Goal: Task Accomplishment & Management: Manage account settings

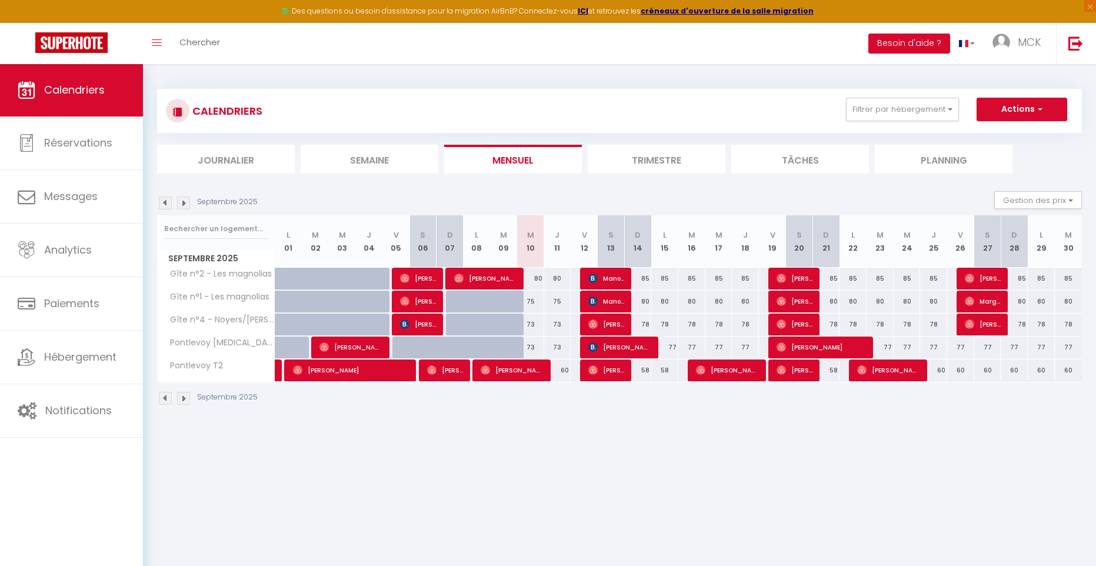
scroll to position [1, 0]
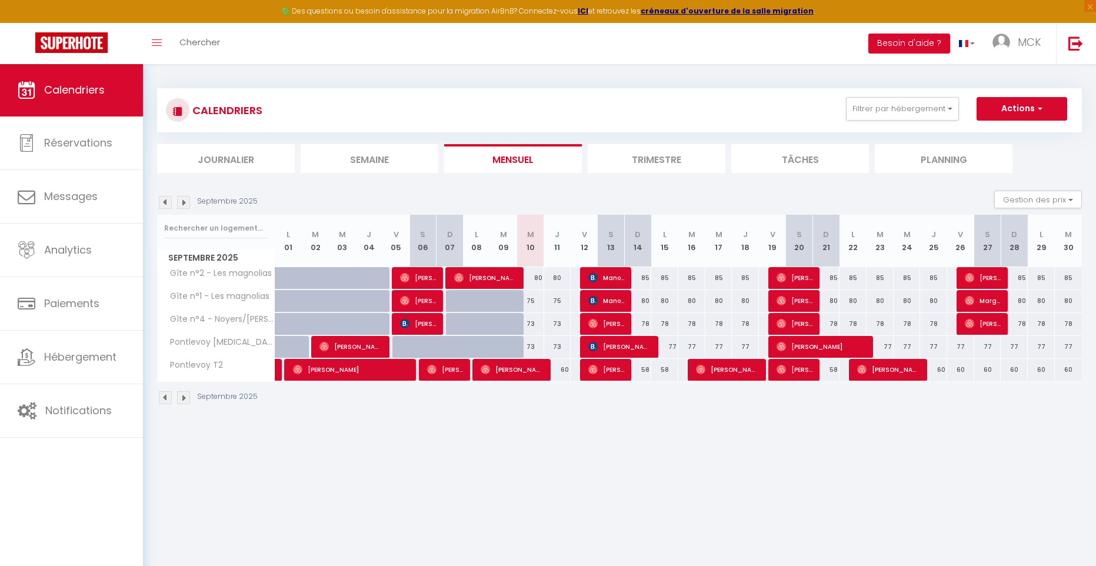
click at [187, 203] on img at bounding box center [183, 202] width 13 height 13
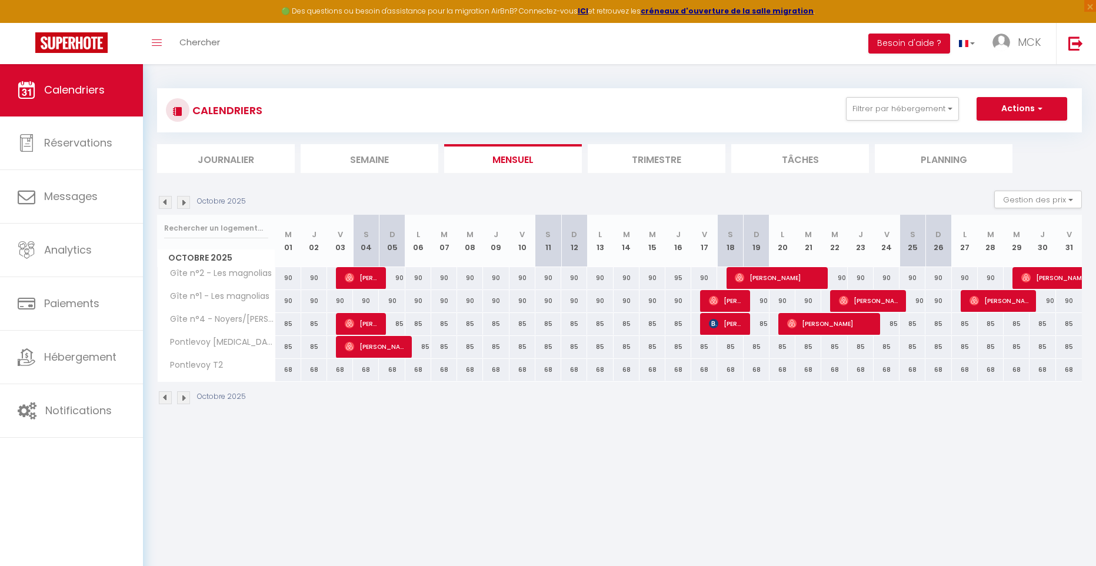
click at [189, 203] on img at bounding box center [183, 202] width 13 height 13
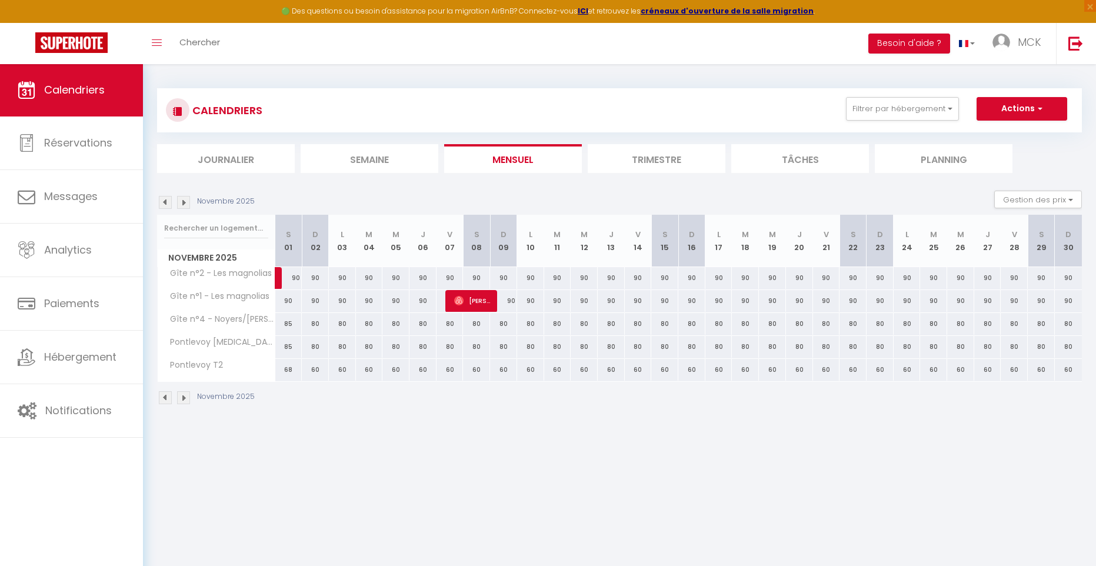
click at [168, 201] on img at bounding box center [165, 202] width 13 height 13
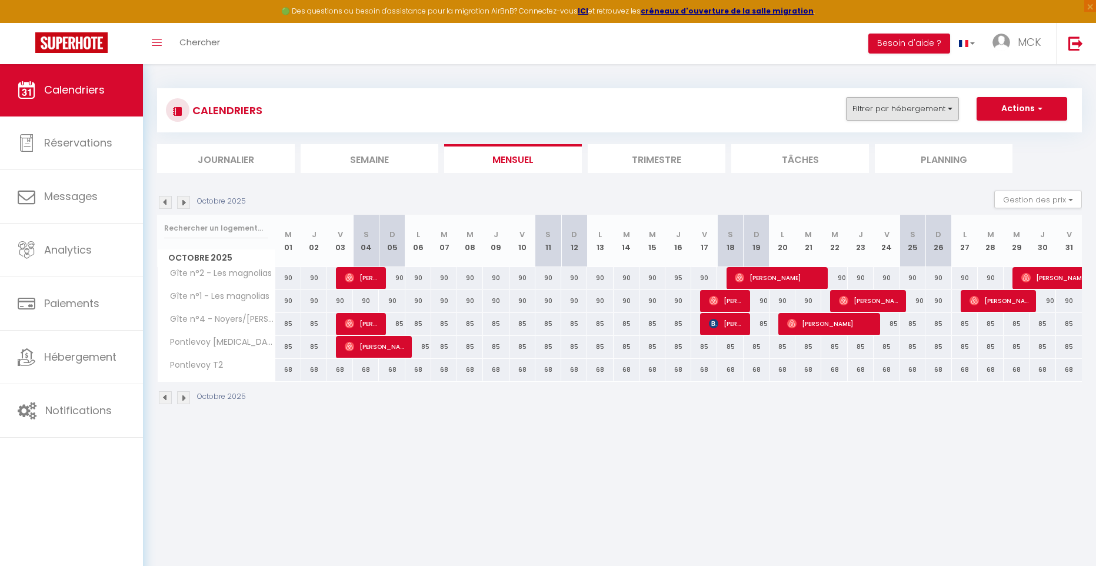
click at [934, 113] on button "Filtrer par hébergement" at bounding box center [902, 109] width 113 height 24
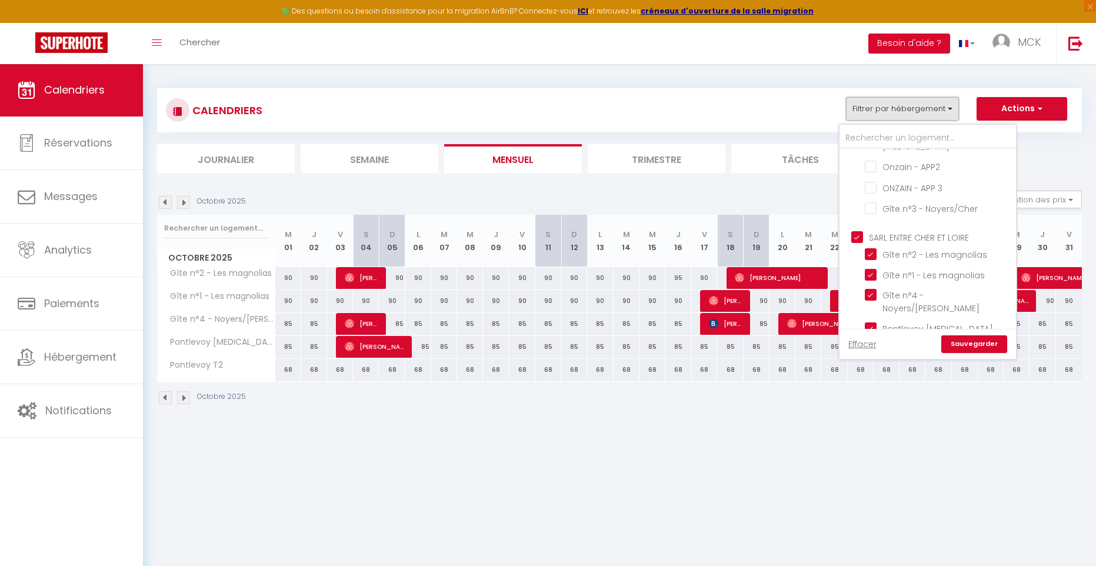
scroll to position [98, 0]
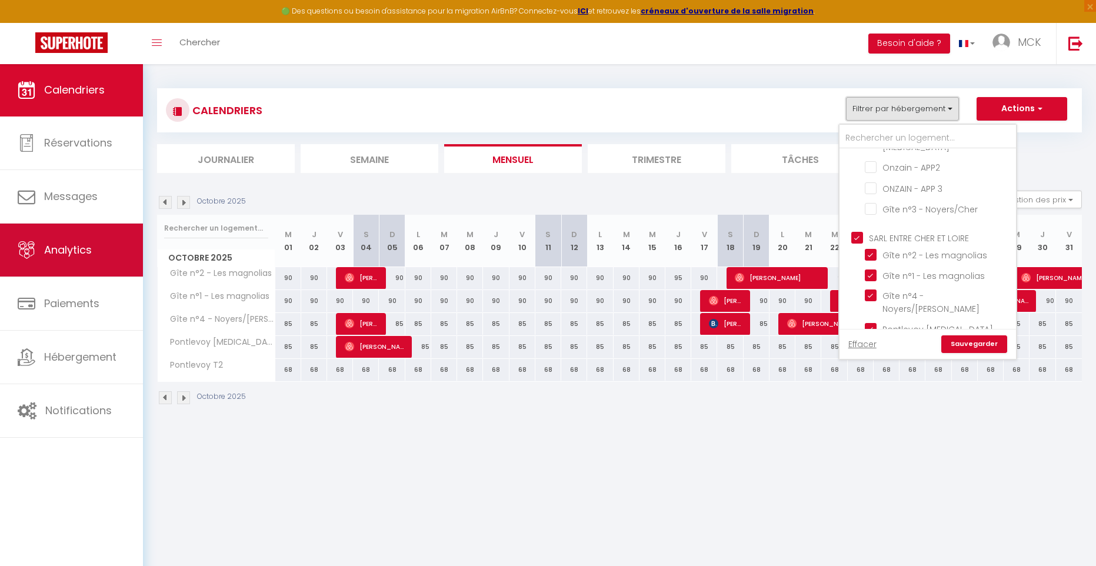
click at [61, 243] on span "Analytics" at bounding box center [68, 249] width 48 height 15
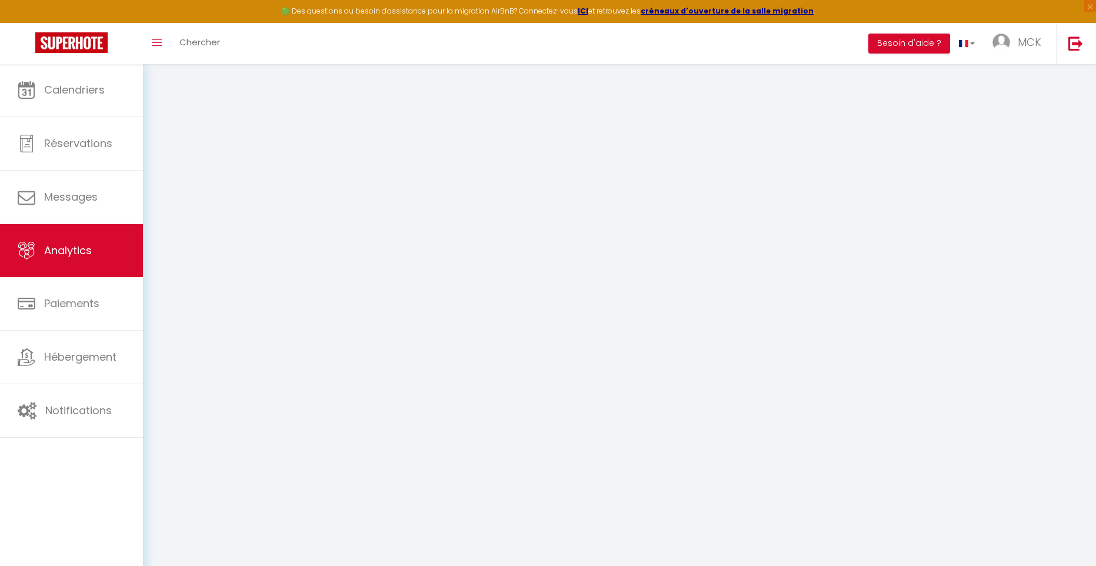
select select "2025"
select select "9"
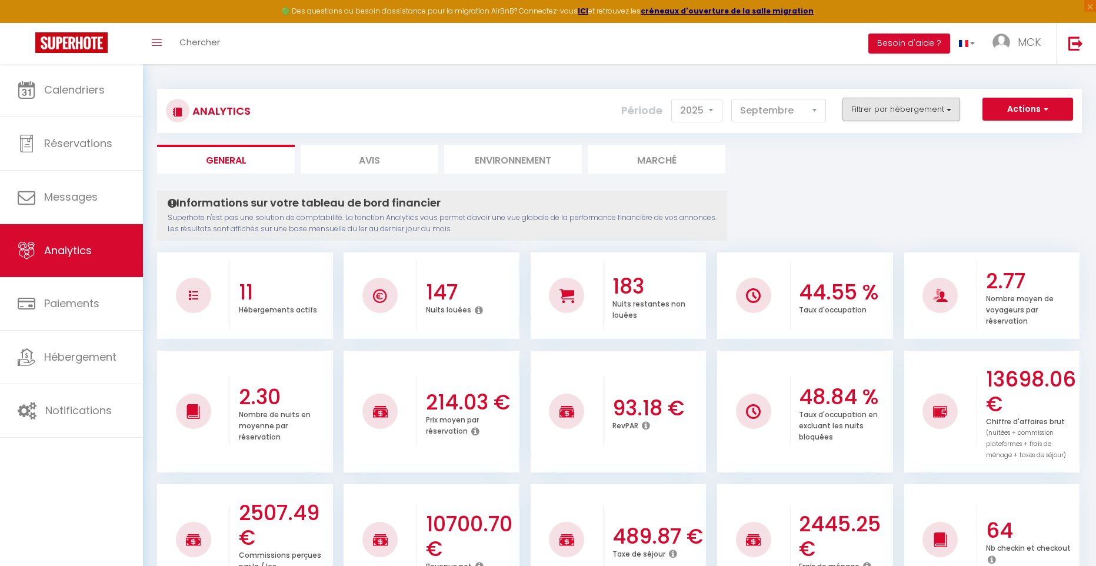
click at [913, 113] on button "Filtrer par hébergement" at bounding box center [901, 110] width 118 height 24
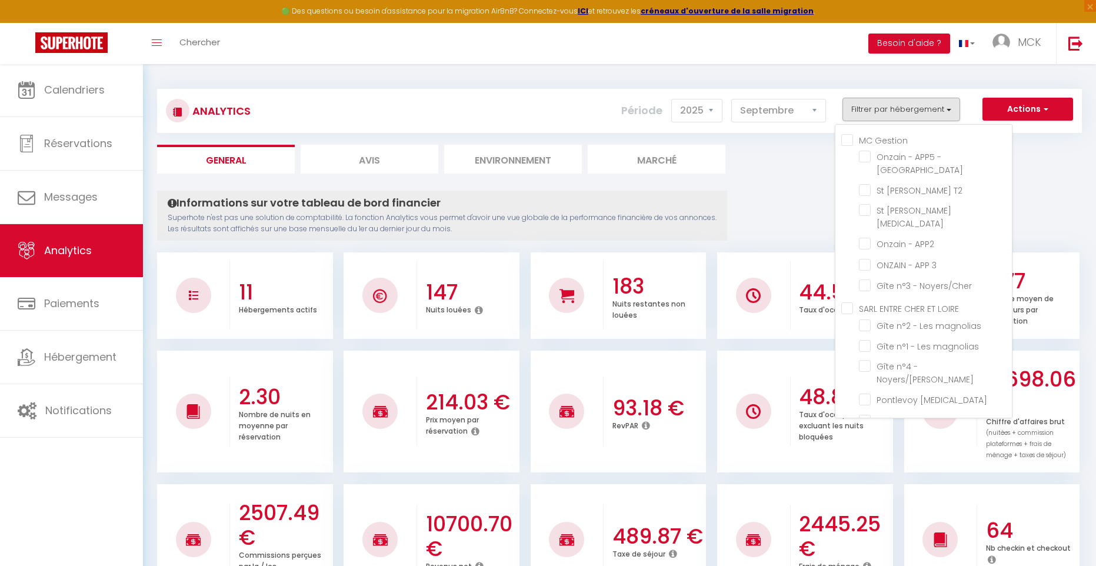
click at [848, 302] on LOIRE "SARL ENTRE CHER ET LOIRE" at bounding box center [926, 308] width 171 height 12
checkbox LOIRE "true"
checkbox rue "false"
checkbox T2 "false"
checkbox T3 "false"
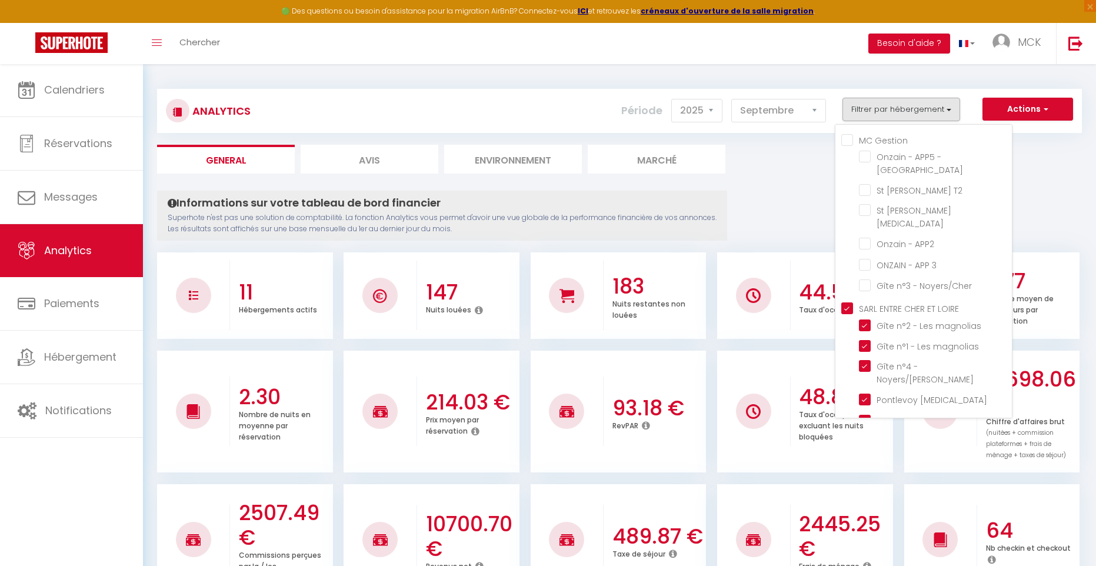
checkbox APP2 "false"
checkbox 3 "false"
checkbox Noyers\/Cher "false"
checkbox magnolias "true"
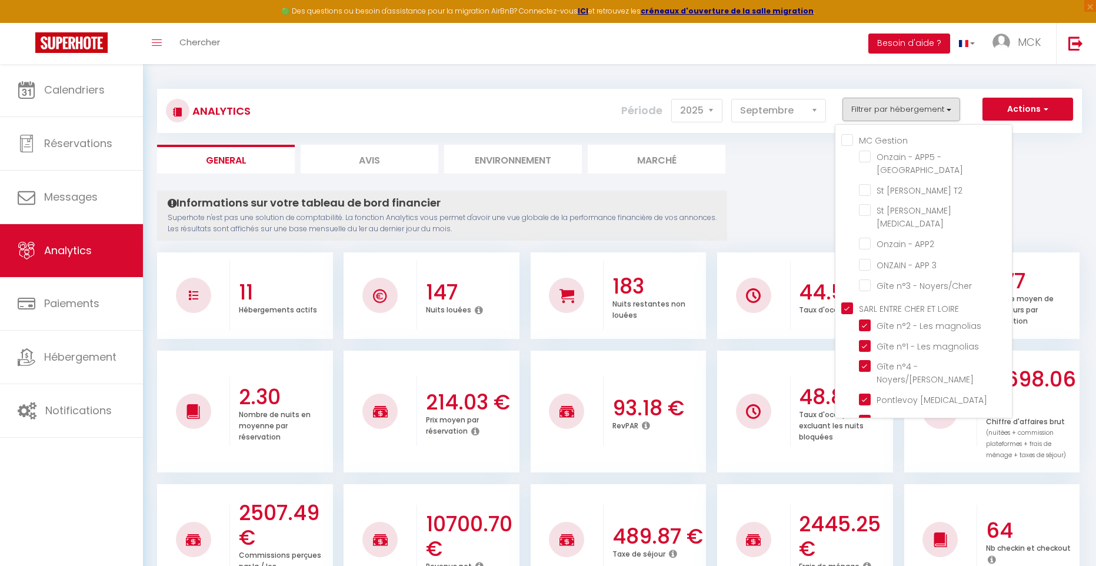
checkbox Noyers\/Cher "true"
checkbox T3 "true"
checkbox T2 "true"
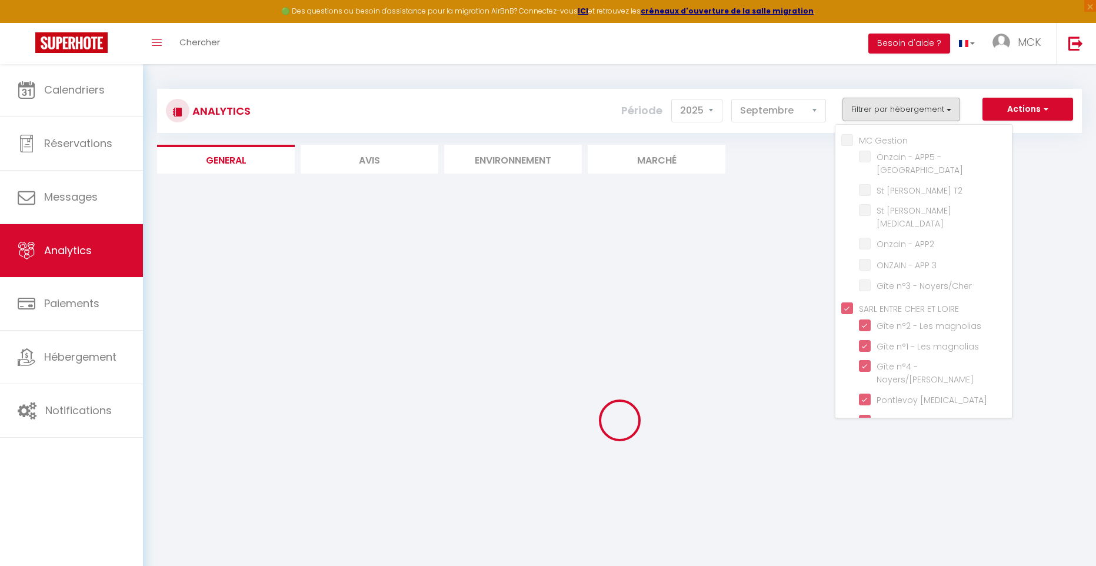
checkbox rue "false"
checkbox T2 "false"
checkbox T3 "false"
checkbox APP2 "false"
checkbox 3 "false"
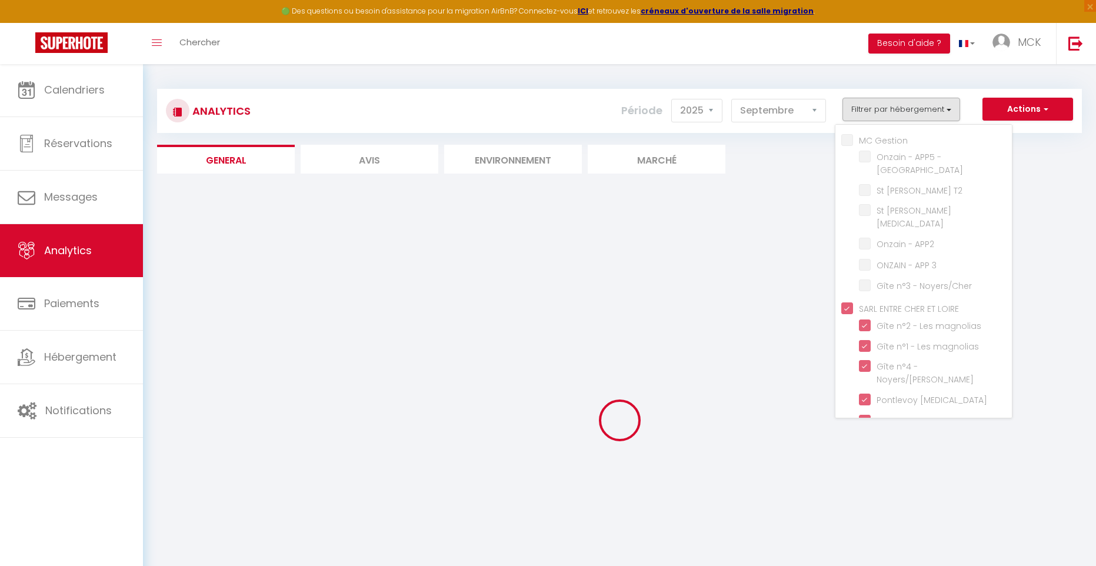
checkbox Noyers\/Cher "false"
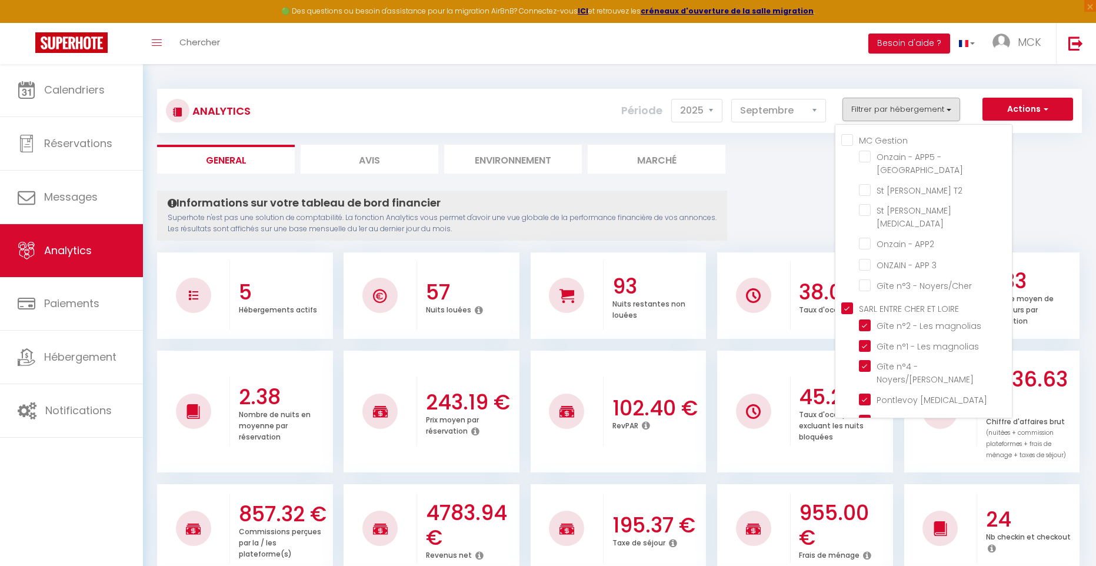
click at [849, 142] on Gestion "MC Gestion" at bounding box center [926, 140] width 171 height 12
checkbox Gestion "true"
checkbox rue "true"
checkbox T2 "true"
checkbox T3 "true"
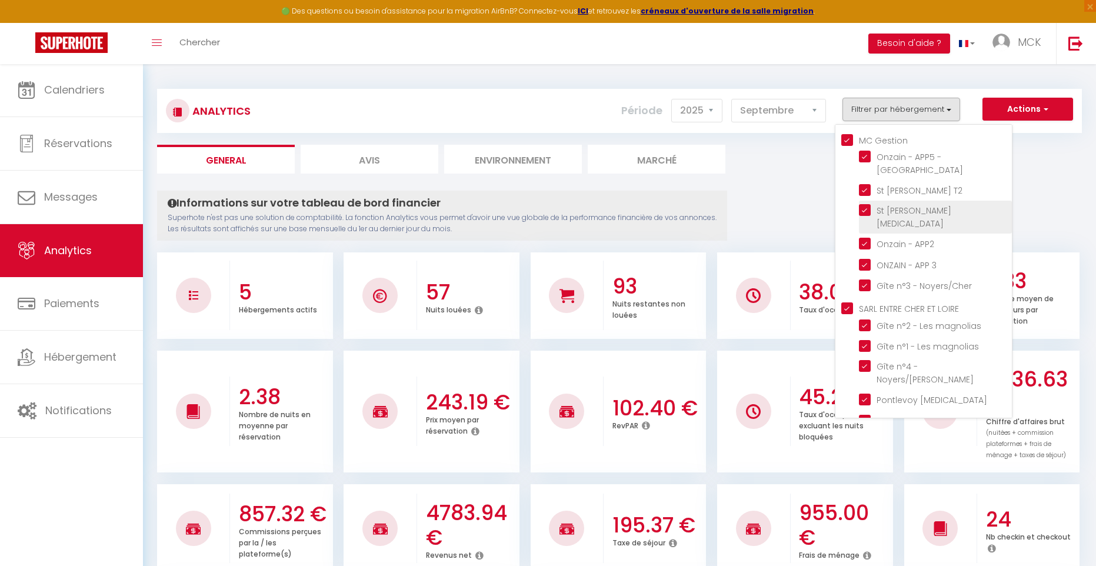
checkbox APP2 "true"
checkbox 3 "true"
checkbox Noyers\/Cher "true"
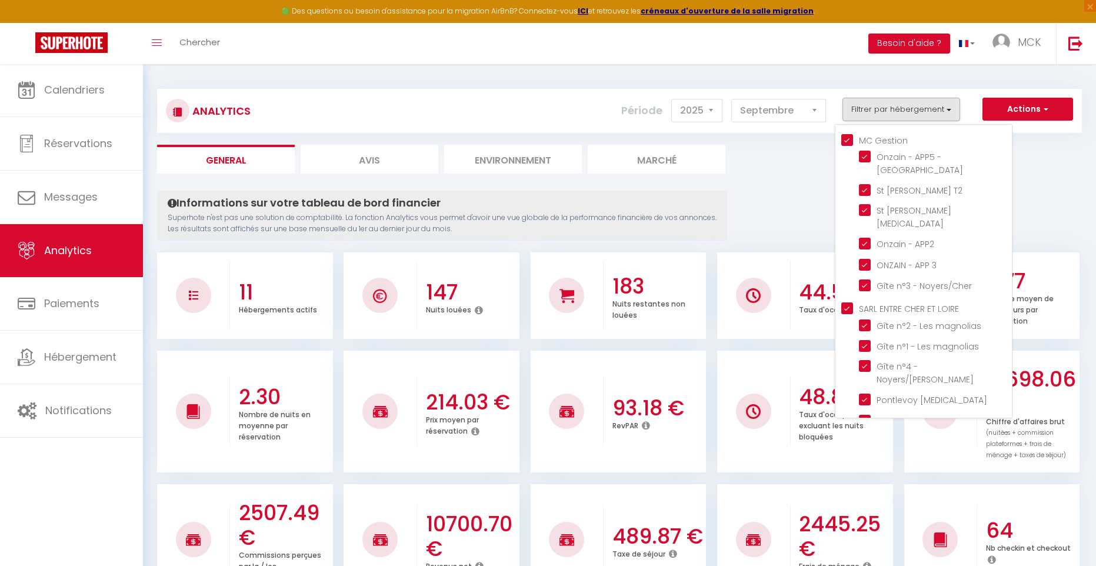
click at [844, 302] on LOIRE "SARL ENTRE CHER ET LOIRE" at bounding box center [926, 308] width 171 height 12
checkbox LOIRE "false"
checkbox magnolias "false"
checkbox Noyers\/Cher "false"
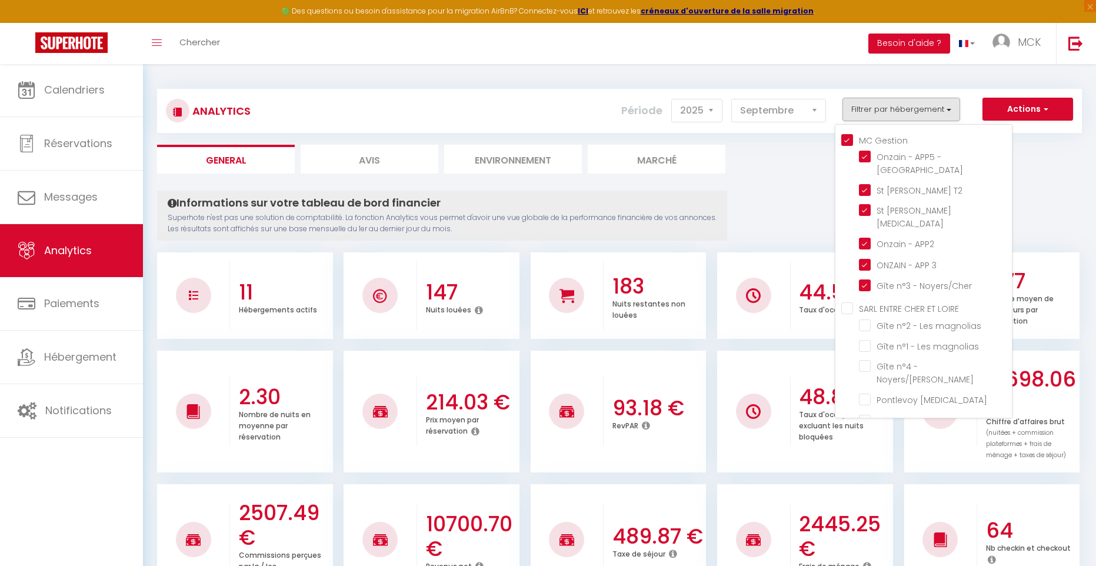
checkbox T3 "false"
checkbox T2 "false"
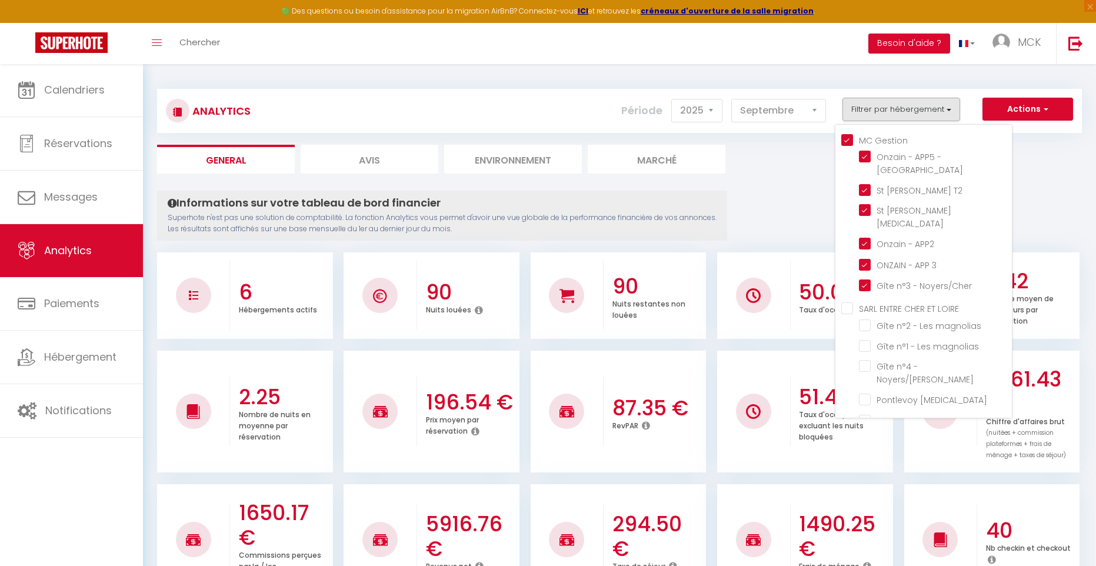
click at [845, 138] on Gestion "MC Gestion" at bounding box center [926, 140] width 171 height 12
checkbox Gestion "false"
checkbox rue "false"
checkbox T2 "false"
checkbox T3 "false"
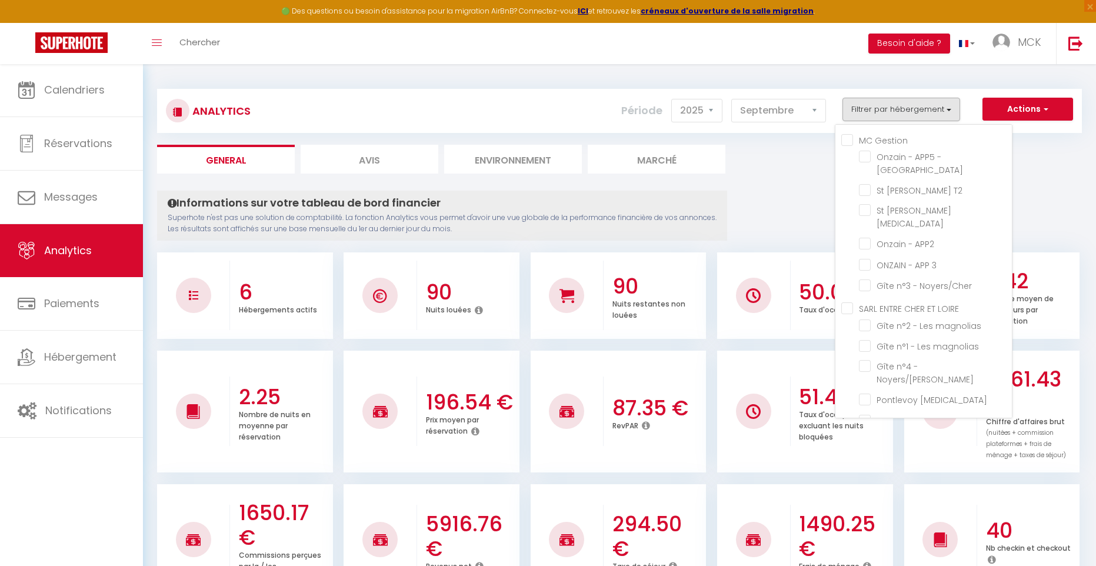
checkbox APP2 "false"
checkbox 3 "false"
checkbox Noyers\/Cher "false"
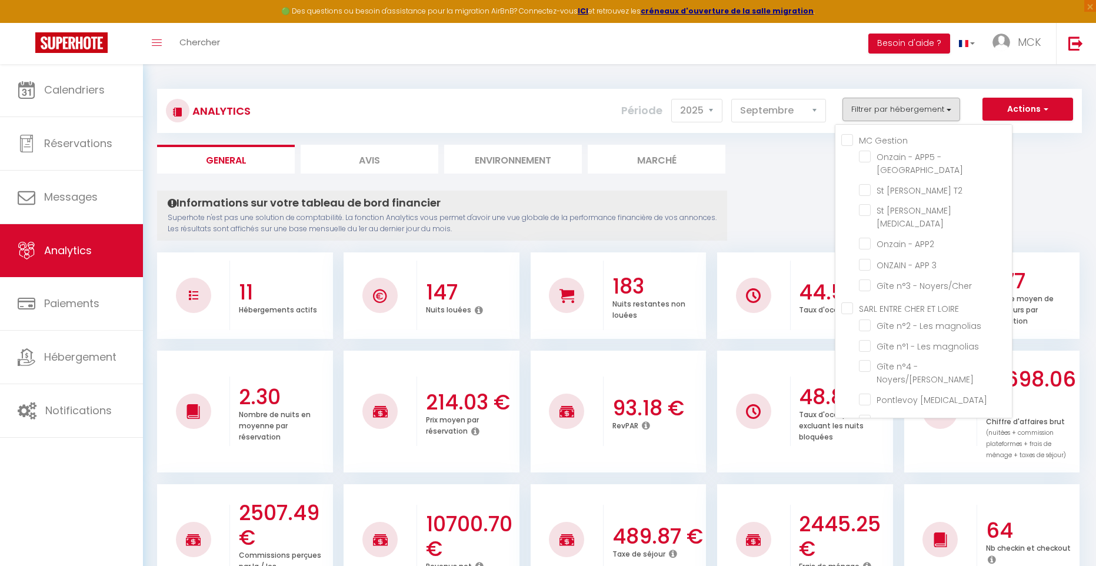
click at [848, 302] on LOIRE "SARL ENTRE CHER ET LOIRE" at bounding box center [926, 308] width 171 height 12
checkbox LOIRE "true"
checkbox magnolias "true"
checkbox Noyers\/Cher "true"
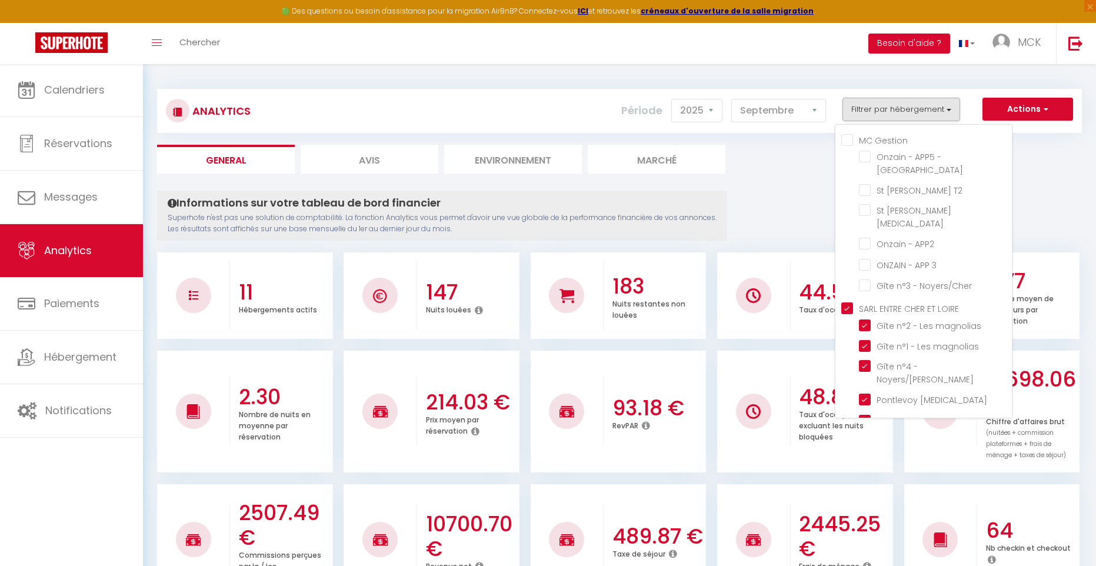
checkbox T3 "true"
checkbox T2 "true"
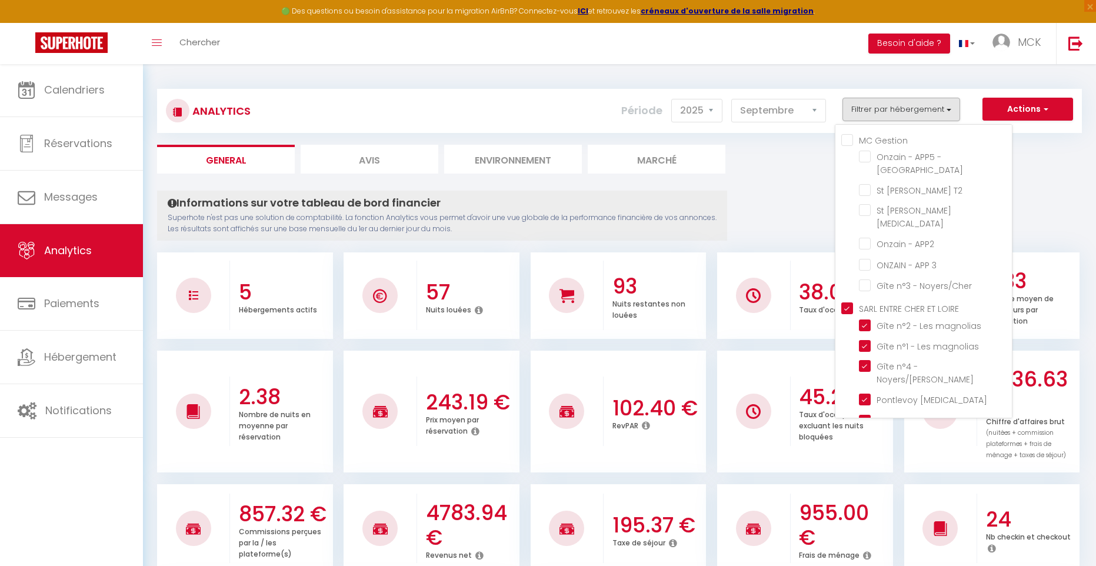
scroll to position [0, 1]
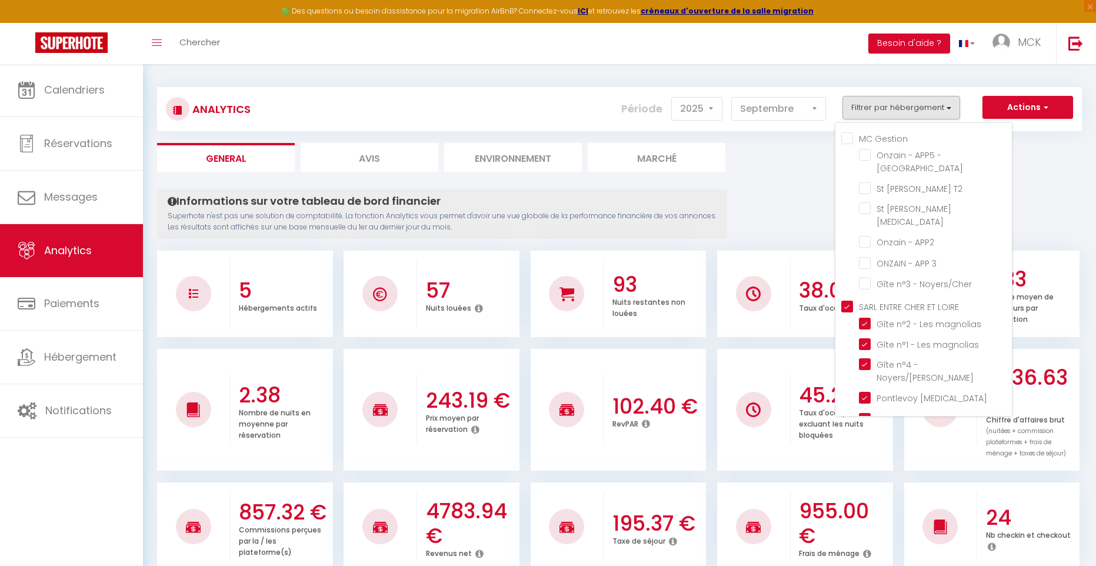
click at [848, 300] on LOIRE "SARL ENTRE CHER ET LOIRE" at bounding box center [926, 306] width 171 height 12
checkbox LOIRE "false"
checkbox magnolias "false"
checkbox Noyers\/Cher "false"
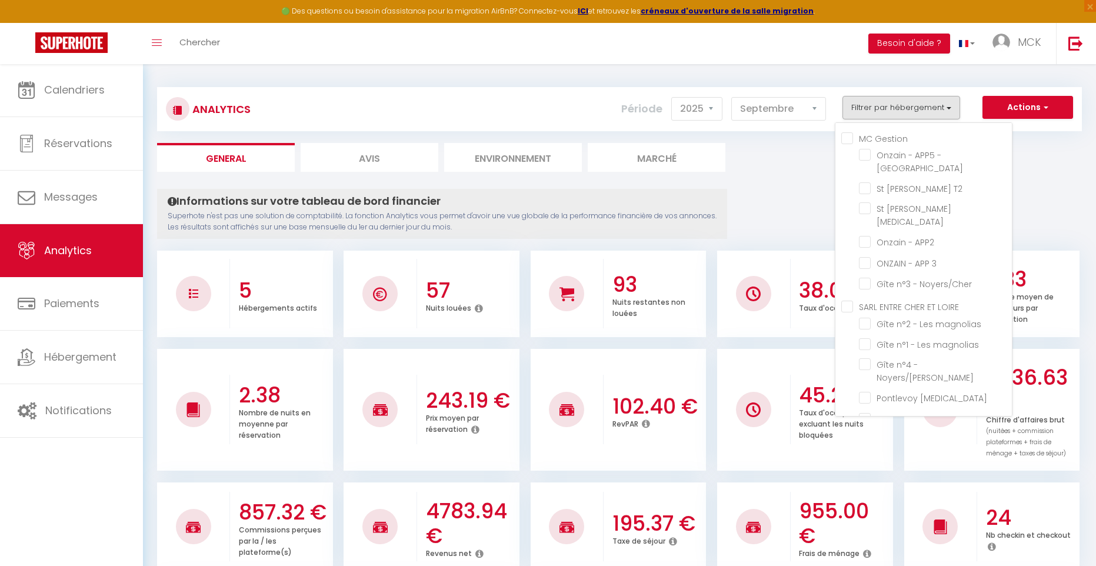
checkbox T3 "false"
checkbox T2 "false"
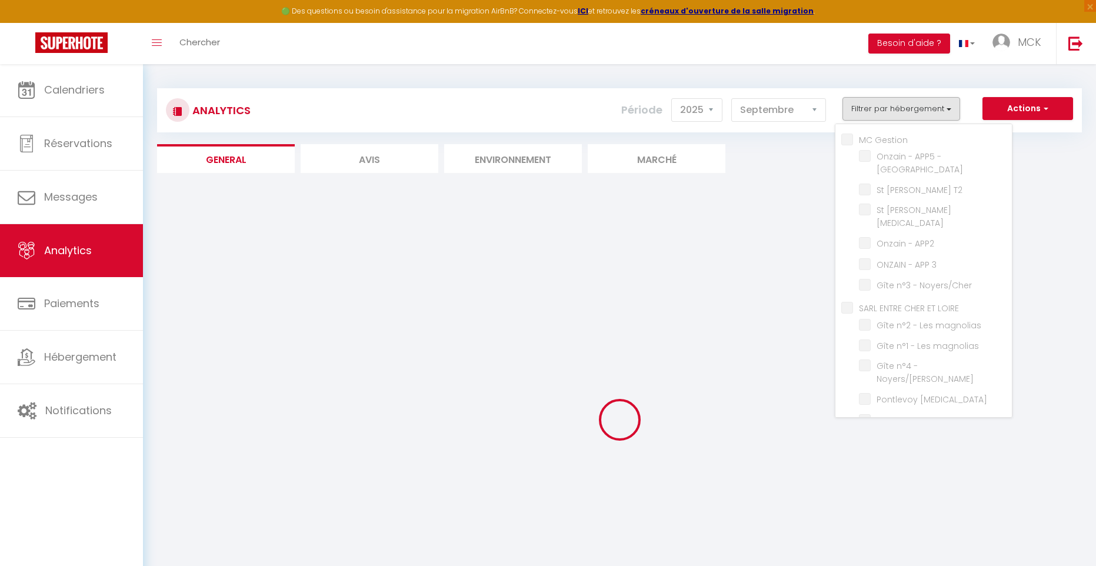
scroll to position [1, 0]
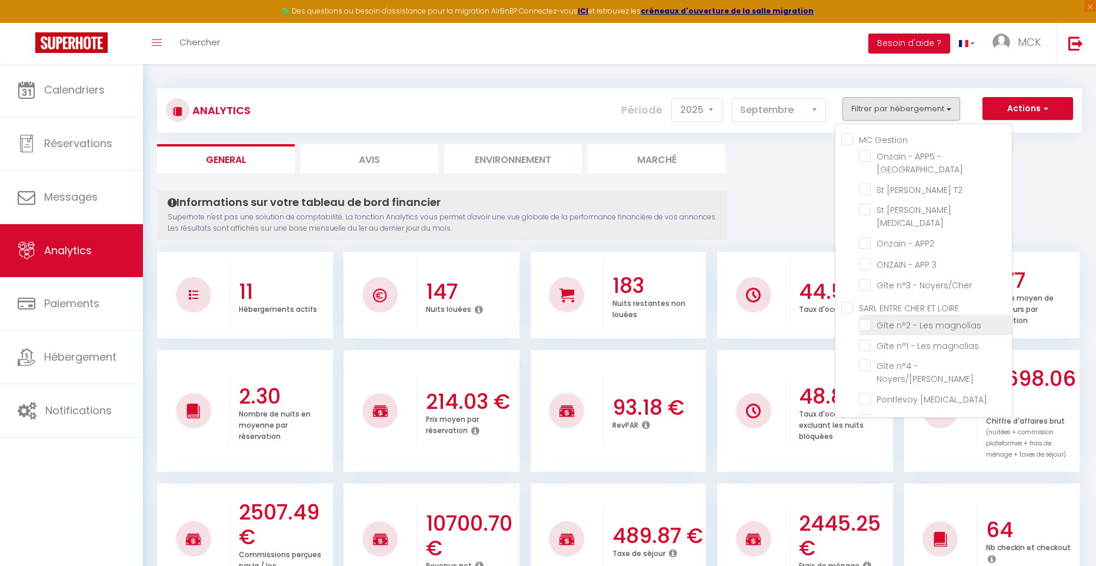
click at [869, 318] on magnolias "checkbox" at bounding box center [935, 324] width 153 height 12
checkbox magnolias "true"
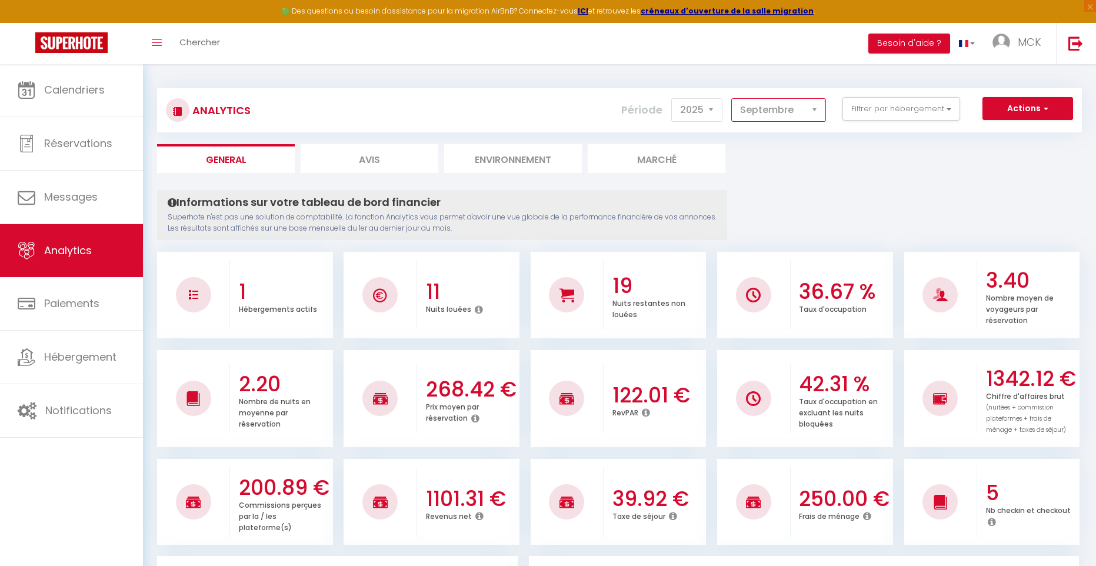
select select "10"
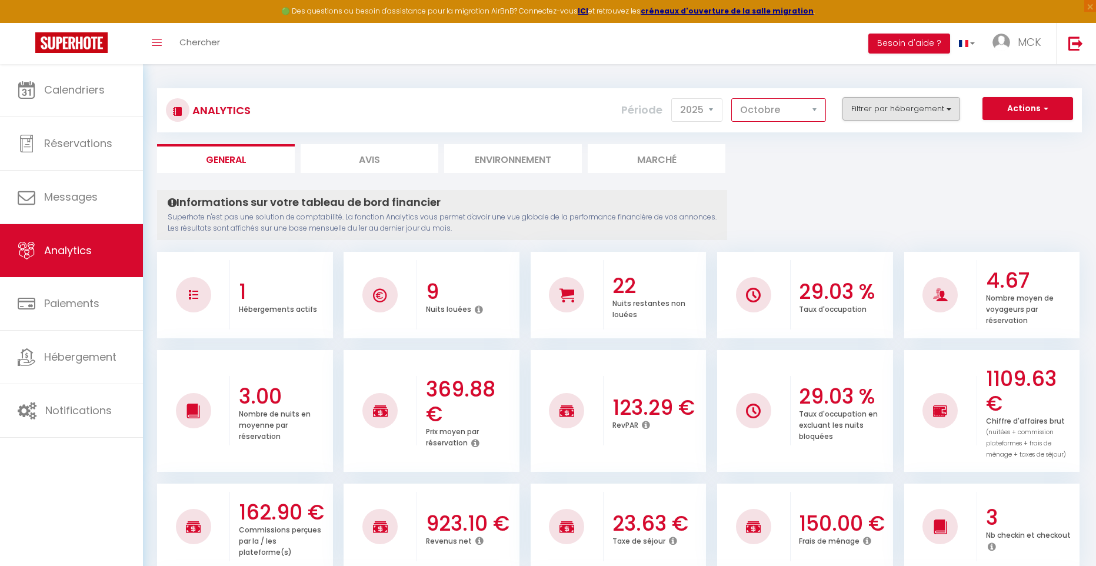
click at [900, 109] on button "Filtrer par hébergement" at bounding box center [901, 109] width 118 height 24
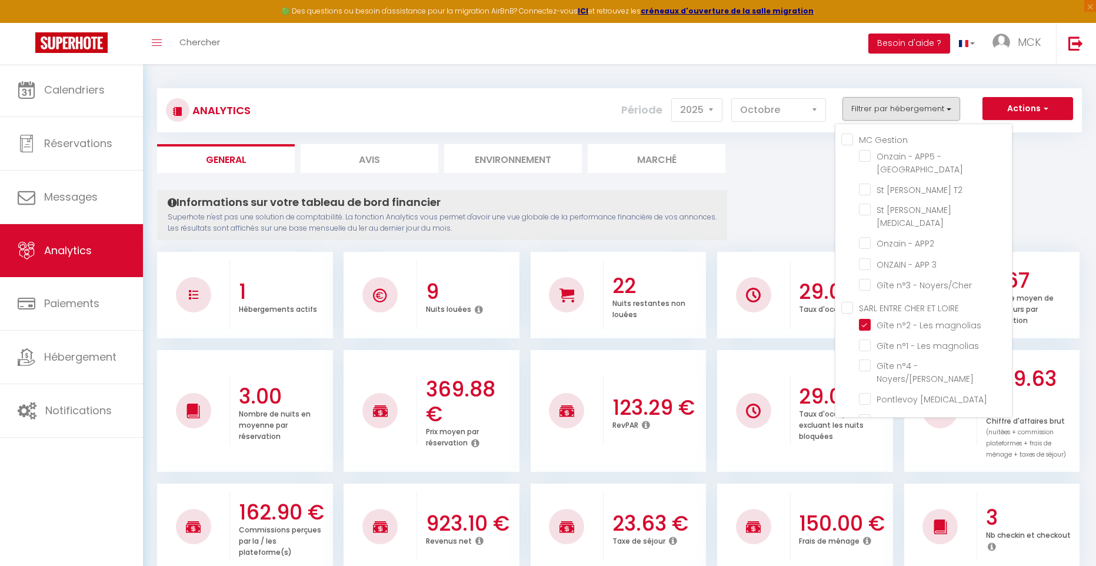
click at [810, 170] on ul "General Avis Environnement Marché" at bounding box center [619, 158] width 925 height 29
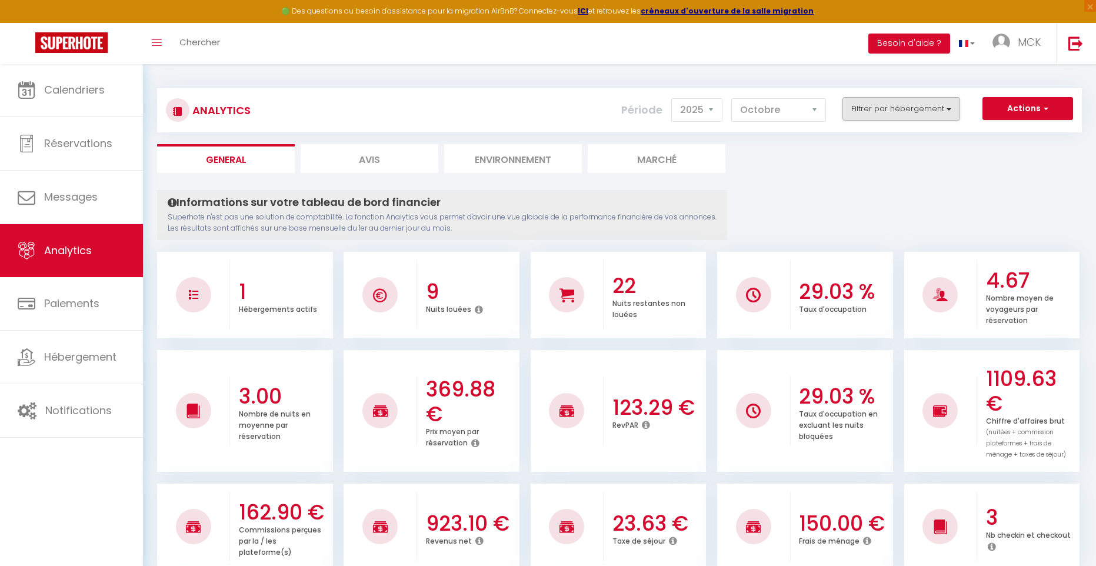
click at [916, 111] on button "Filtrer par hébergement" at bounding box center [901, 109] width 118 height 24
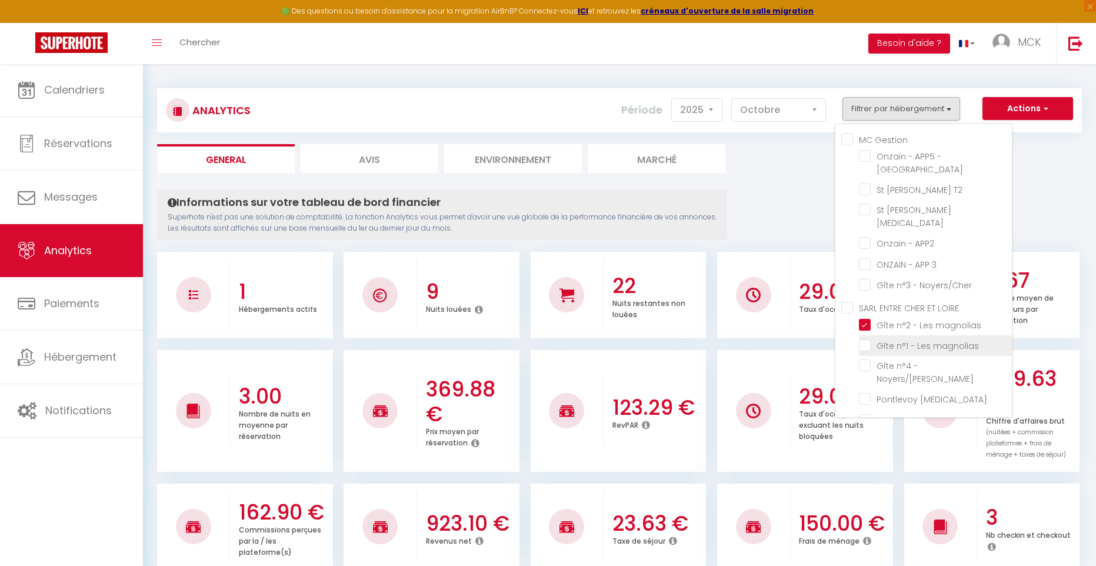
click at [867, 339] on magnolias "checkbox" at bounding box center [935, 345] width 153 height 12
checkbox magnolias "true"
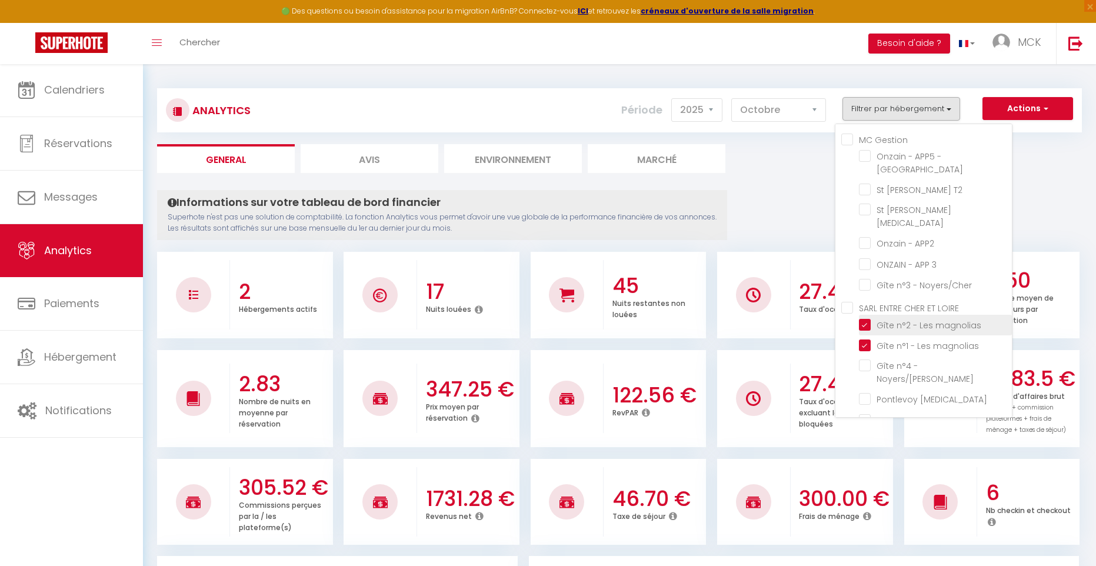
click at [866, 318] on magnolias "checkbox" at bounding box center [935, 324] width 153 height 12
checkbox magnolias "false"
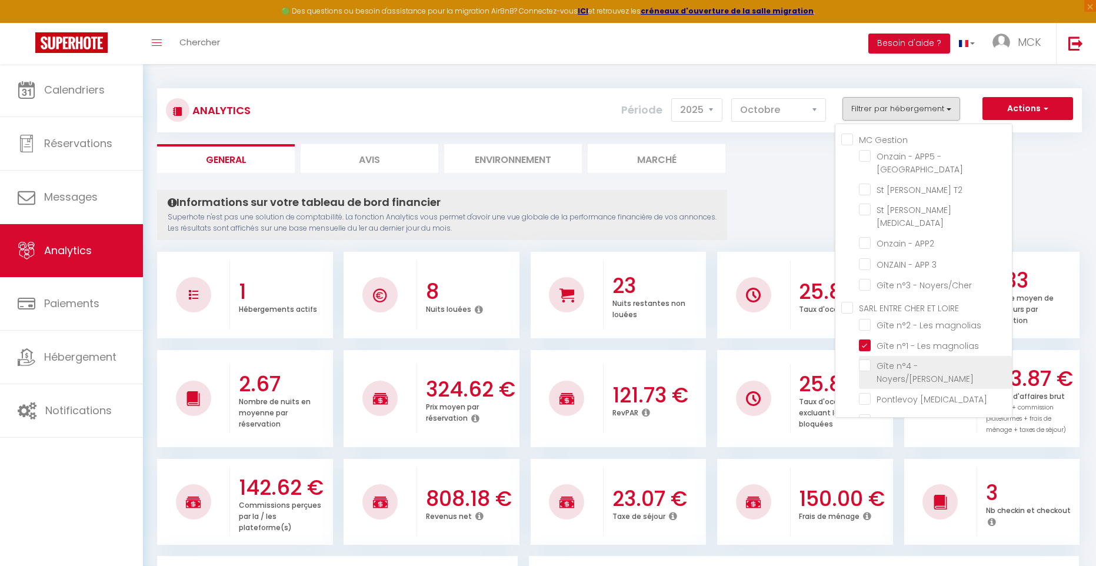
click at [868, 359] on Noyers\/Cher "checkbox" at bounding box center [935, 365] width 153 height 12
checkbox Noyers\/Cher "true"
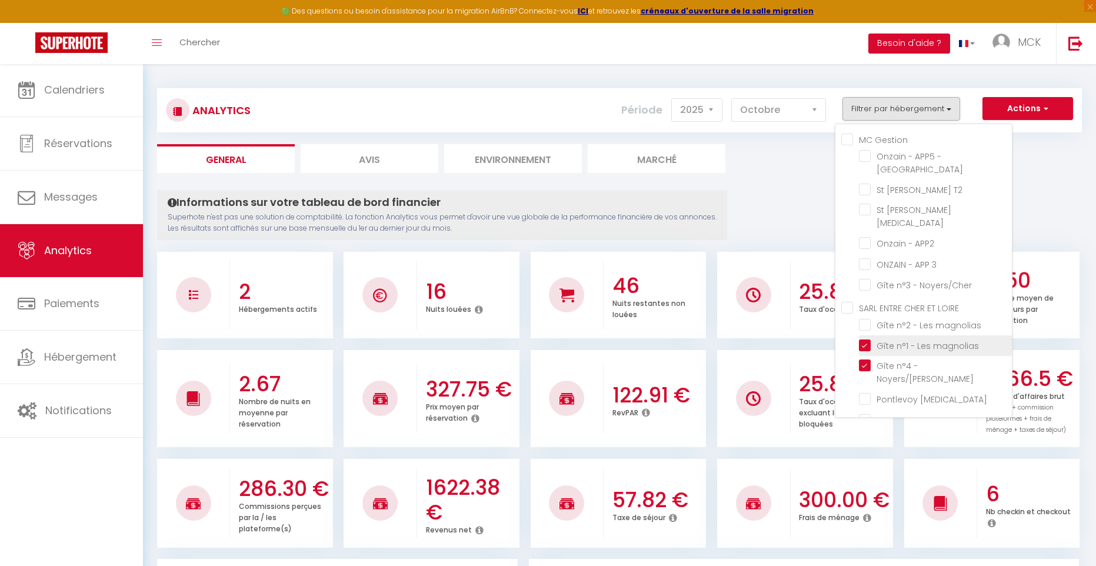
click at [863, 339] on magnolias "checkbox" at bounding box center [935, 345] width 153 height 12
checkbox magnolias "false"
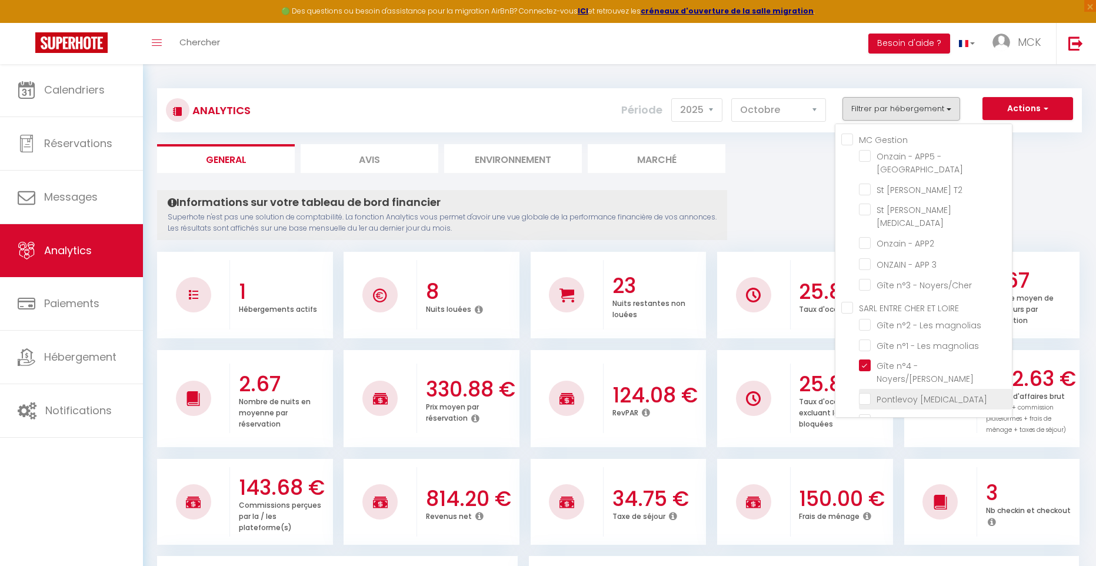
drag, startPoint x: 869, startPoint y: 361, endPoint x: 869, endPoint y: 355, distance: 5.9
click at [869, 392] on T3 "checkbox" at bounding box center [935, 398] width 153 height 12
checkbox T3 "true"
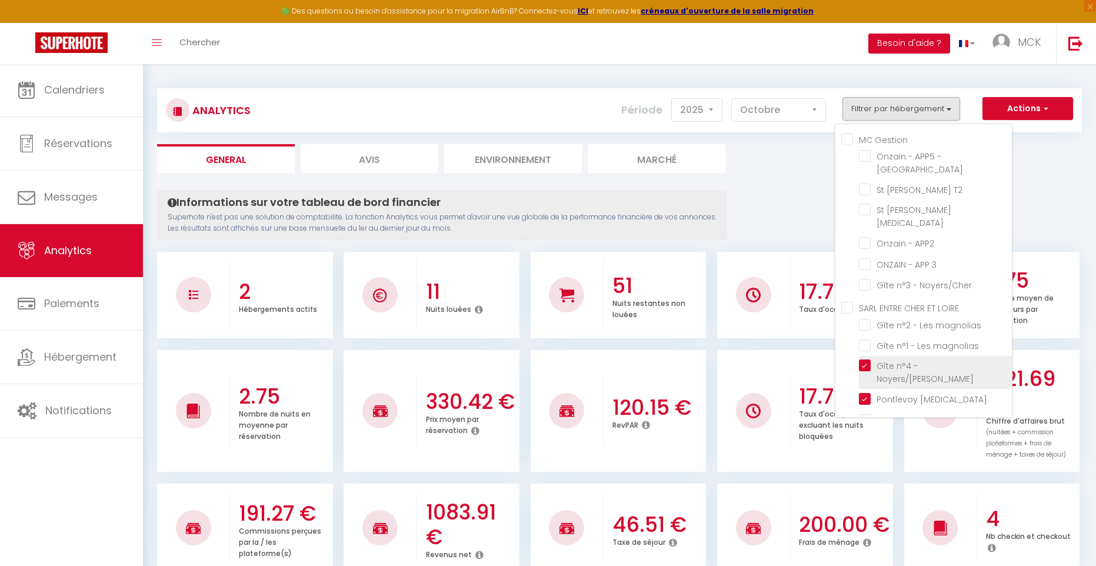
click at [867, 359] on Noyers\/Cher "checkbox" at bounding box center [935, 365] width 153 height 12
checkbox Noyers\/Cher "false"
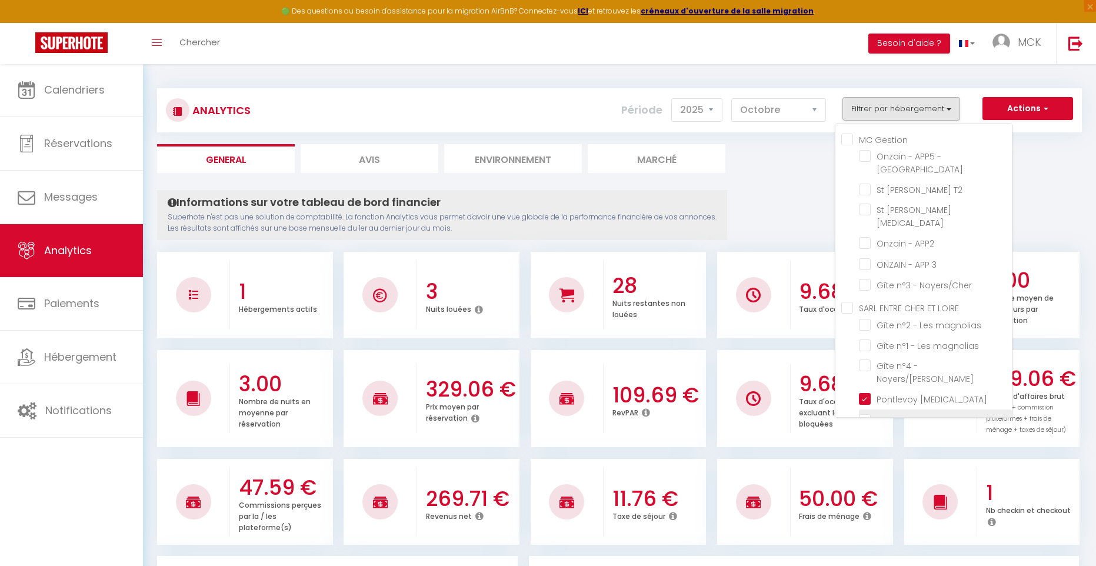
click at [868, 413] on T2 "checkbox" at bounding box center [935, 419] width 153 height 12
checkbox T2 "true"
click at [864, 392] on T3 "checkbox" at bounding box center [935, 398] width 153 height 12
checkbox T3 "false"
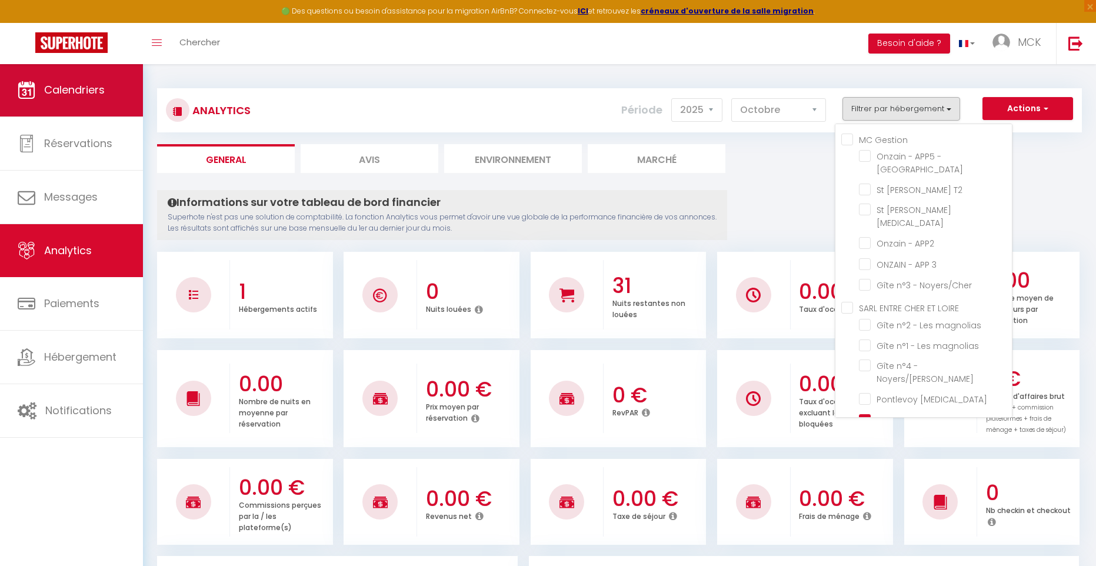
click at [63, 90] on span "Calendriers" at bounding box center [74, 89] width 61 height 15
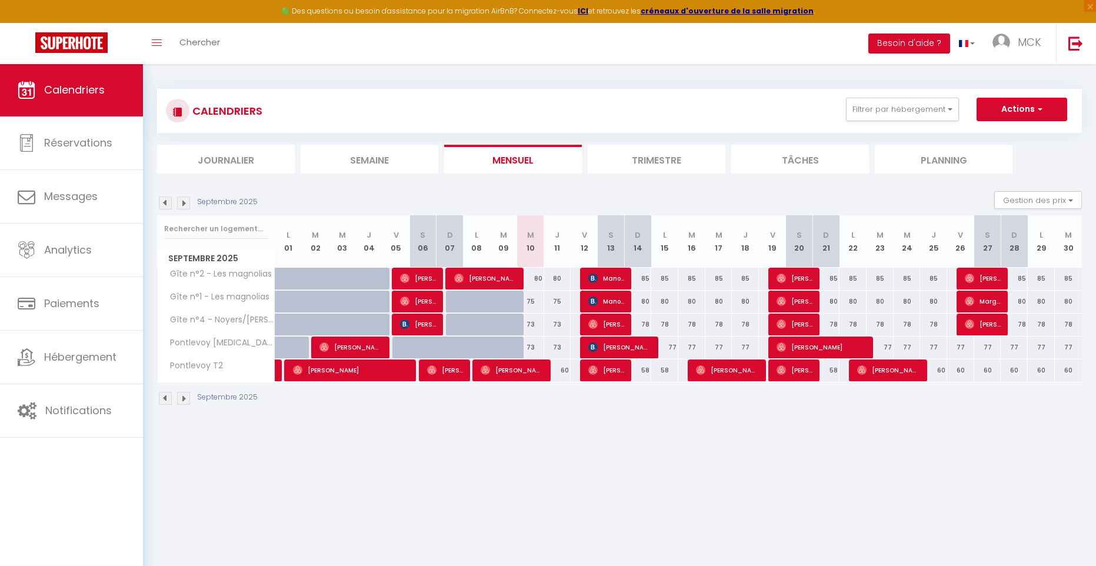
click at [184, 202] on img at bounding box center [183, 202] width 13 height 13
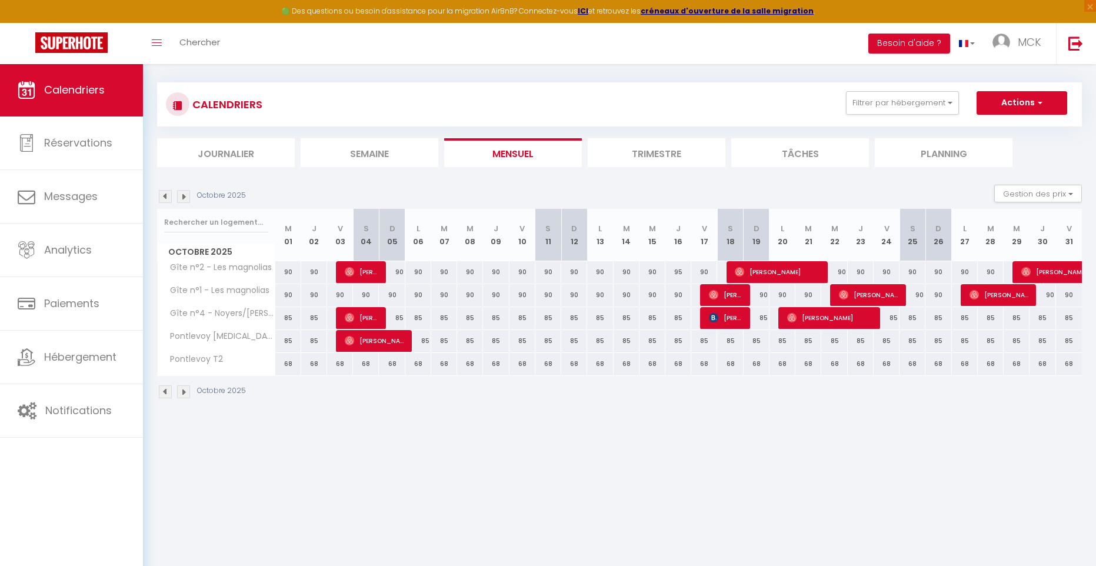
scroll to position [6, 0]
click at [169, 199] on img at bounding box center [165, 196] width 13 height 13
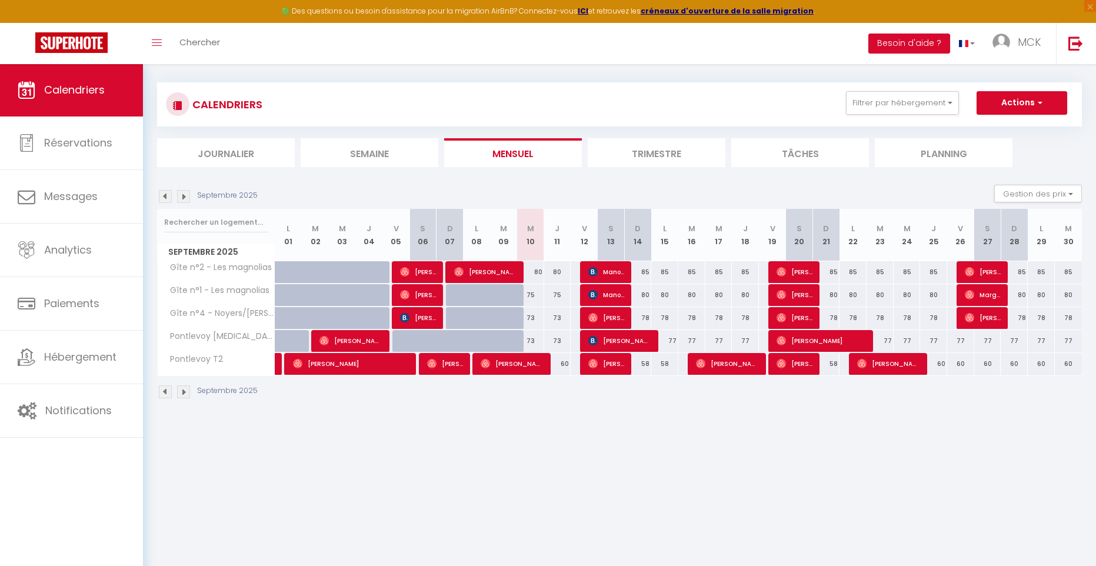
click at [187, 198] on img at bounding box center [183, 196] width 13 height 13
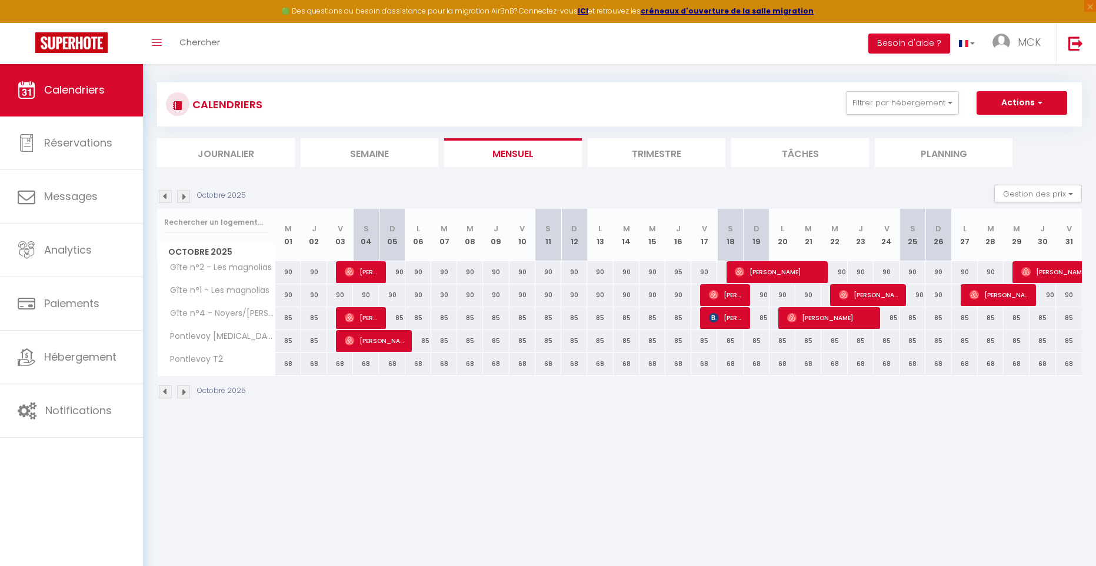
click at [287, 368] on div "68" at bounding box center [288, 364] width 26 height 22
type input "68"
type input "Mer 01 Octobre 2025"
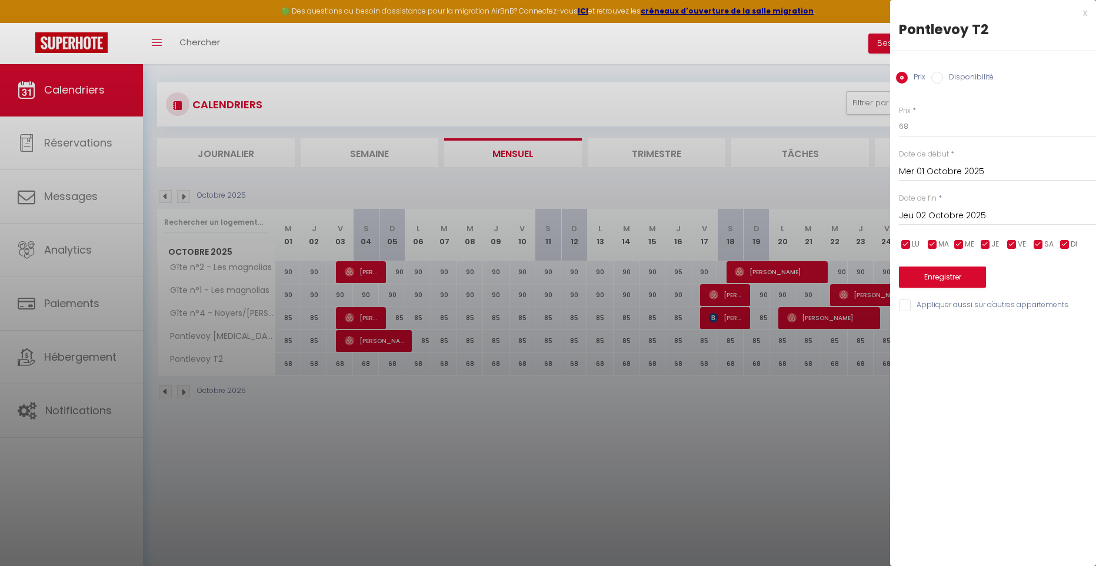
click at [934, 213] on input "Jeu 02 Octobre 2025" at bounding box center [997, 215] width 197 height 15
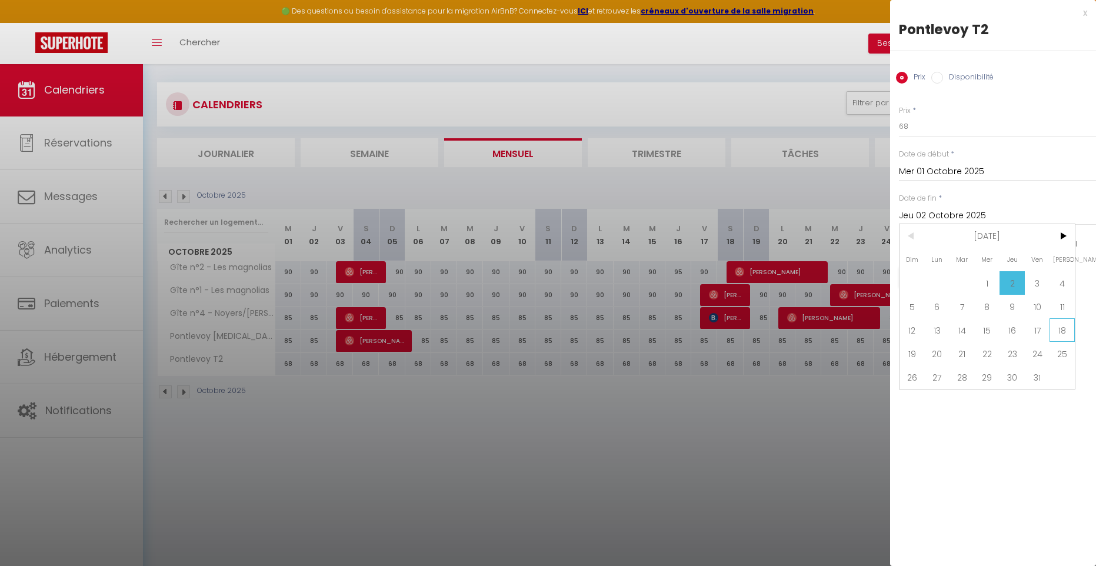
click at [1059, 328] on span "18" at bounding box center [1061, 330] width 25 height 24
type input "[PERSON_NAME] 18 Octobre 2025"
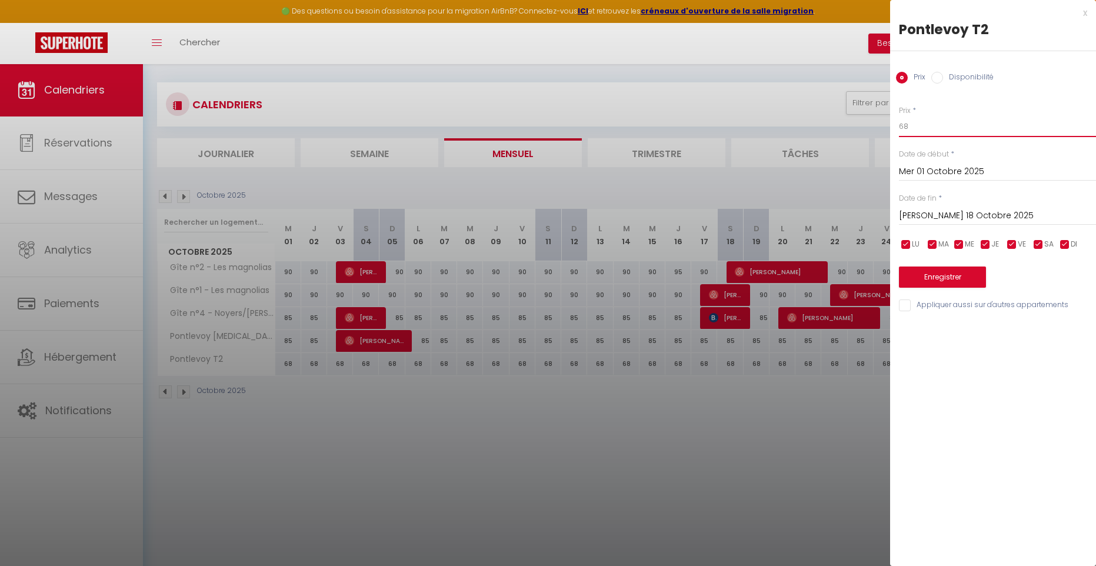
click at [910, 124] on input "68" at bounding box center [997, 126] width 197 height 21
type input "6"
type input "58"
click at [938, 276] on button "Enregistrer" at bounding box center [942, 276] width 87 height 21
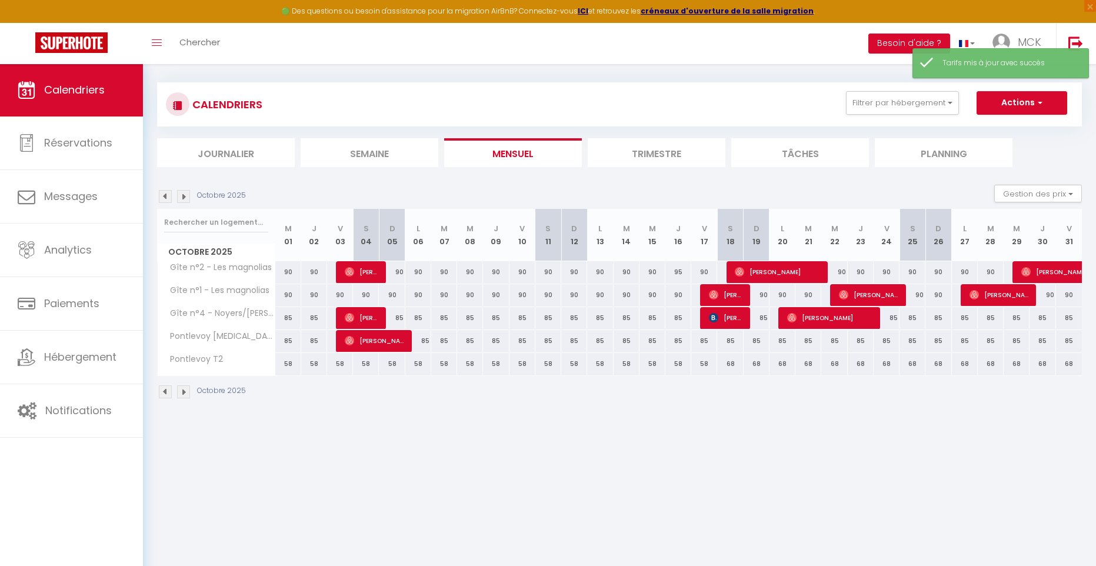
click at [732, 370] on div "68" at bounding box center [730, 364] width 26 height 22
type input "68"
type input "[PERSON_NAME] 18 Octobre 2025"
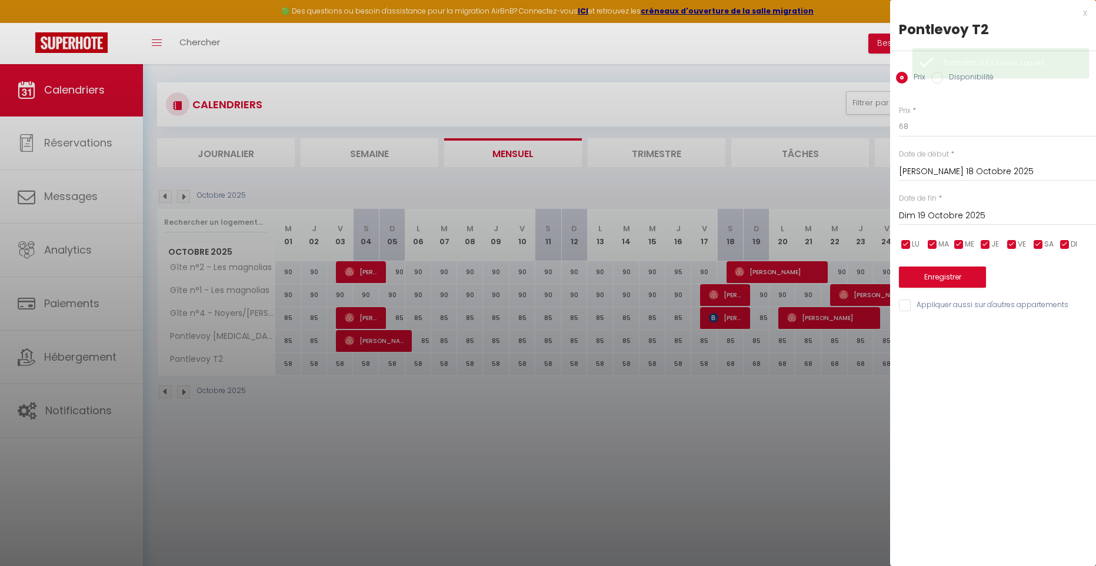
click at [938, 216] on input "Dim 19 Octobre 2025" at bounding box center [997, 215] width 197 height 15
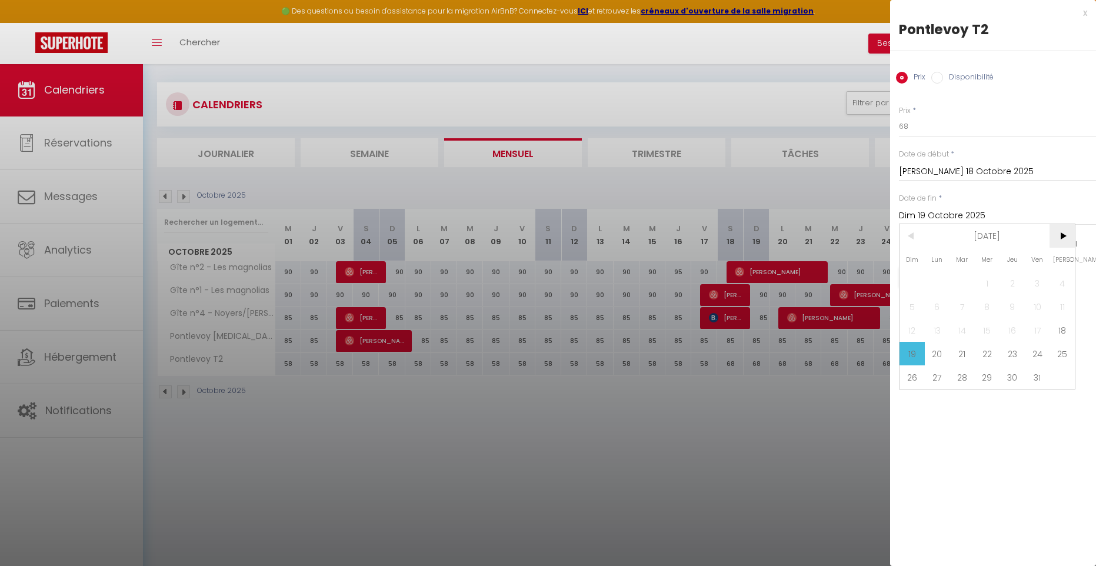
click at [1062, 232] on span ">" at bounding box center [1061, 236] width 25 height 24
click at [915, 311] on span "2" at bounding box center [911, 307] width 25 height 24
type input "Dim 02 Novembre 2025"
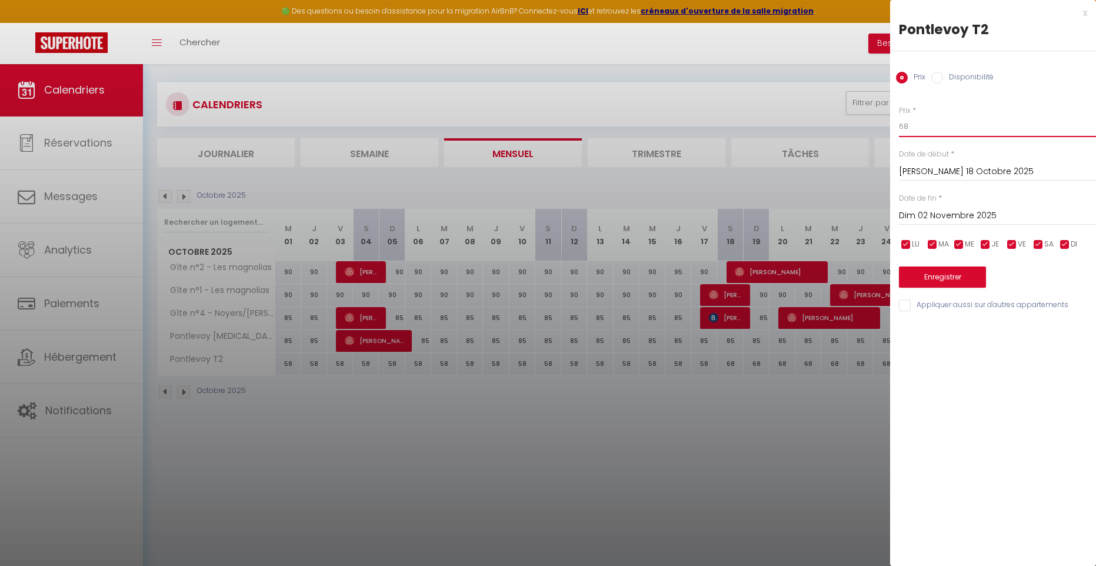
click at [914, 128] on input "68" at bounding box center [997, 126] width 197 height 21
type input "60"
click at [934, 275] on button "Enregistrer" at bounding box center [942, 276] width 87 height 21
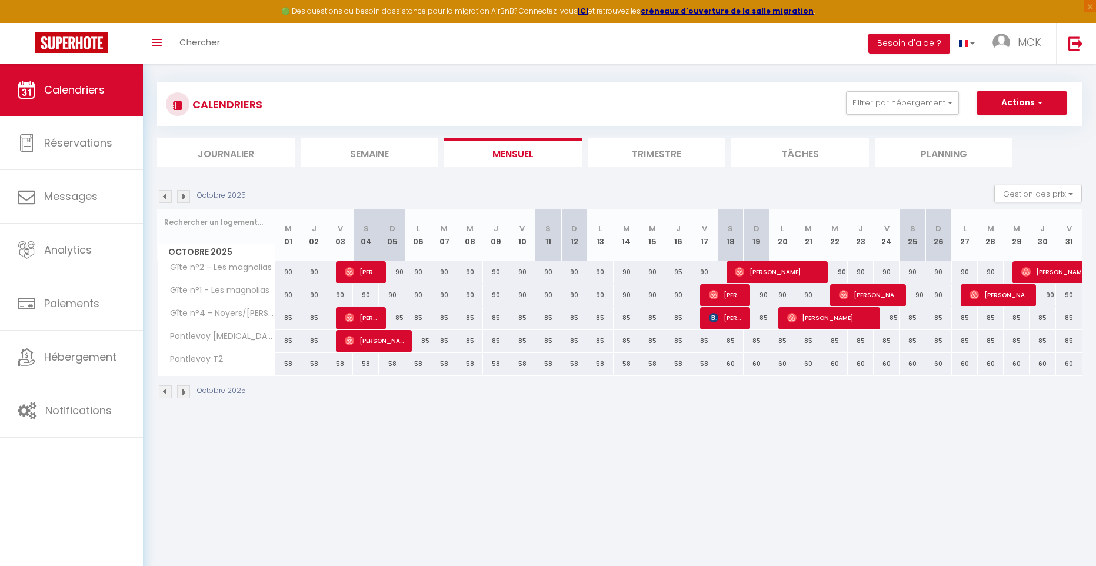
click at [165, 195] on img at bounding box center [165, 196] width 13 height 13
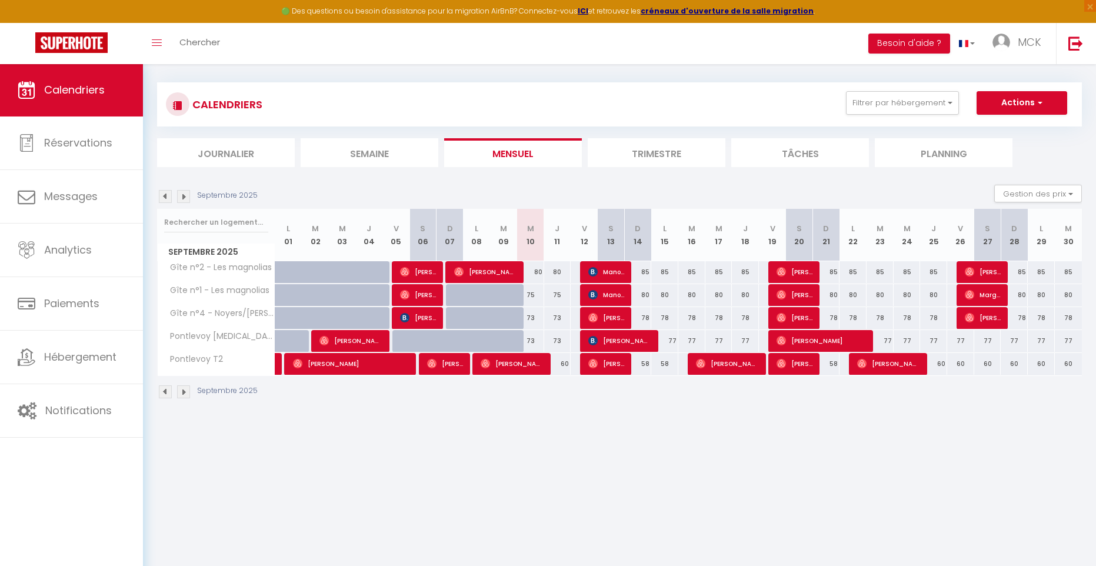
click at [938, 368] on div "60" at bounding box center [933, 364] width 27 height 22
type input "60"
type input "Jeu 25 Septembre 2025"
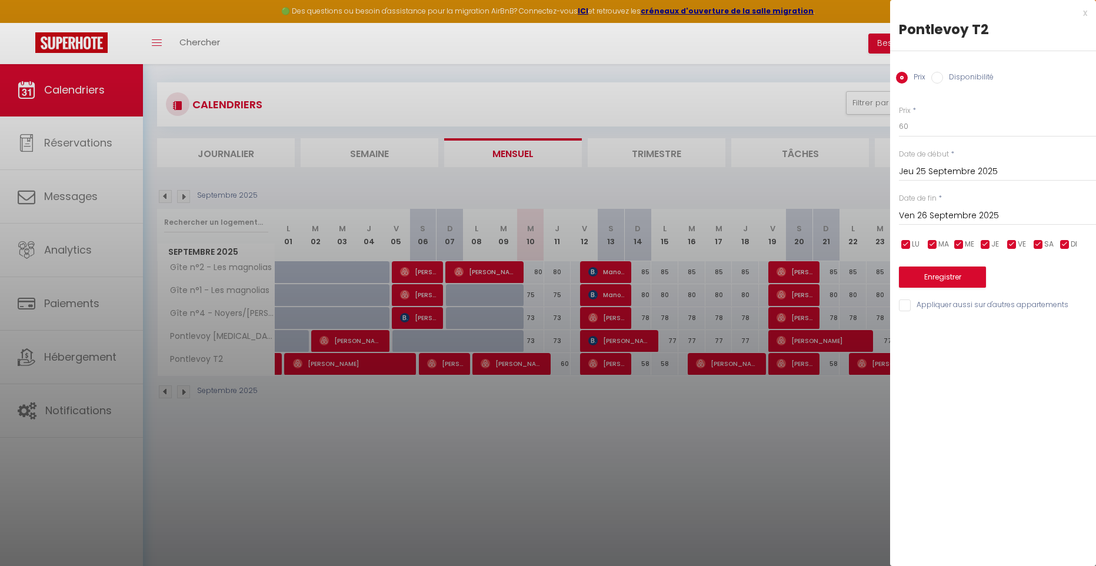
drag, startPoint x: 972, startPoint y: 212, endPoint x: 992, endPoint y: 229, distance: 25.9
click at [972, 212] on input "Ven 26 Septembre 2025" at bounding box center [997, 215] width 197 height 15
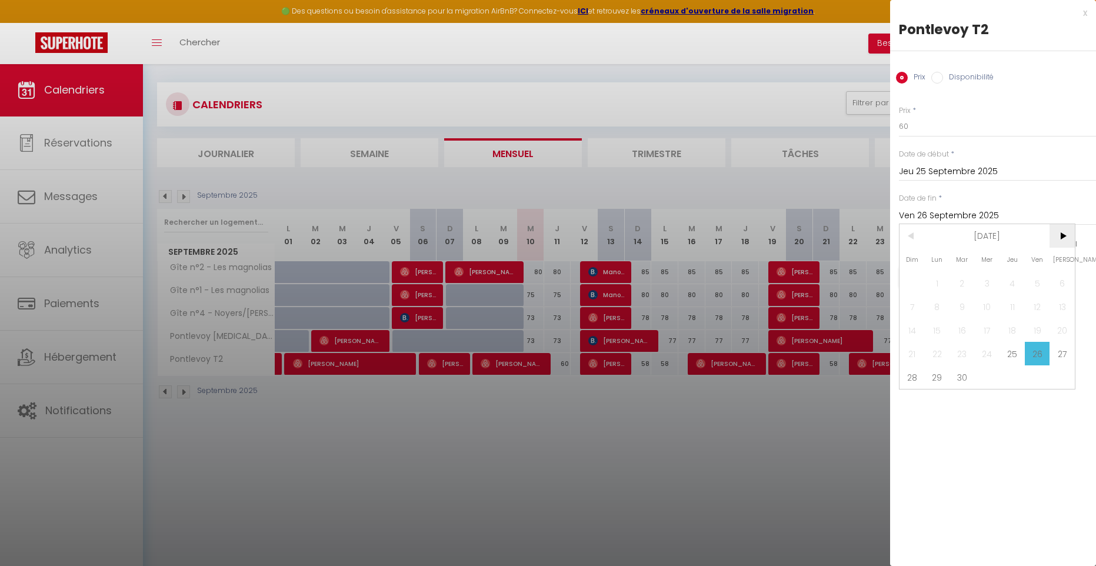
click at [1064, 236] on span ">" at bounding box center [1061, 236] width 25 height 24
click at [989, 282] on span "1" at bounding box center [987, 283] width 25 height 24
type input "Mer 01 Octobre 2025"
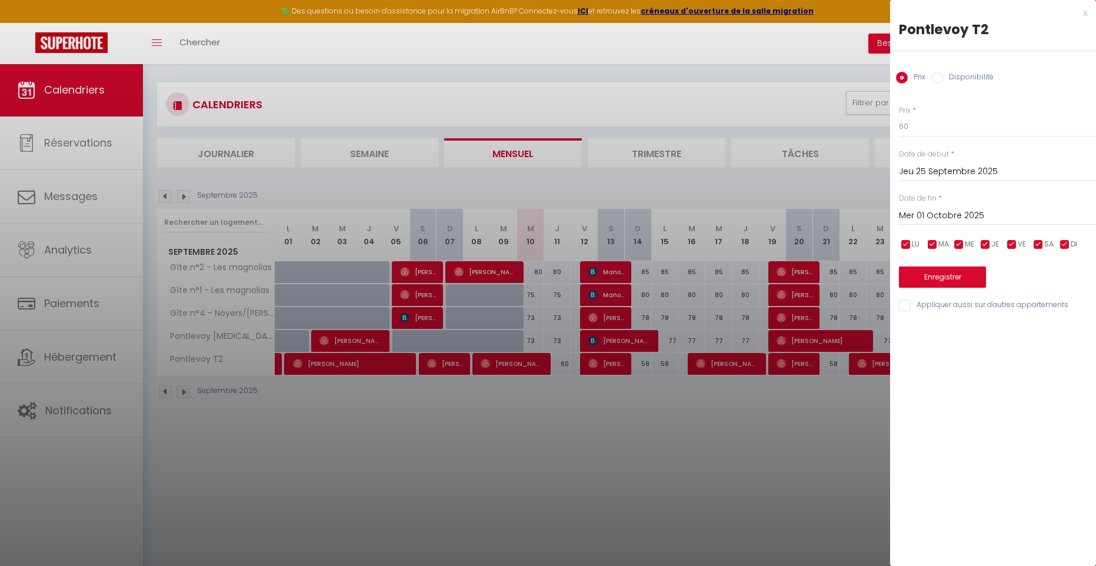
click at [852, 450] on div at bounding box center [548, 283] width 1096 height 566
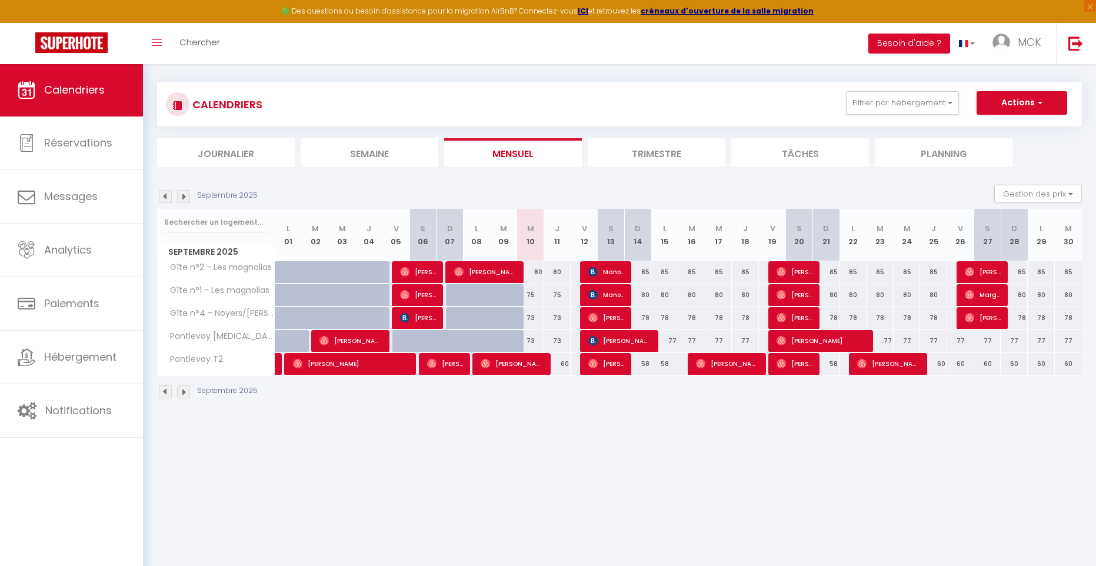
click at [945, 365] on div "60" at bounding box center [933, 364] width 27 height 22
type input "60"
type input "Jeu 25 Septembre 2025"
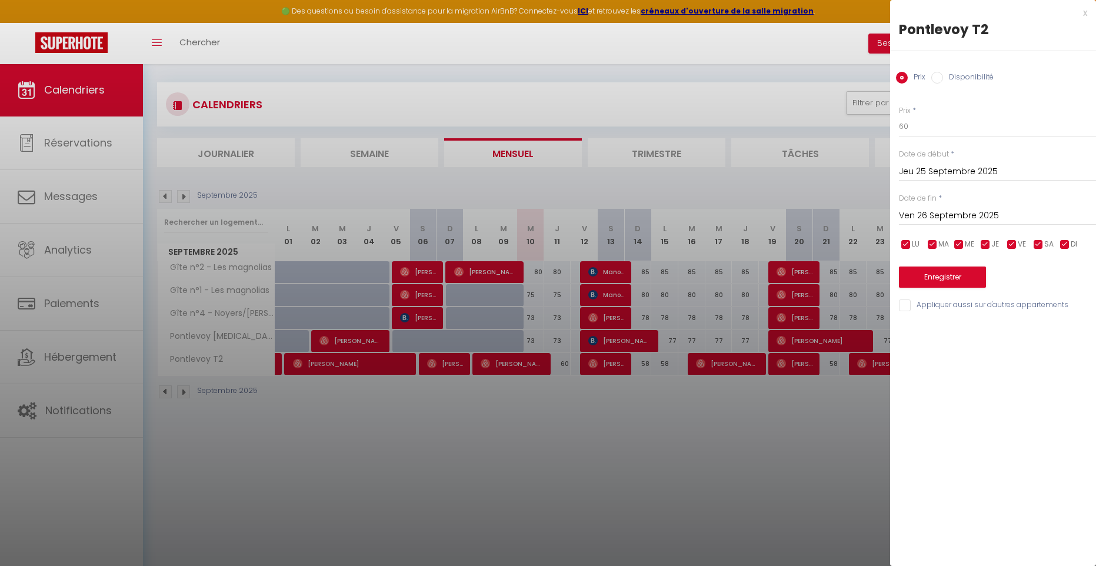
click at [953, 216] on input "Ven 26 Septembre 2025" at bounding box center [997, 215] width 197 height 15
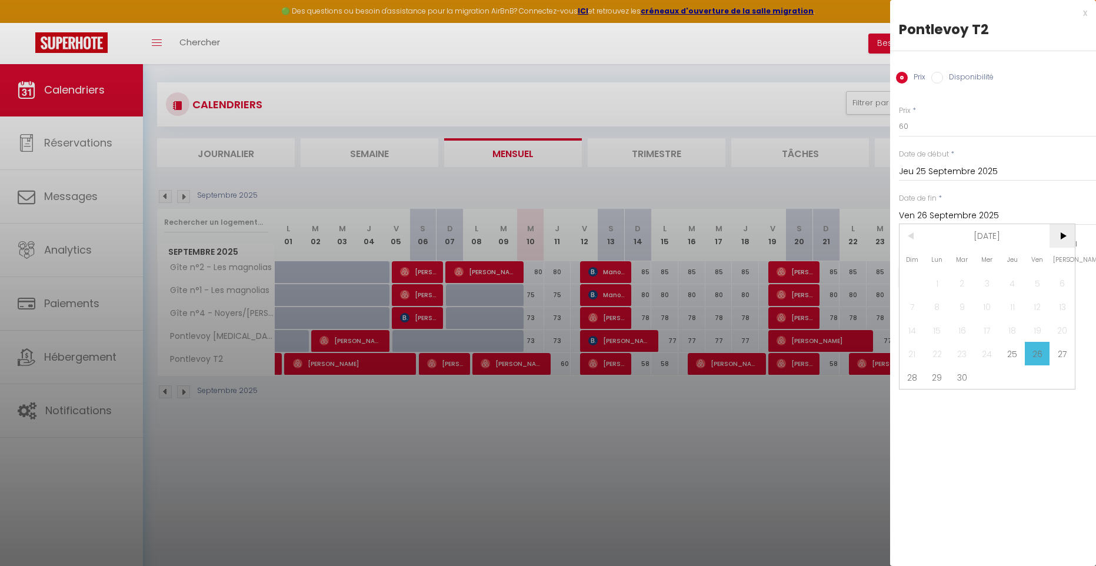
drag, startPoint x: 1066, startPoint y: 233, endPoint x: 1053, endPoint y: 241, distance: 14.8
click at [1065, 234] on span ">" at bounding box center [1061, 236] width 25 height 24
click at [990, 286] on span "1" at bounding box center [987, 283] width 25 height 24
type input "Mer 01 Octobre 2025"
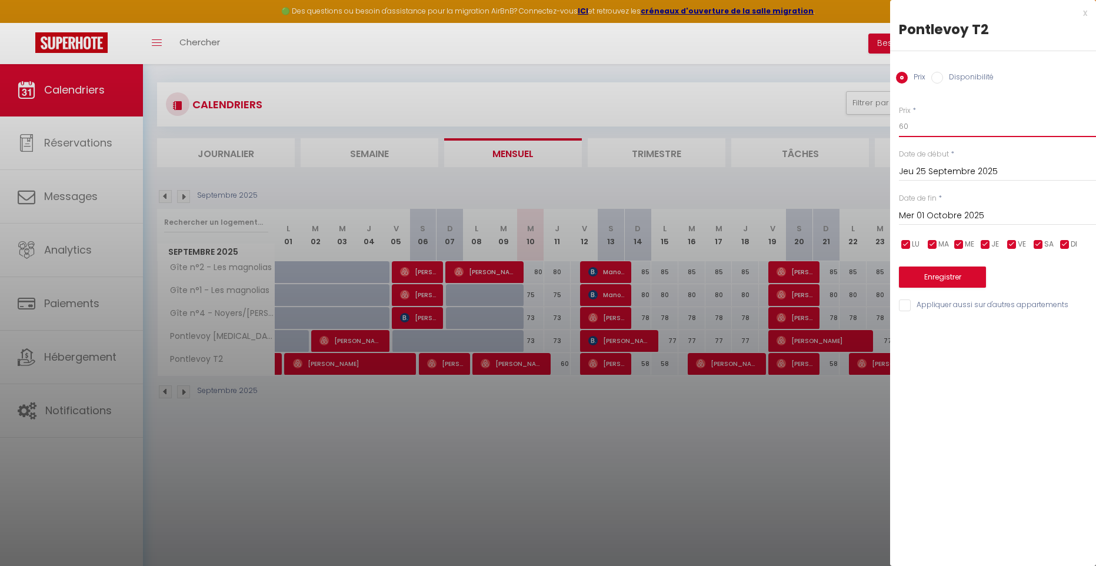
drag, startPoint x: 915, startPoint y: 125, endPoint x: 915, endPoint y: 132, distance: 7.7
click at [915, 125] on input "60" at bounding box center [997, 126] width 197 height 21
type input "6"
type input "58"
click at [957, 276] on button "Enregistrer" at bounding box center [942, 276] width 87 height 21
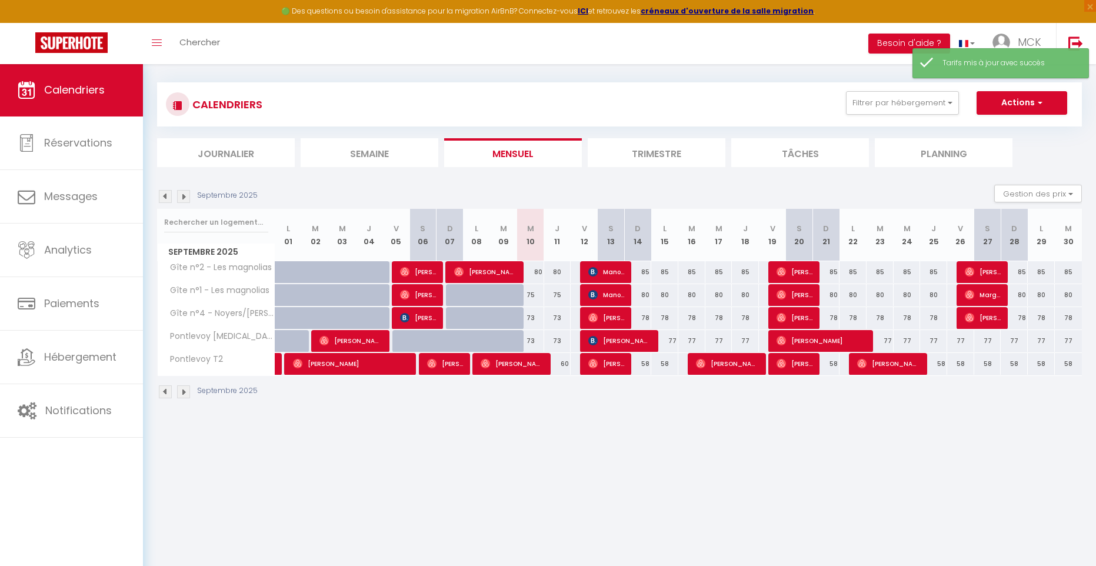
click at [181, 194] on img at bounding box center [183, 196] width 13 height 13
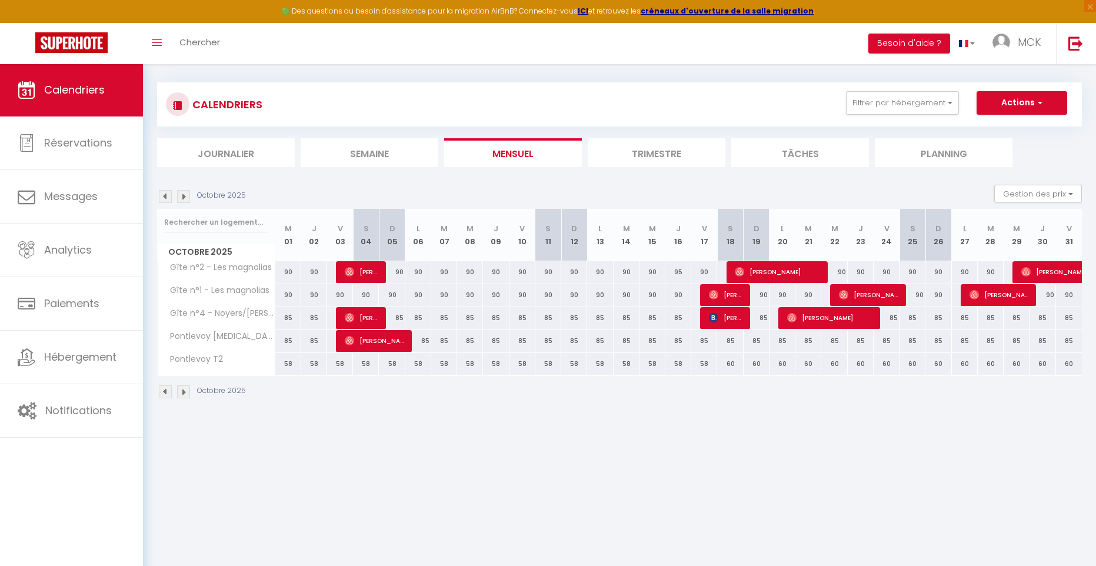
click at [283, 345] on div "85" at bounding box center [288, 341] width 26 height 22
type input "85"
type input "Mer 01 Octobre 2025"
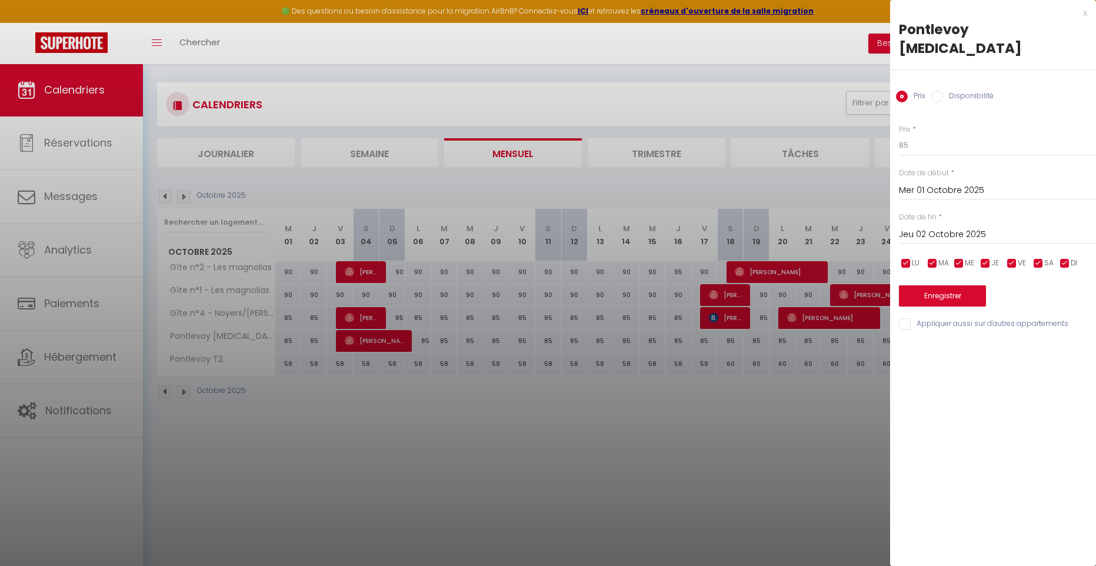
click at [933, 227] on input "Jeu 02 Octobre 2025" at bounding box center [997, 234] width 197 height 15
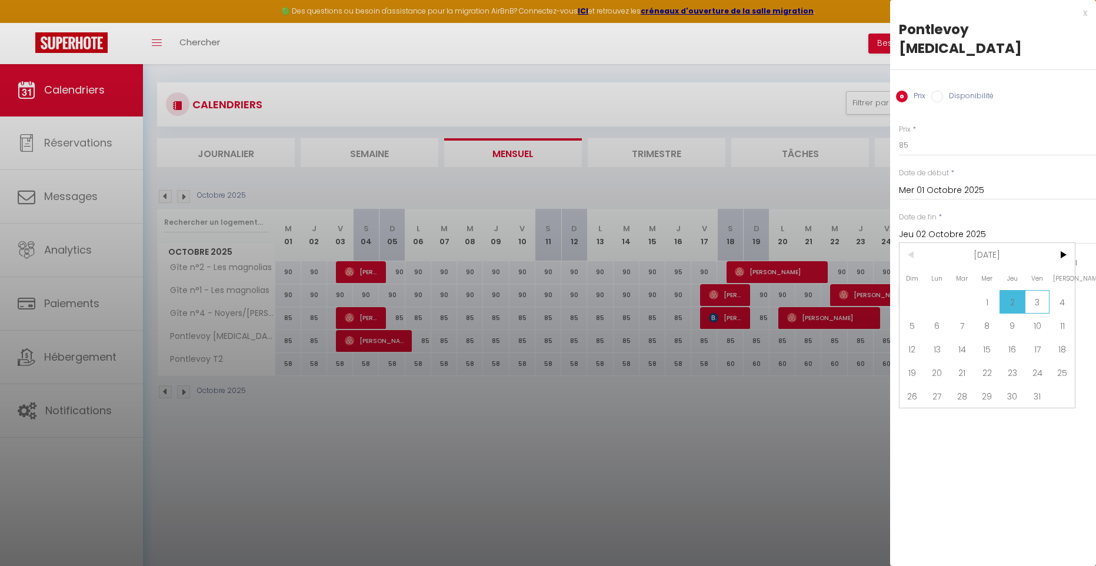
drag, startPoint x: 1040, startPoint y: 285, endPoint x: 1037, endPoint y: 279, distance: 6.6
click at [1037, 290] on span "3" at bounding box center [1037, 302] width 25 height 24
type input "Ven 03 Octobre 2025"
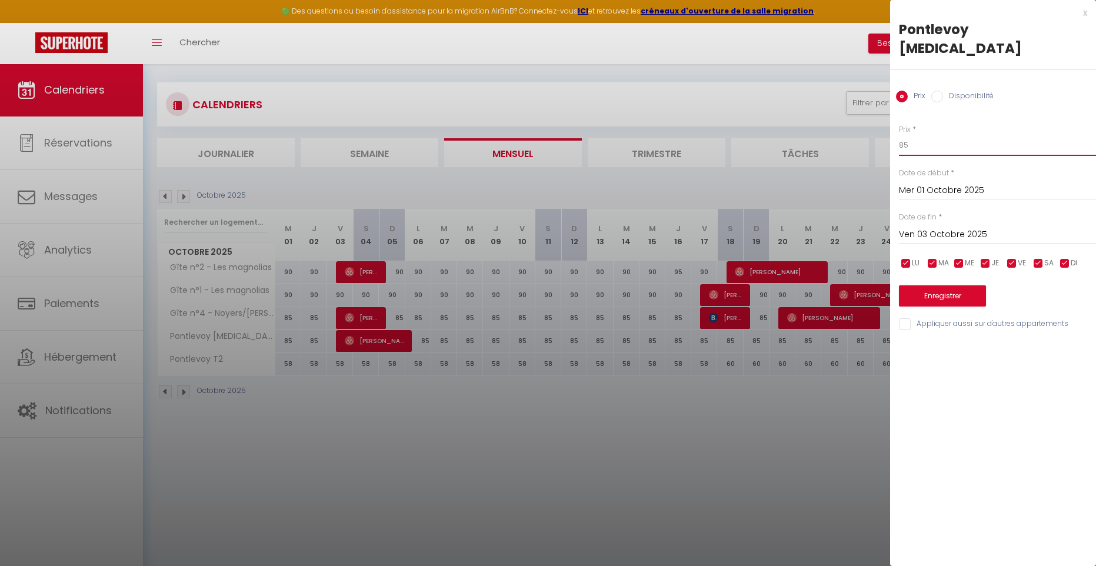
click at [916, 135] on input "85" at bounding box center [997, 145] width 197 height 21
type input "8"
type input "77"
click at [948, 285] on button "Enregistrer" at bounding box center [942, 295] width 87 height 21
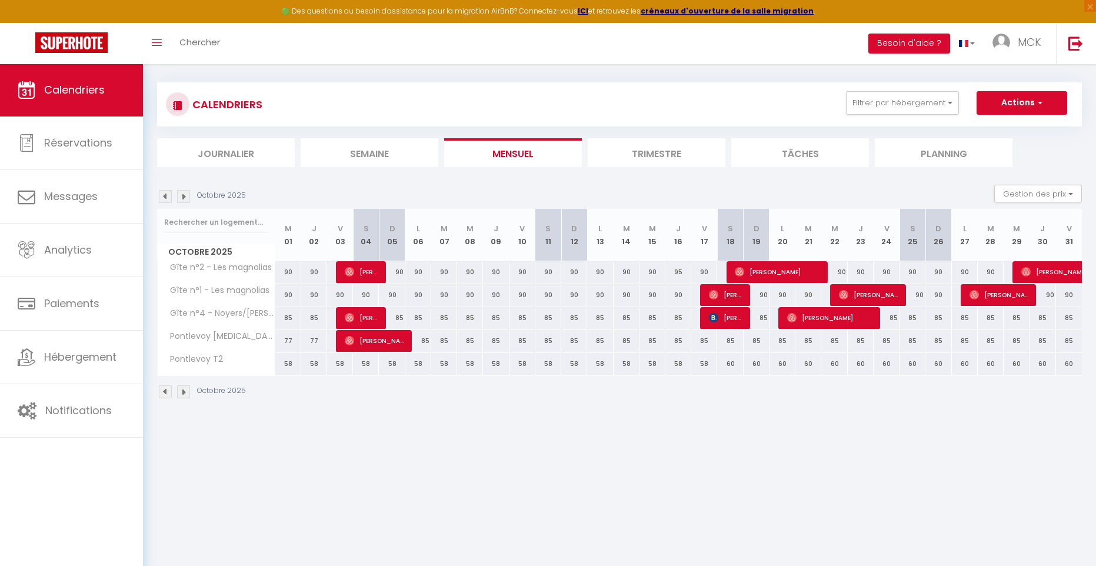
click at [166, 198] on img at bounding box center [165, 196] width 13 height 13
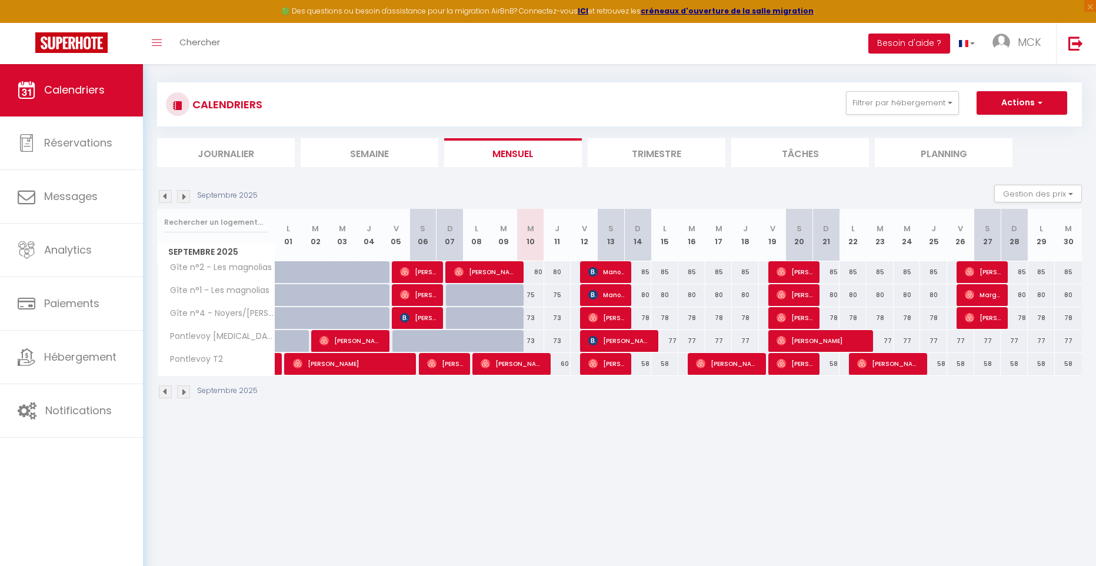
click at [186, 198] on img at bounding box center [183, 196] width 13 height 13
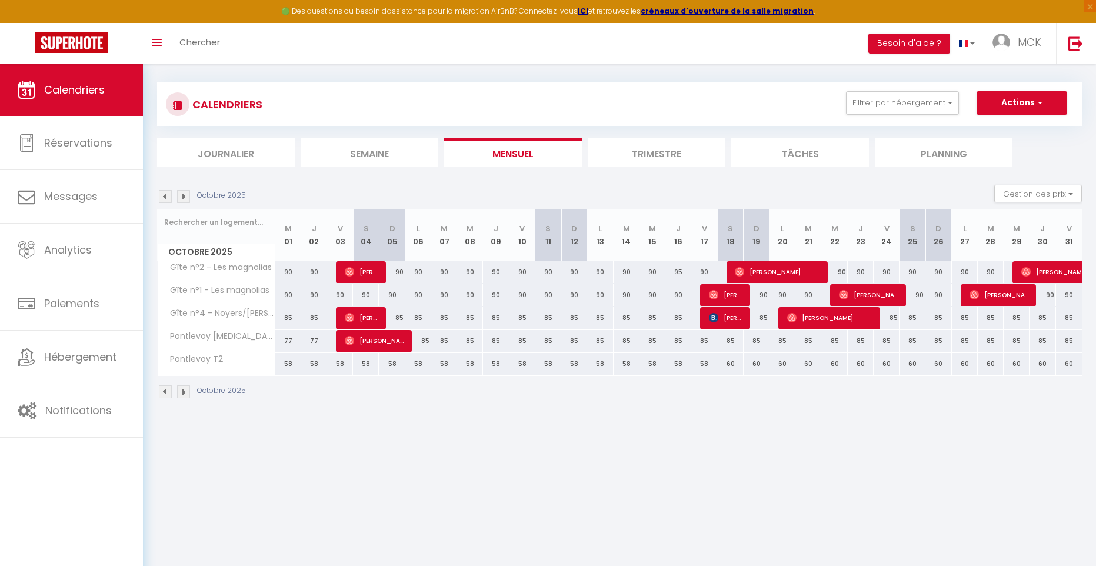
click at [285, 322] on div "85" at bounding box center [288, 318] width 26 height 22
type input "85"
type input "Mer 01 Octobre 2025"
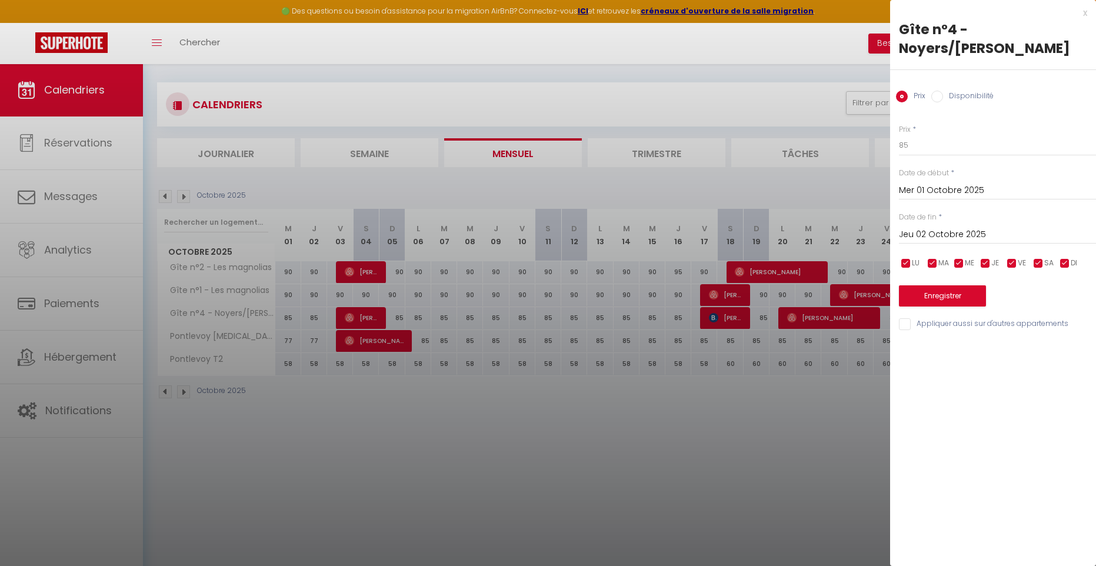
drag, startPoint x: 923, startPoint y: 216, endPoint x: 933, endPoint y: 231, distance: 17.8
click at [923, 227] on input "Jeu 02 Octobre 2025" at bounding box center [997, 234] width 197 height 15
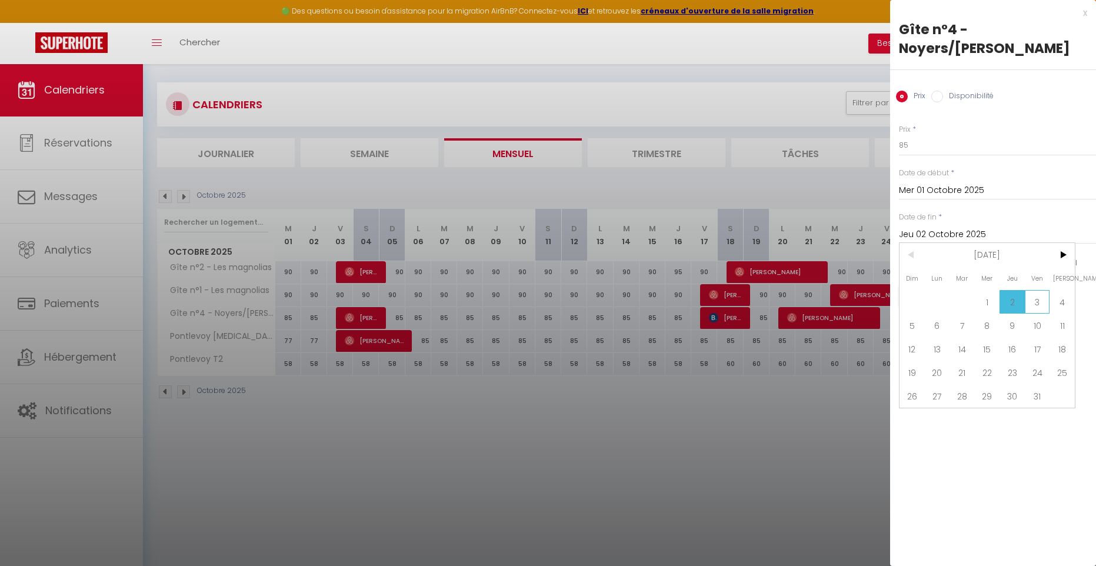
click at [1039, 290] on span "3" at bounding box center [1037, 302] width 25 height 24
type input "Ven 03 Octobre 2025"
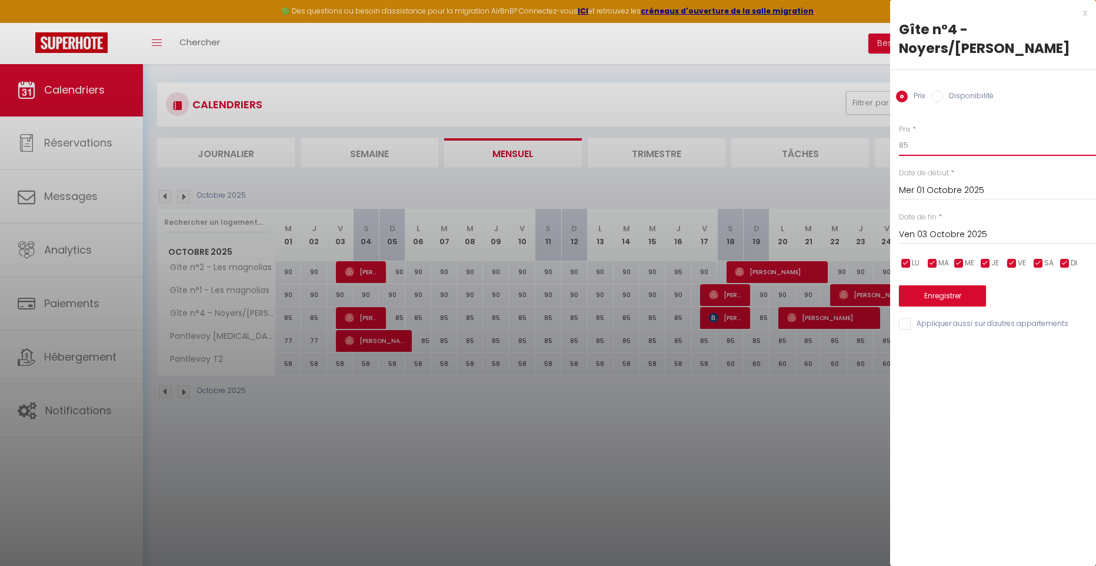
click at [918, 135] on input "85" at bounding box center [997, 145] width 197 height 21
type input "8"
type input "78"
click at [958, 285] on button "Enregistrer" at bounding box center [942, 295] width 87 height 21
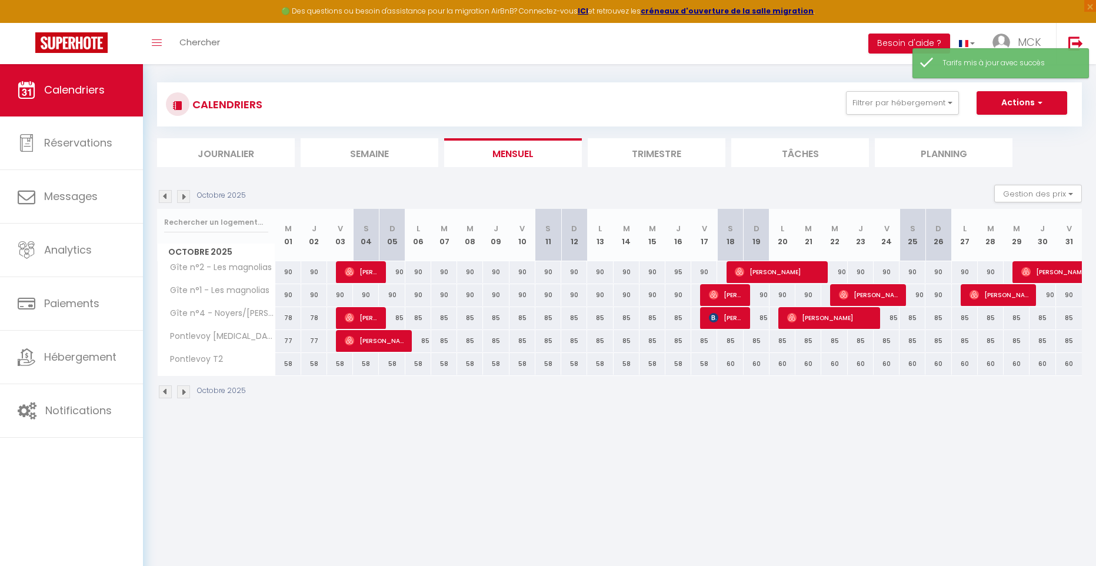
click at [166, 198] on img at bounding box center [165, 196] width 13 height 13
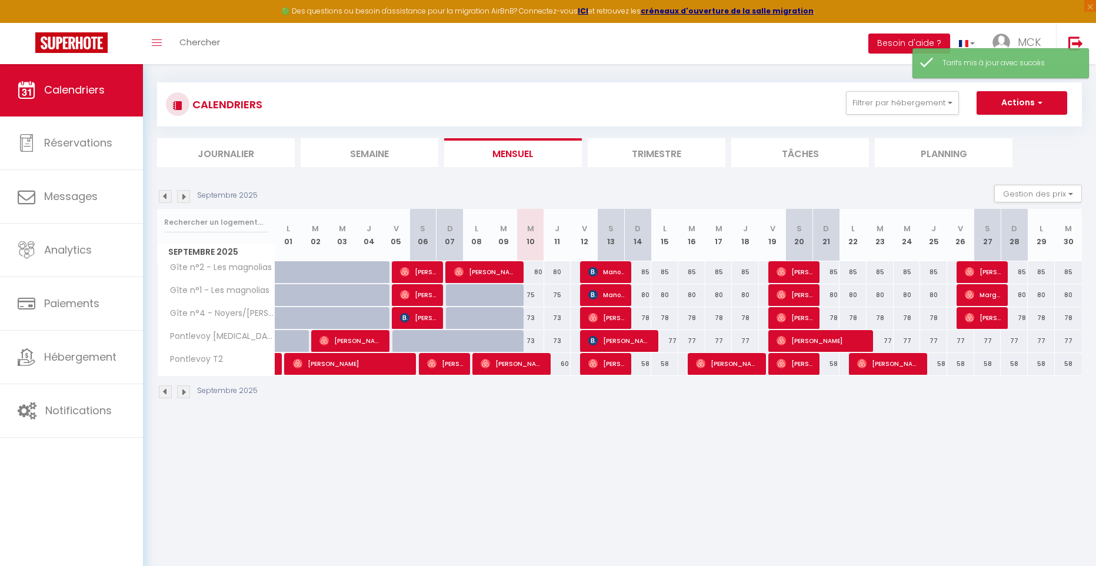
click at [184, 196] on img at bounding box center [183, 196] width 13 height 13
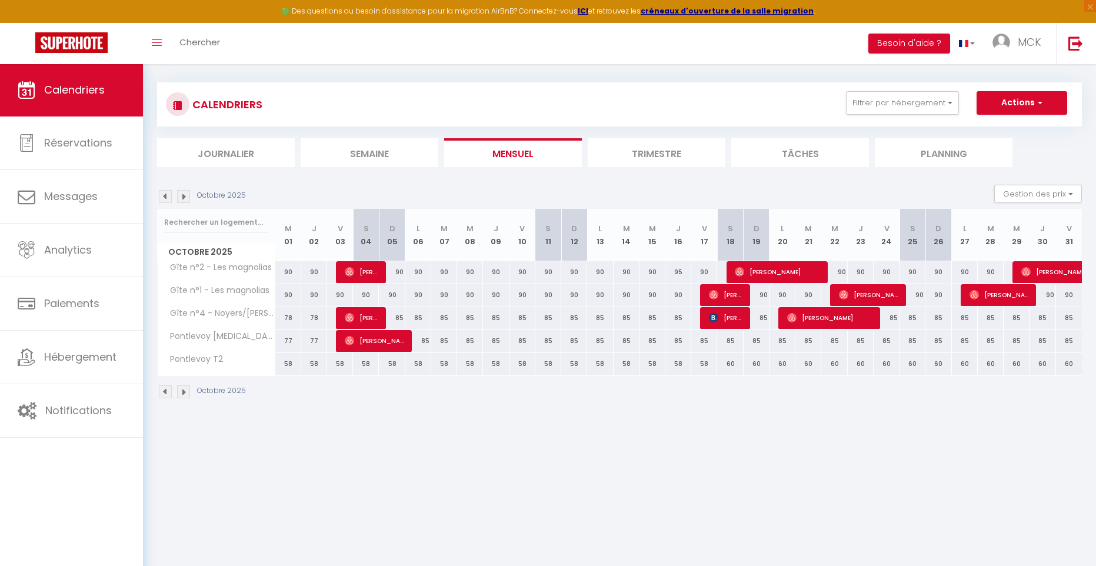
click at [284, 278] on div "90" at bounding box center [288, 272] width 26 height 22
type input "90"
type input "Mer 01 Octobre 2025"
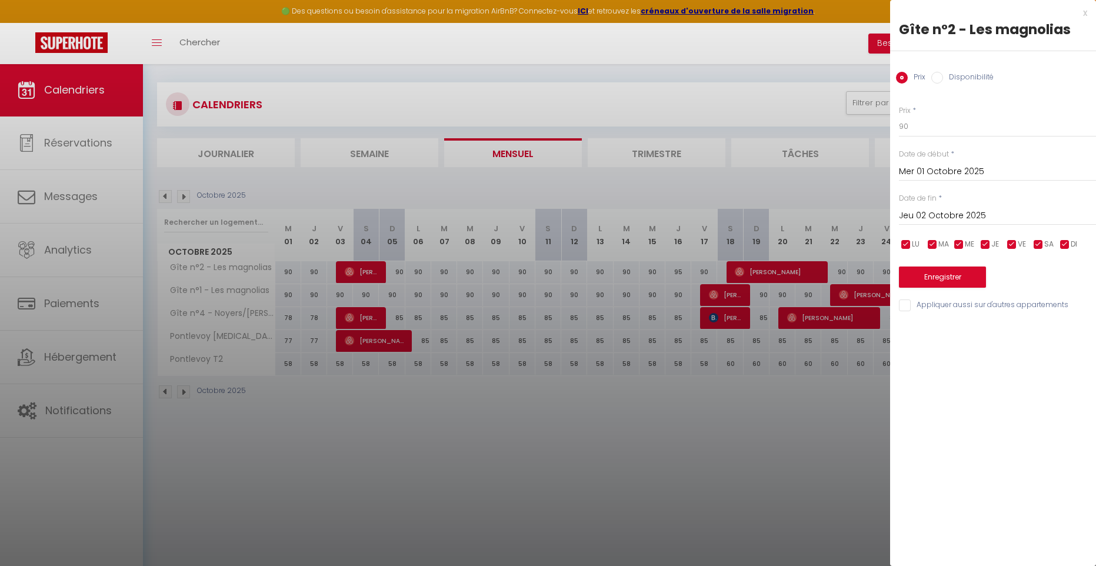
click at [953, 215] on input "Jeu 02 Octobre 2025" at bounding box center [997, 215] width 197 height 15
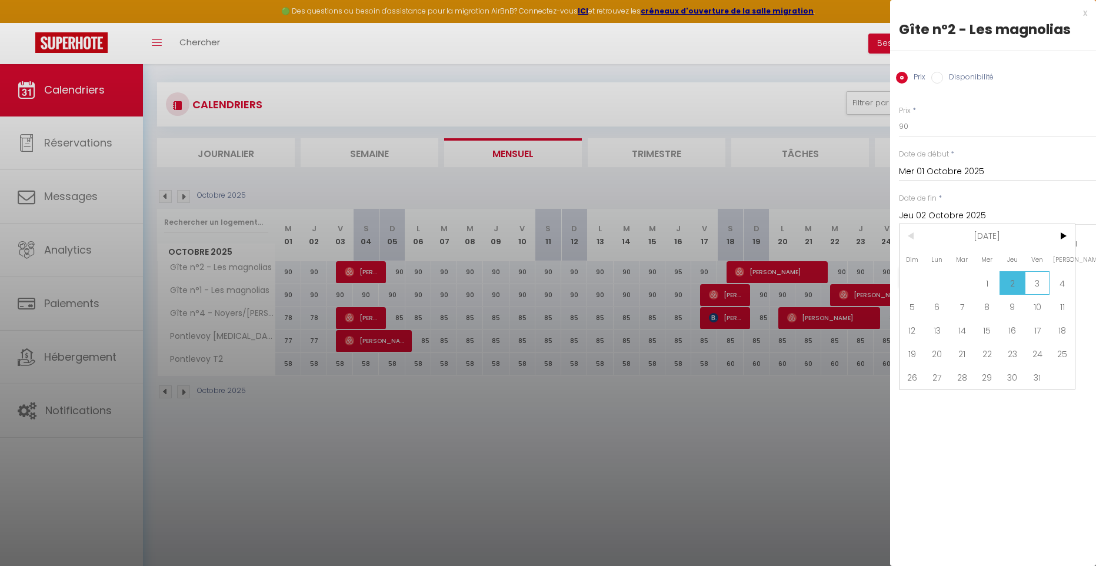
drag, startPoint x: 1041, startPoint y: 284, endPoint x: 998, endPoint y: 239, distance: 62.4
click at [1040, 283] on span "3" at bounding box center [1037, 283] width 25 height 24
type input "Ven 03 Octobre 2025"
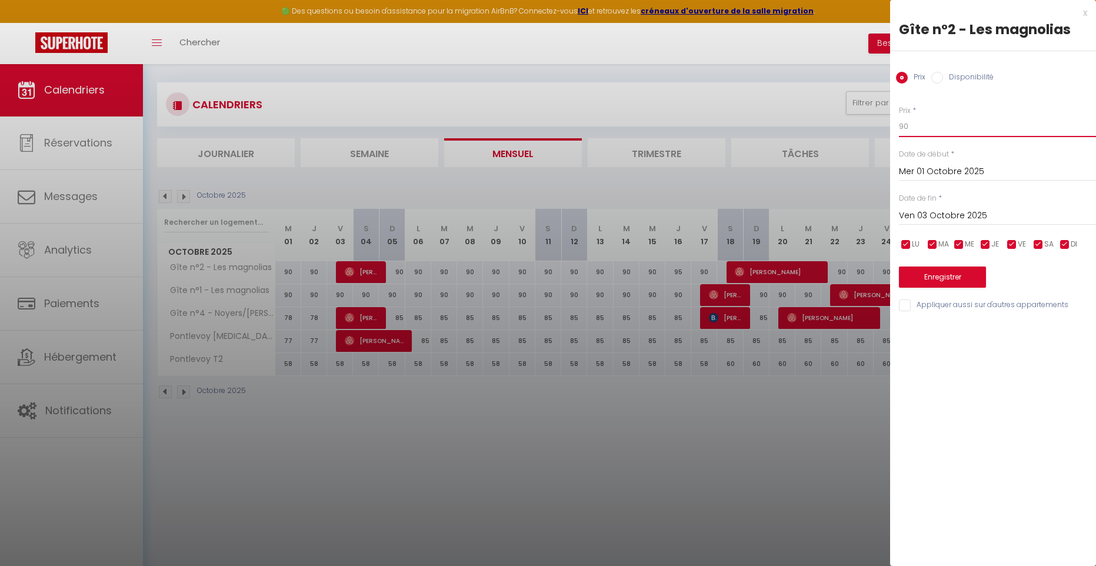
click at [913, 129] on input "90" at bounding box center [997, 126] width 197 height 21
type input "9"
type input "85"
click at [947, 281] on button "Enregistrer" at bounding box center [942, 276] width 87 height 21
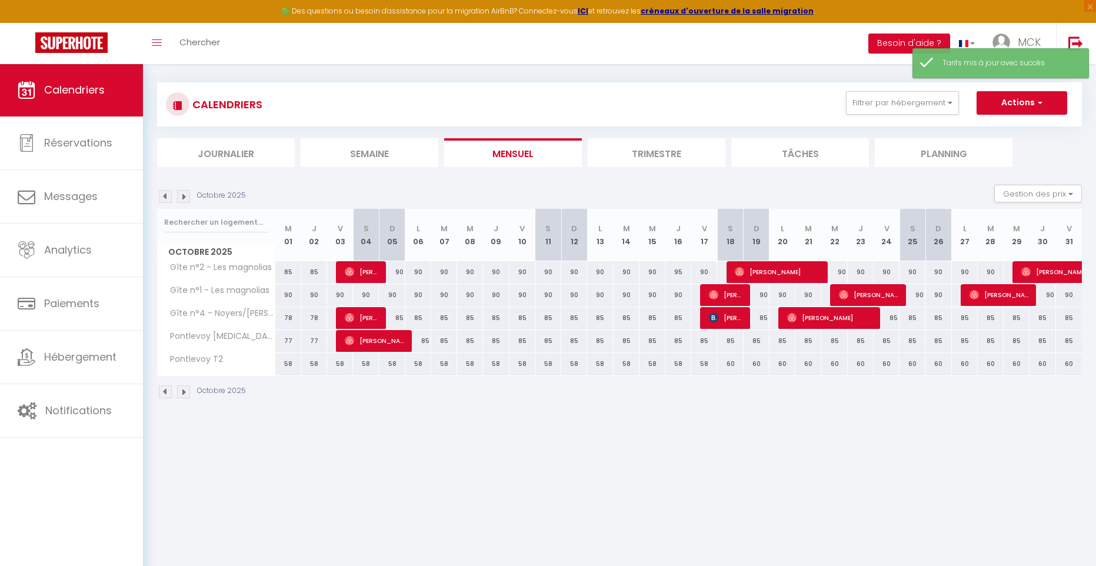
click at [288, 300] on div "90" at bounding box center [288, 295] width 26 height 22
type input "90"
type input "Mer 01 Octobre 2025"
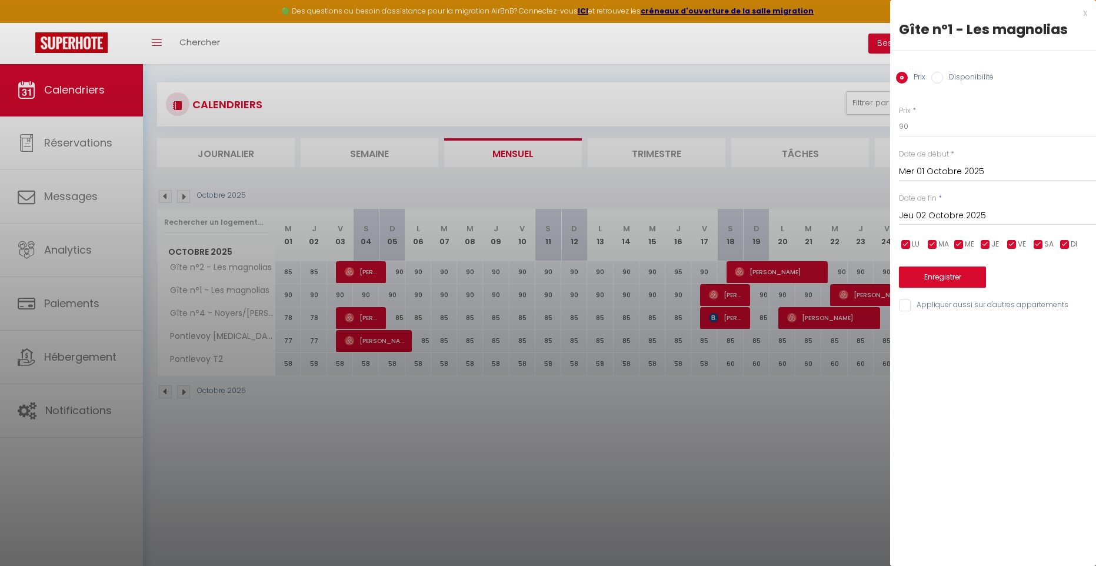
click at [924, 216] on input "Jeu 02 Octobre 2025" at bounding box center [997, 215] width 197 height 15
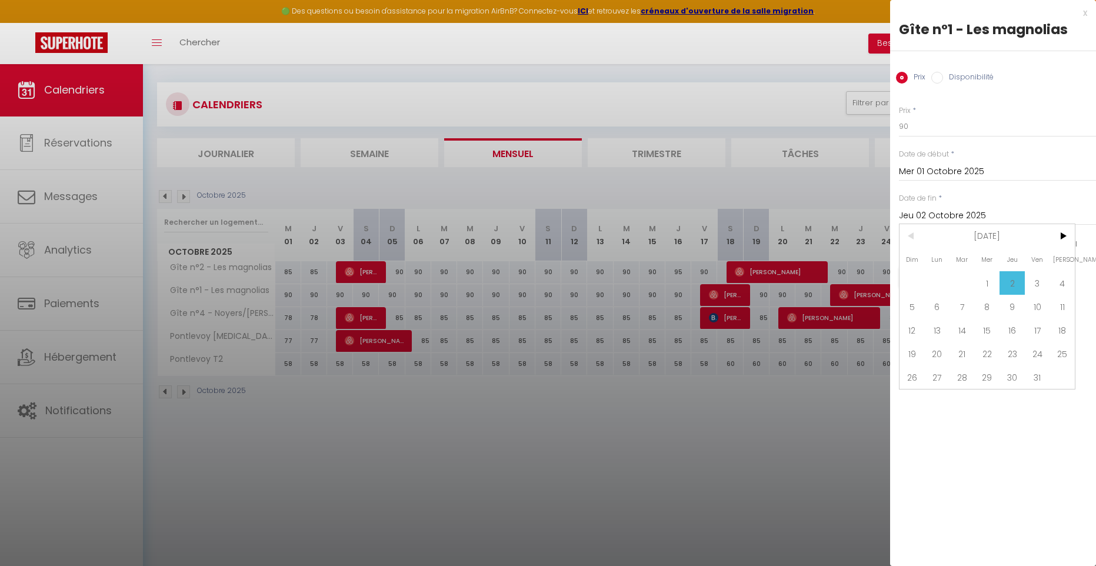
click at [914, 311] on span "5" at bounding box center [911, 307] width 25 height 24
type input "Dim 05 Octobre 2025"
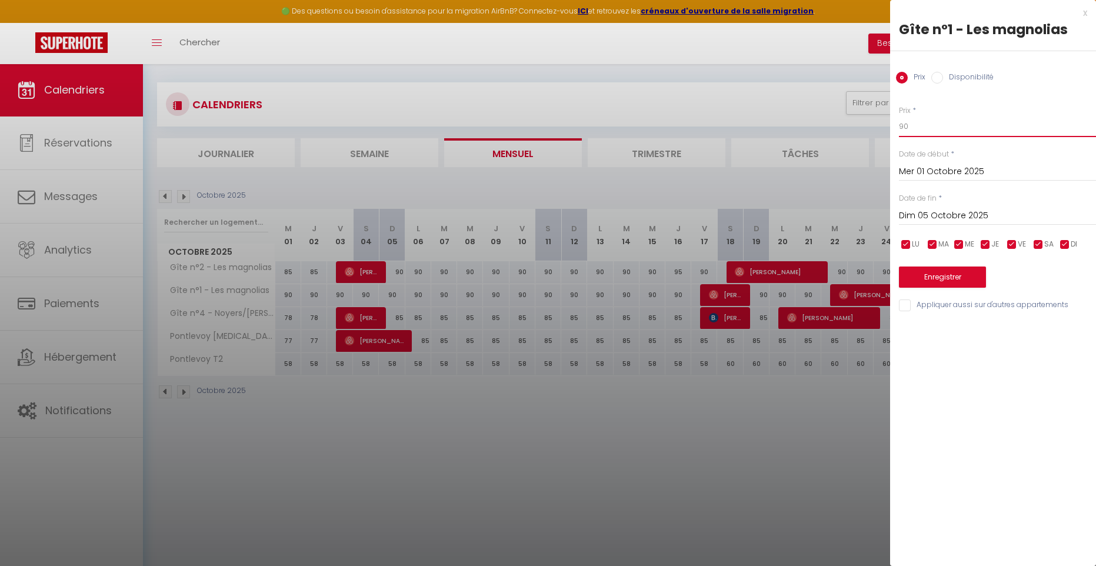
click at [916, 123] on input "90" at bounding box center [997, 126] width 197 height 21
type input "9"
type input "80"
click at [941, 275] on button "Enregistrer" at bounding box center [942, 276] width 87 height 21
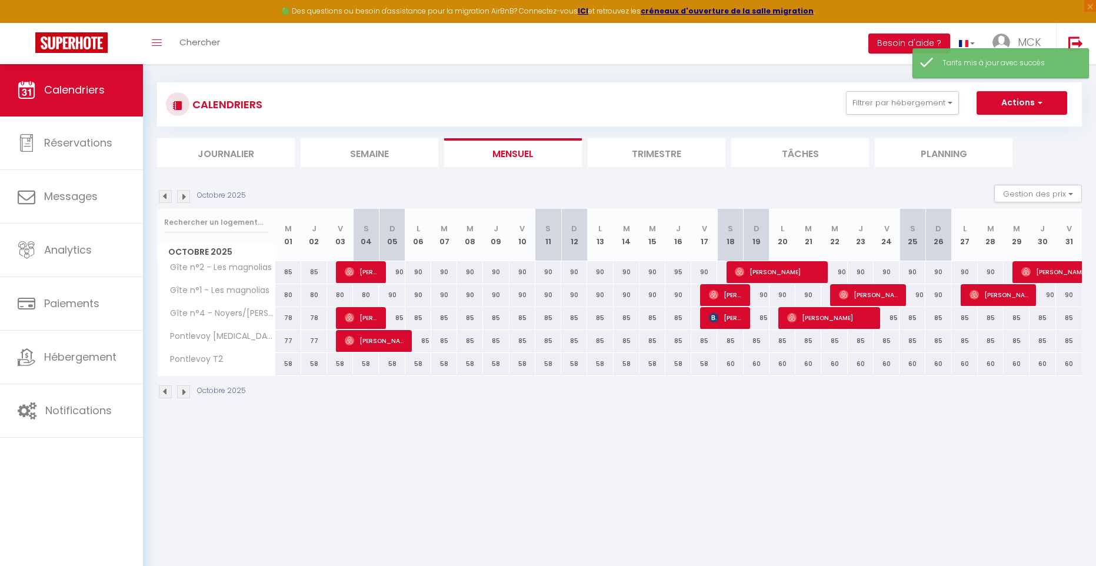
click at [163, 195] on img at bounding box center [165, 196] width 13 height 13
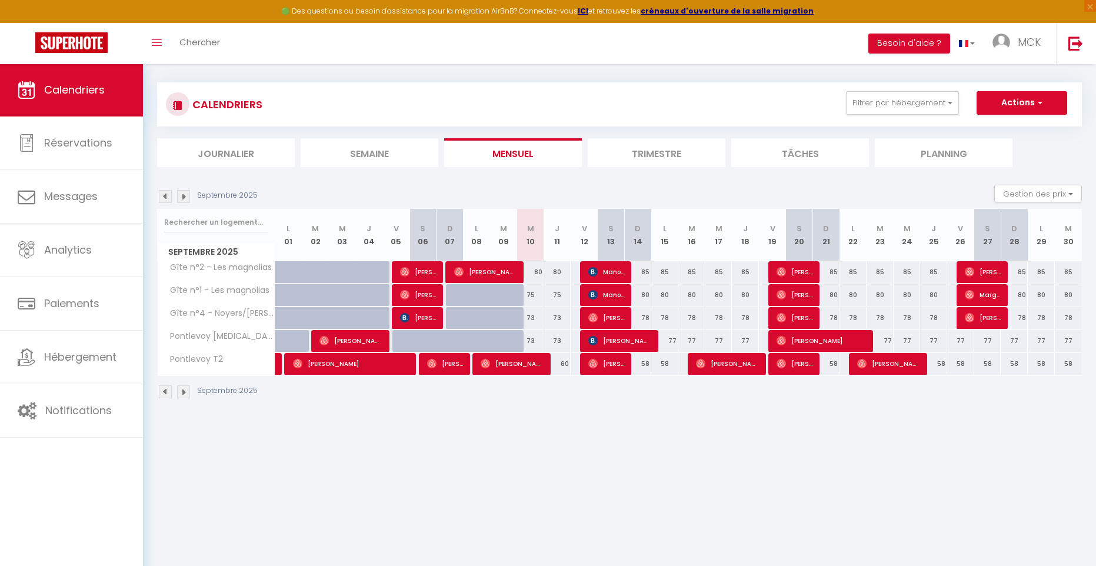
click at [184, 195] on img at bounding box center [183, 196] width 13 height 13
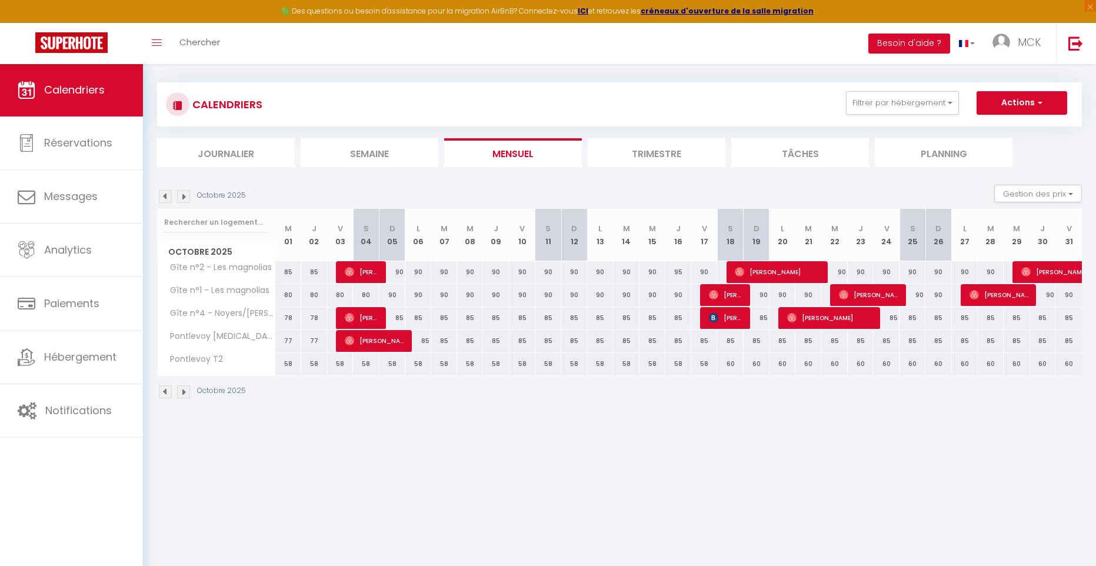
scroll to position [7, 0]
click at [392, 299] on div "90" at bounding box center [392, 294] width 26 height 22
type input "90"
type input "Dim 05 Octobre 2025"
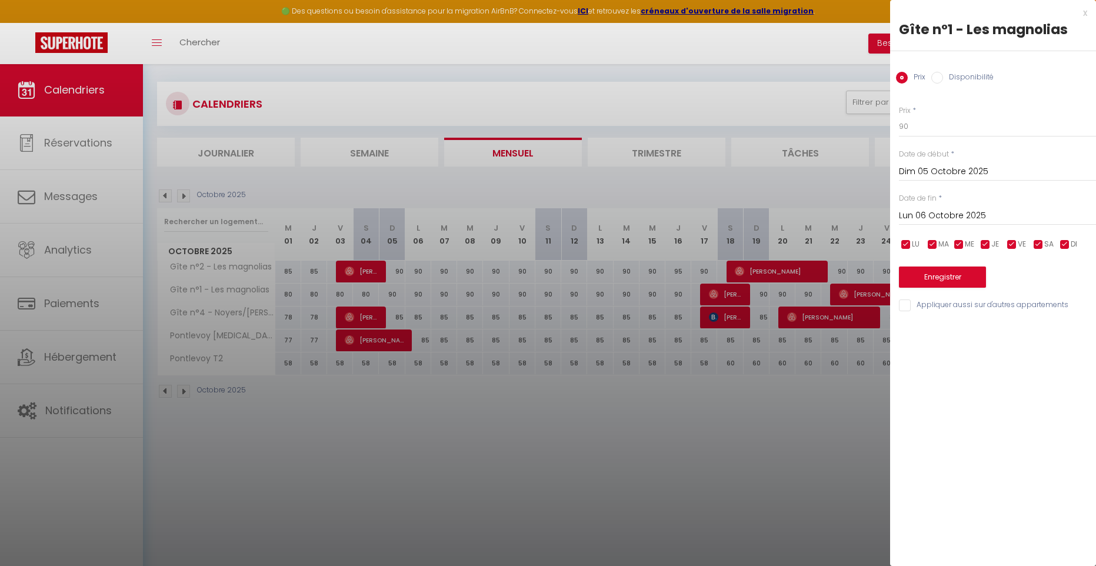
click at [947, 216] on input "Lun 06 Octobre 2025" at bounding box center [997, 215] width 197 height 15
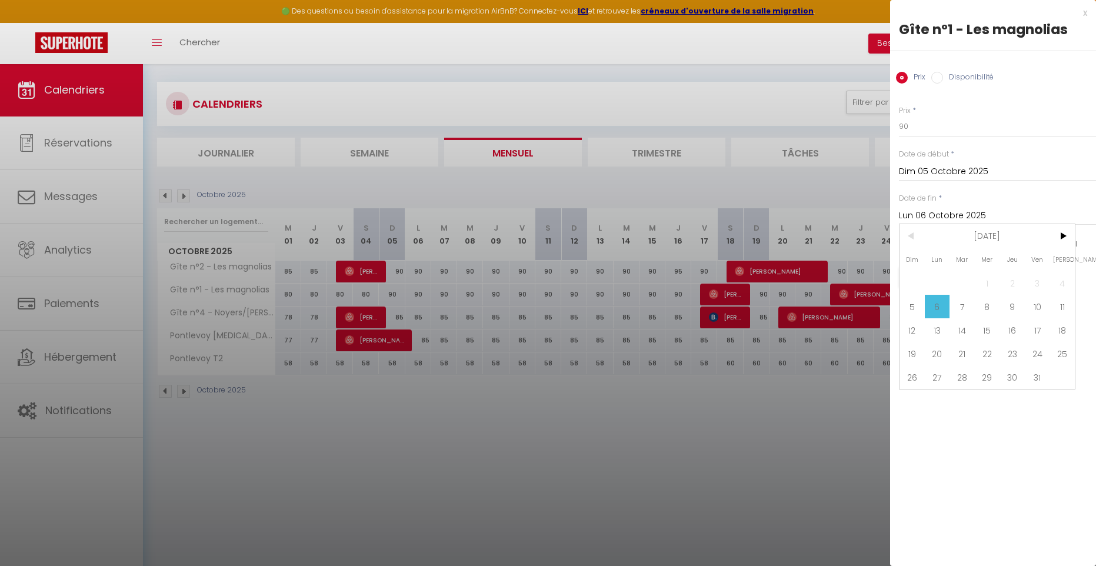
click at [1058, 332] on span "18" at bounding box center [1061, 330] width 25 height 24
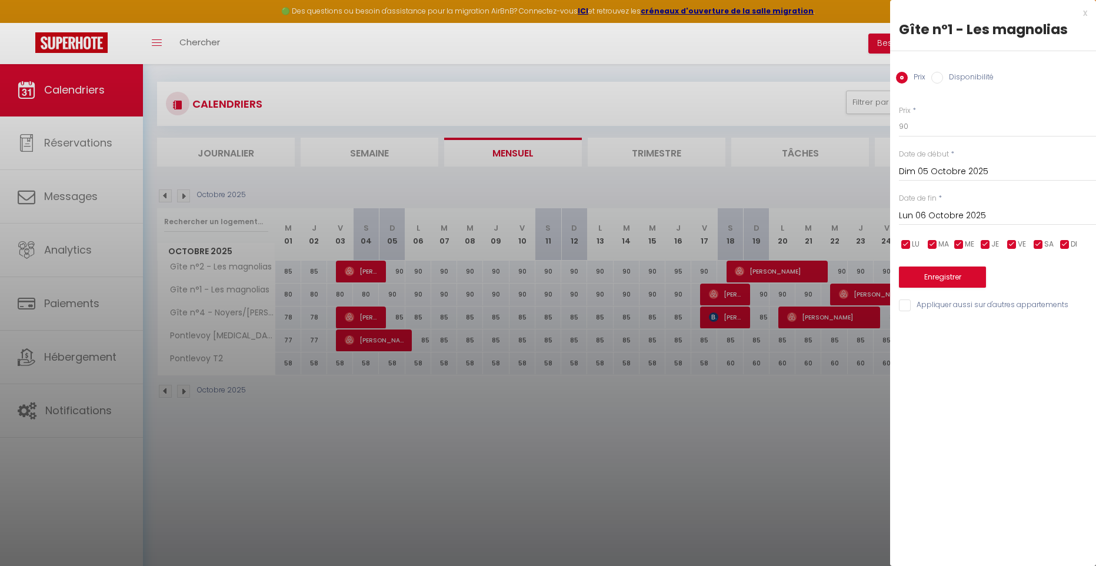
type input "[PERSON_NAME] 18 Octobre 2025"
drag, startPoint x: 908, startPoint y: 129, endPoint x: 902, endPoint y: 129, distance: 5.9
click at [908, 129] on input "90" at bounding box center [997, 126] width 197 height 21
type input "9"
type input "80"
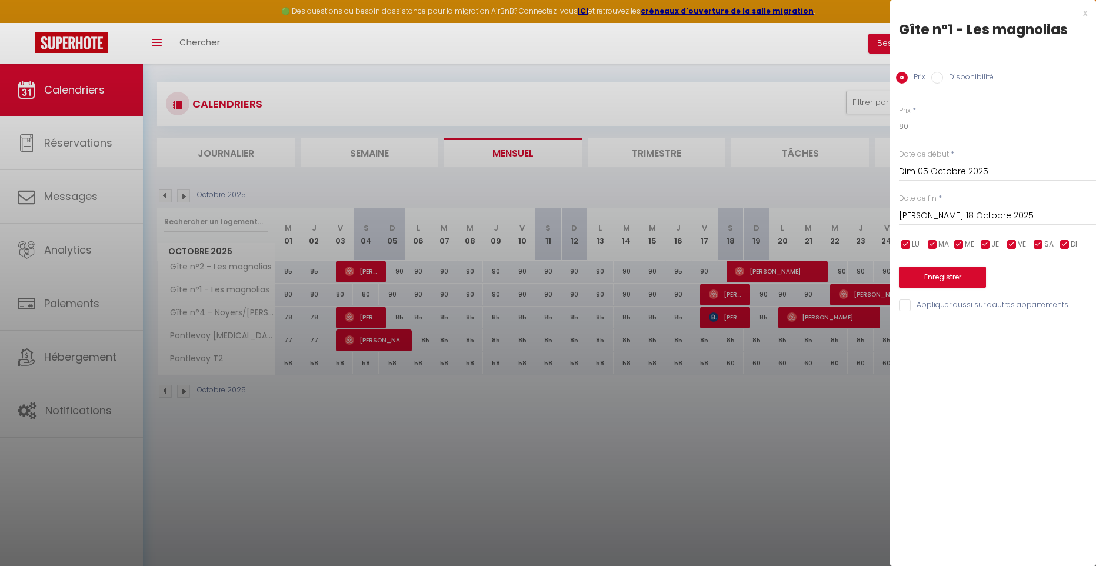
click at [927, 279] on button "Enregistrer" at bounding box center [942, 276] width 87 height 21
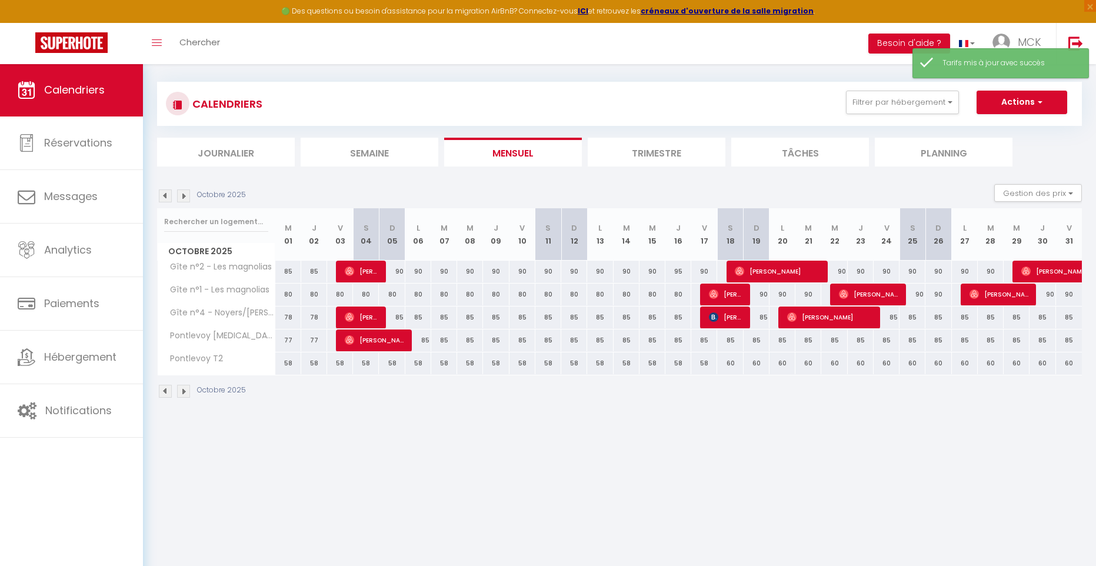
drag, startPoint x: 401, startPoint y: 276, endPoint x: 409, endPoint y: 275, distance: 7.7
click at [401, 275] on div "90" at bounding box center [392, 272] width 26 height 22
type input "90"
type input "Dim 05 Octobre 2025"
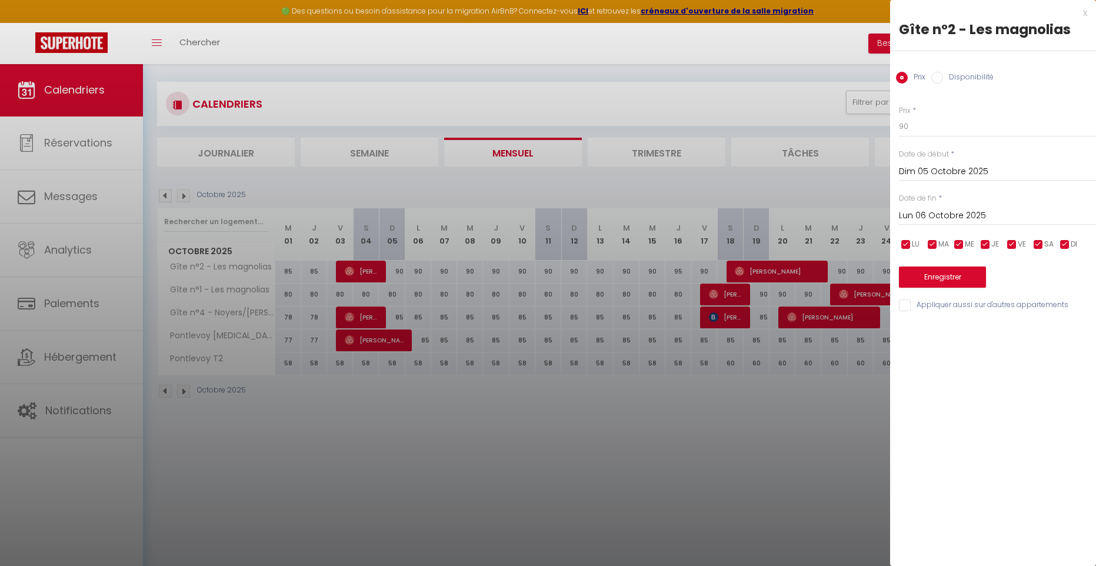
click at [943, 214] on input "Lun 06 Octobre 2025" at bounding box center [997, 215] width 197 height 15
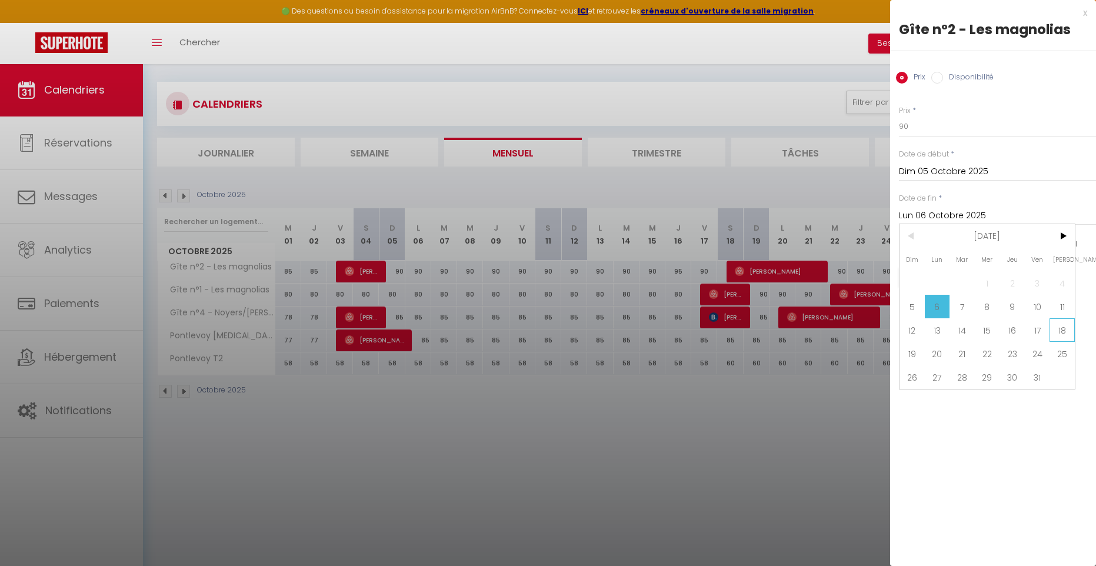
click at [1062, 333] on span "18" at bounding box center [1061, 330] width 25 height 24
type input "[PERSON_NAME] 18 Octobre 2025"
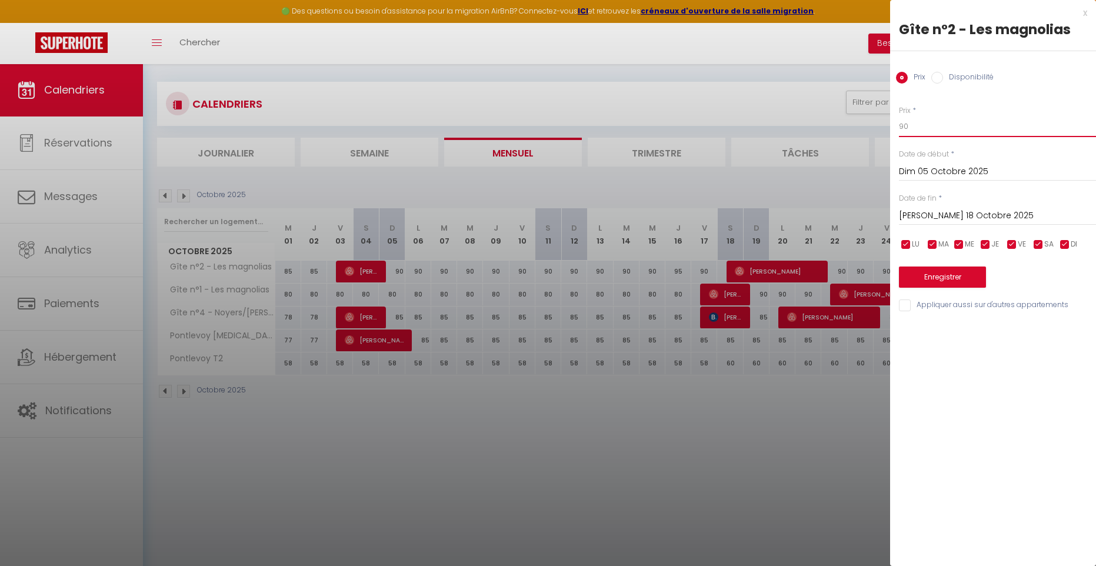
click at [913, 127] on input "90" at bounding box center [997, 126] width 197 height 21
type input "9"
type input "85"
click at [948, 272] on button "Enregistrer" at bounding box center [942, 276] width 87 height 21
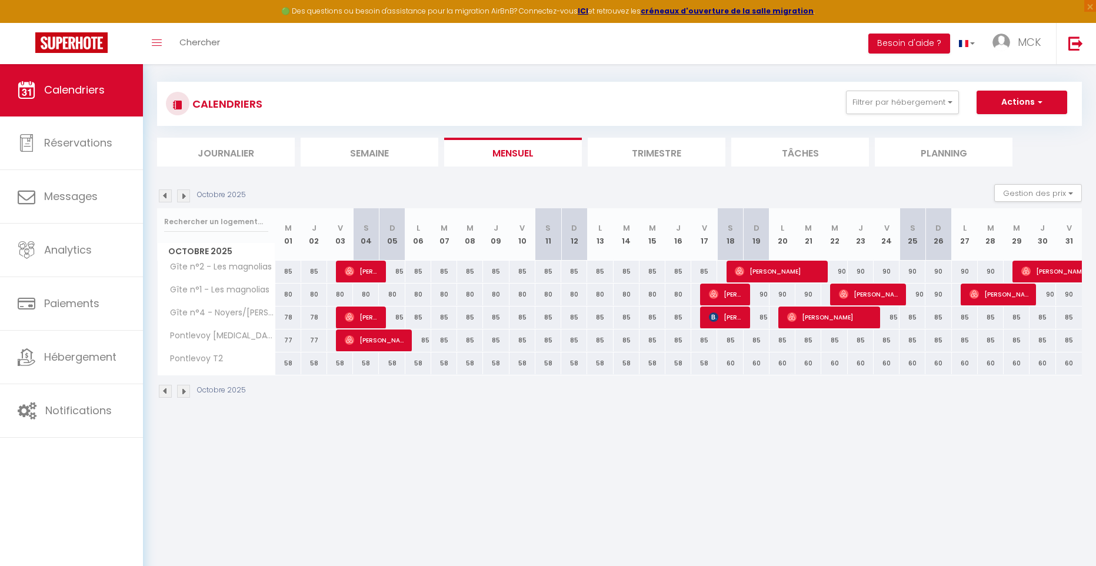
click at [424, 344] on div "85" at bounding box center [418, 340] width 26 height 22
type input "85"
type input "Lun 06 Octobre 2025"
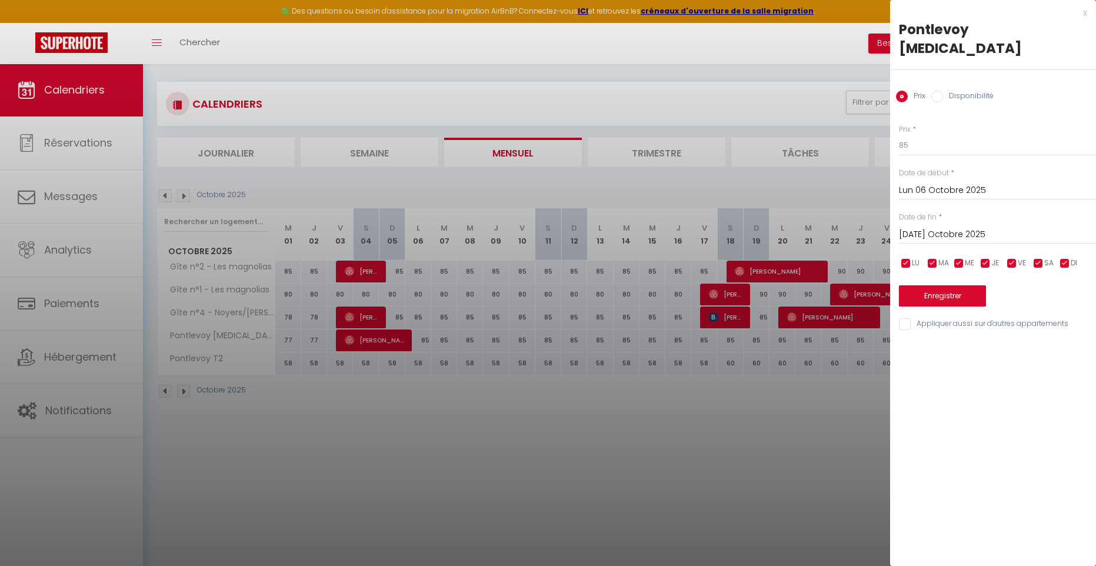
click at [976, 227] on input "[DATE] Octobre 2025" at bounding box center [997, 234] width 197 height 15
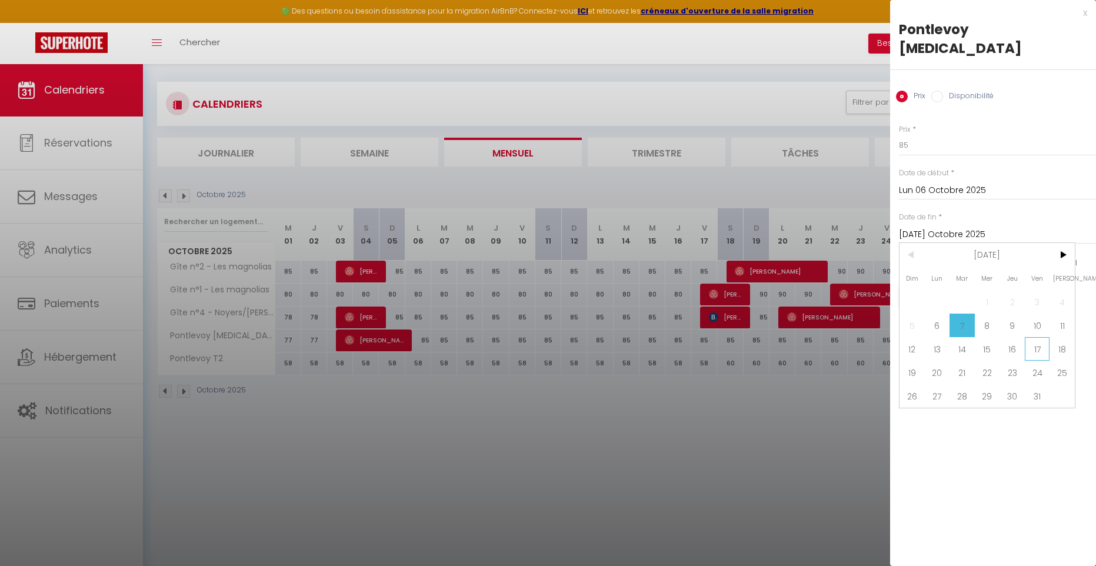
click at [1035, 337] on span "17" at bounding box center [1037, 349] width 25 height 24
type input "Ven 17 Octobre 2025"
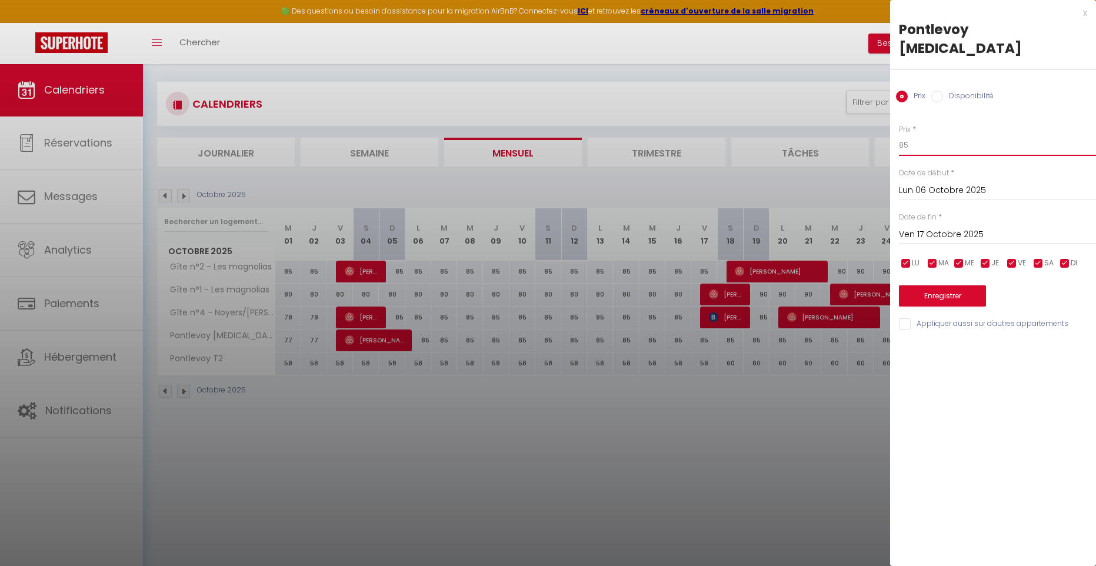
click at [910, 135] on input "85" at bounding box center [997, 145] width 197 height 21
type input "8"
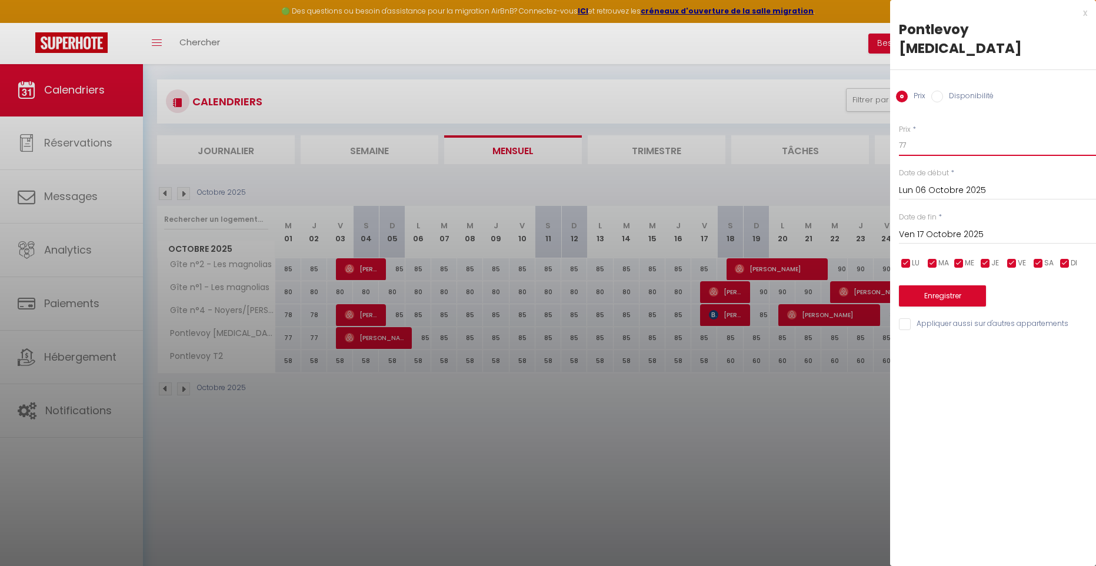
type input "77"
click at [951, 285] on button "Enregistrer" at bounding box center [942, 295] width 87 height 21
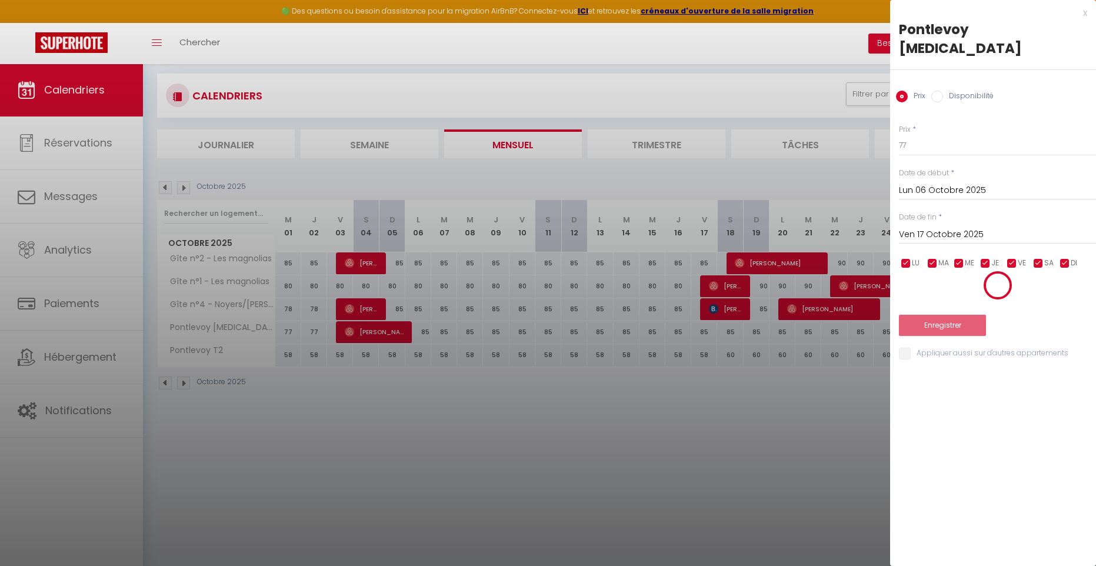
scroll to position [16, 0]
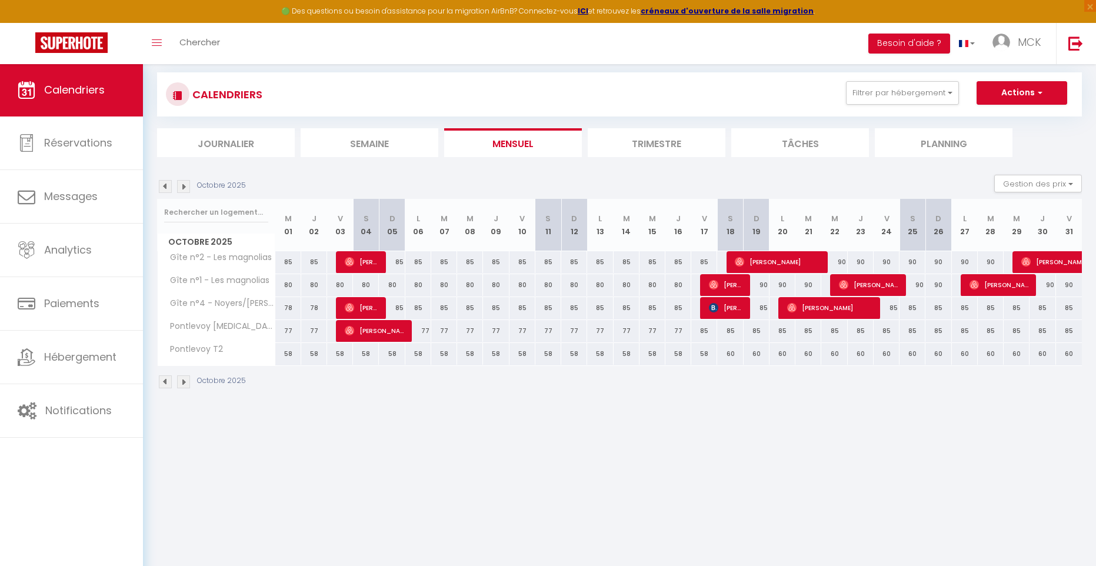
click at [705, 359] on div "58" at bounding box center [704, 354] width 26 height 22
type input "58"
type input "Ven 17 Octobre 2025"
type input "[PERSON_NAME] 18 Octobre 2025"
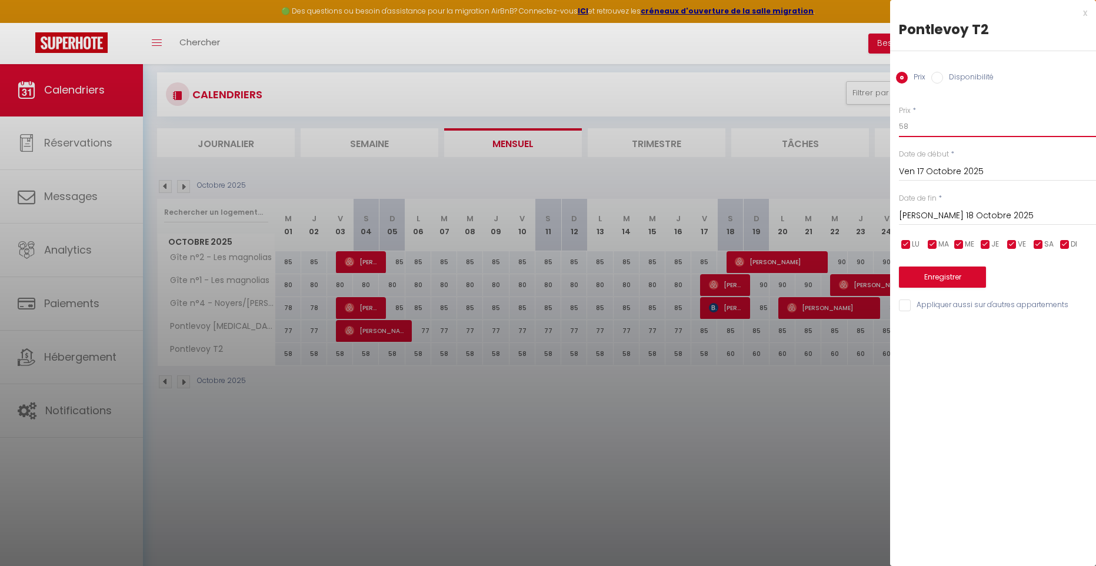
click at [915, 125] on input "58" at bounding box center [997, 126] width 197 height 21
type input "5"
type input "60"
click at [935, 274] on button "Enregistrer" at bounding box center [942, 276] width 87 height 21
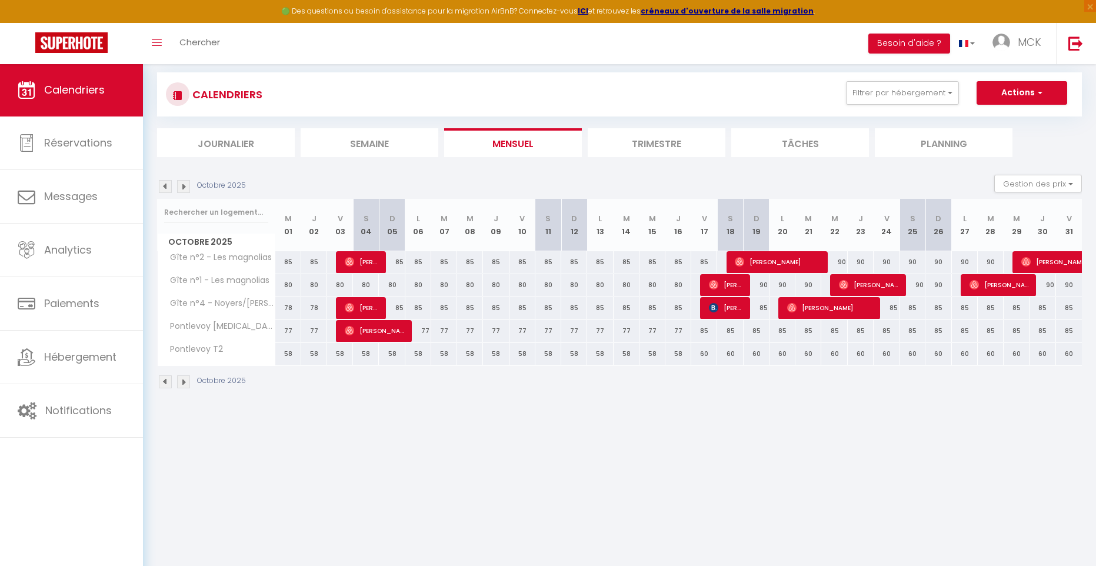
click at [705, 337] on div "85" at bounding box center [704, 331] width 26 height 22
type input "85"
type input "Ven 17 Octobre 2025"
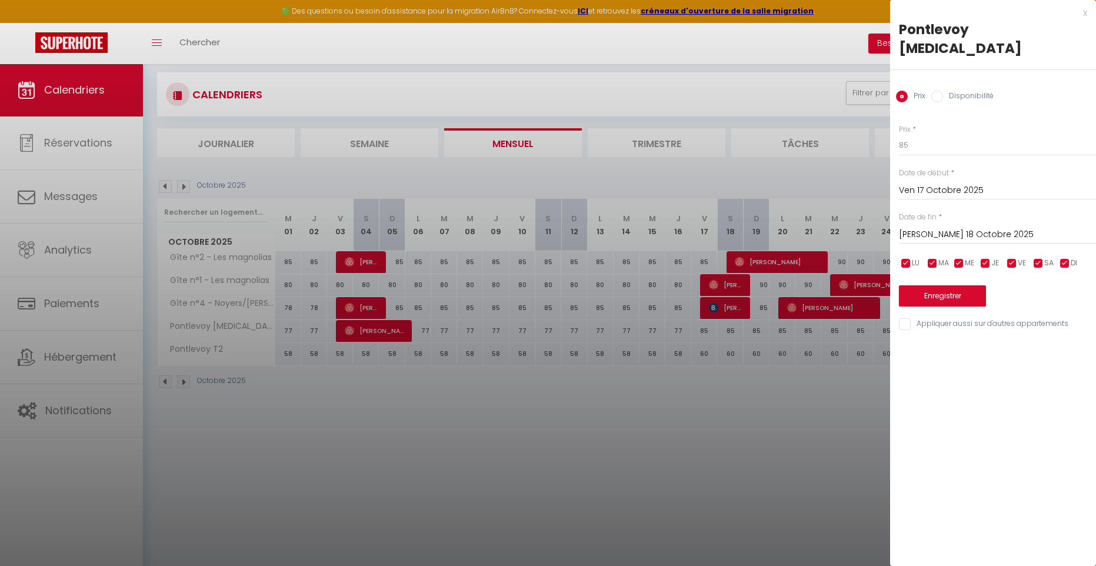
click at [947, 227] on input "[PERSON_NAME] 18 Octobre 2025" at bounding box center [997, 234] width 197 height 15
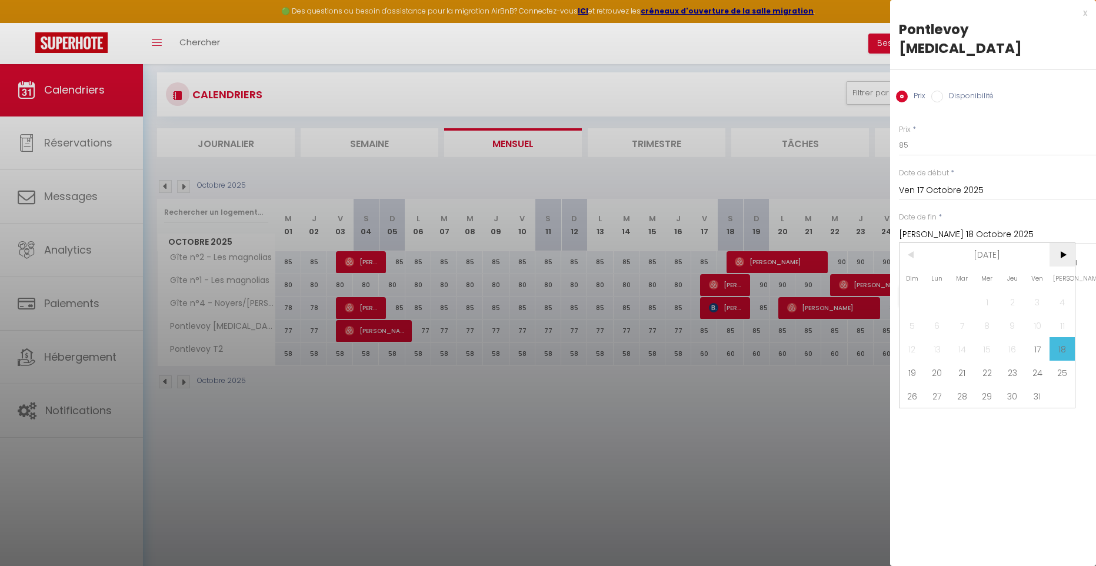
click at [1066, 243] on span ">" at bounding box center [1061, 255] width 25 height 24
click at [914, 313] on span "2" at bounding box center [911, 325] width 25 height 24
type input "Dim 02 Novembre 2025"
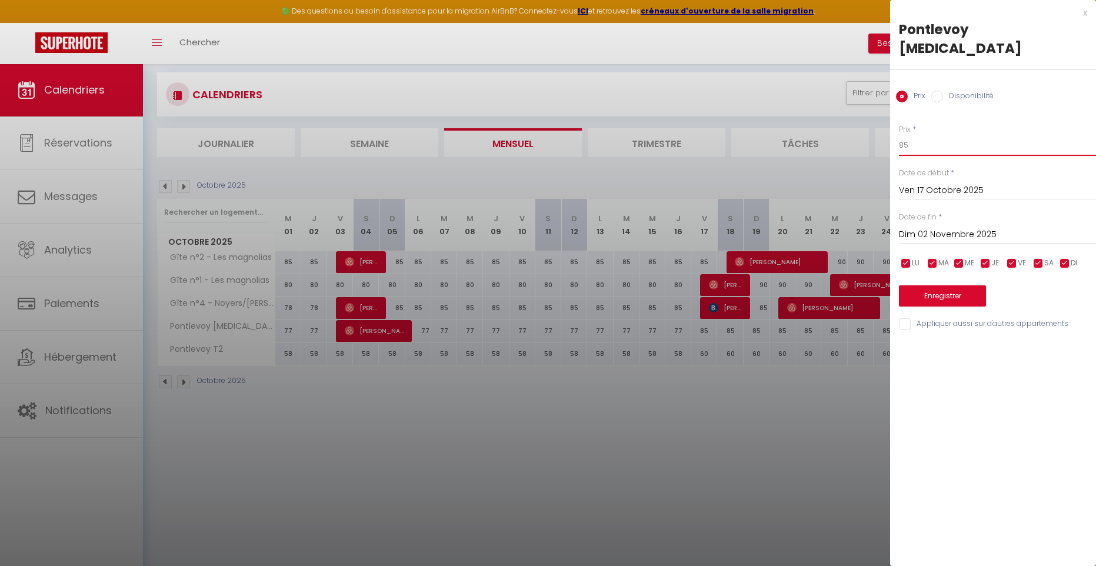
click at [912, 135] on input "85" at bounding box center [997, 145] width 197 height 21
type input "83"
click at [944, 285] on button "Enregistrer" at bounding box center [942, 295] width 87 height 21
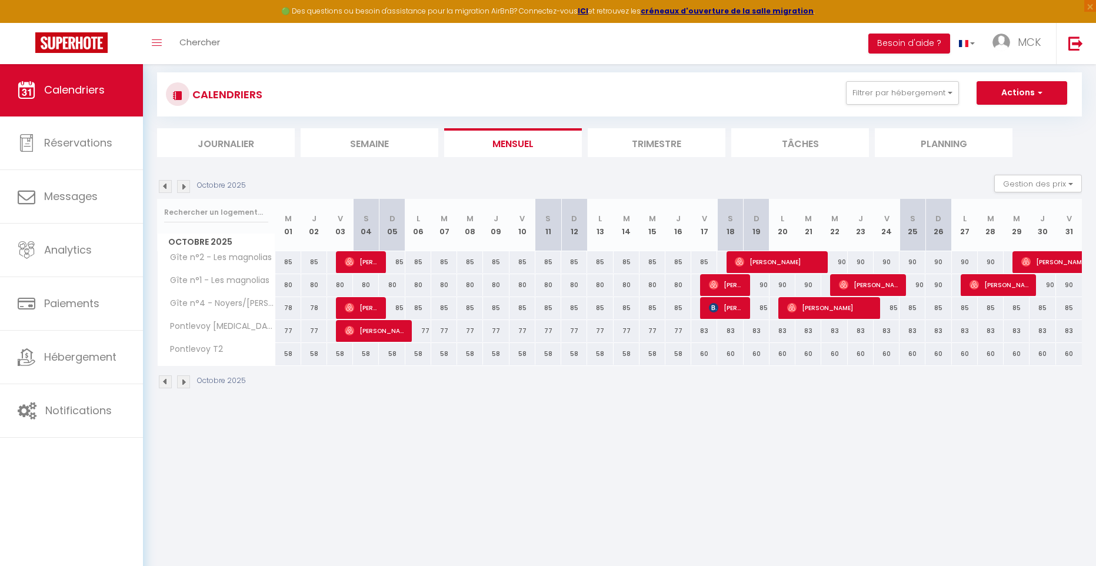
click at [186, 188] on img at bounding box center [183, 186] width 13 height 13
